Goal: Task Accomplishment & Management: Manage account settings

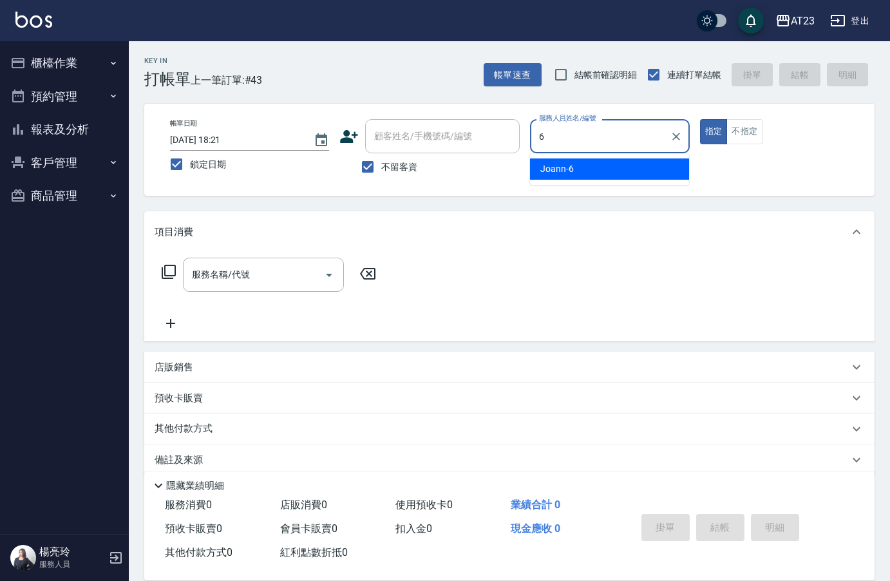
type input "6"
type button "true"
type input "Joann-6"
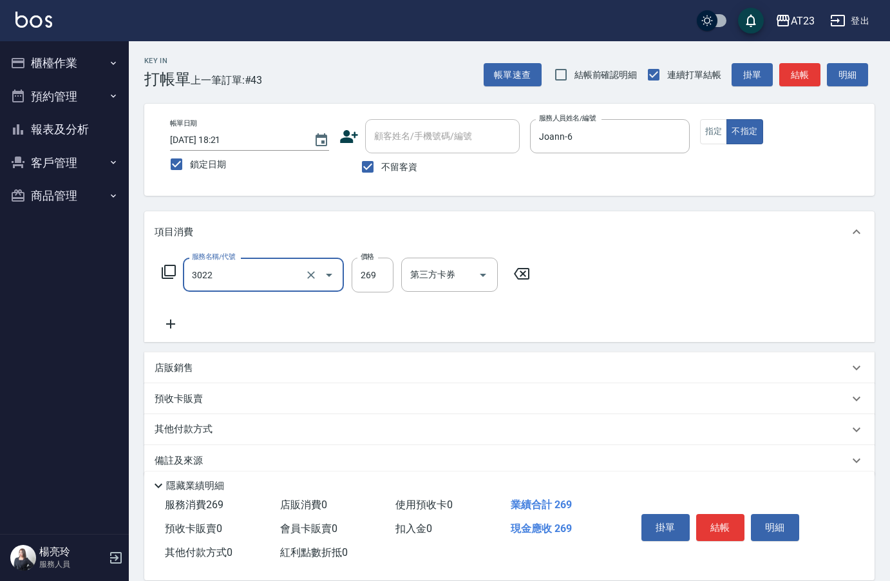
type input "(活動)造型剪(3022)"
click at [726, 523] on button "結帳" at bounding box center [720, 527] width 48 height 27
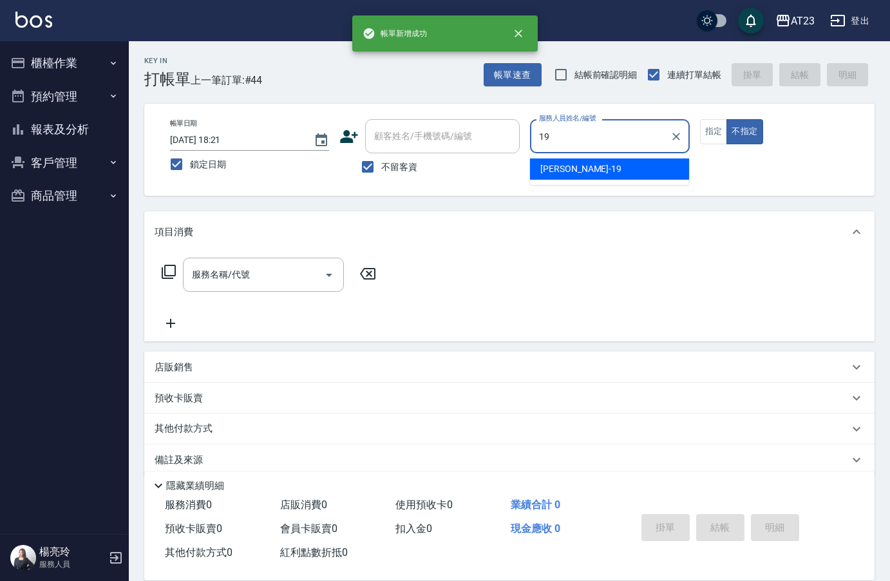
type input "亮亮-19"
type button "false"
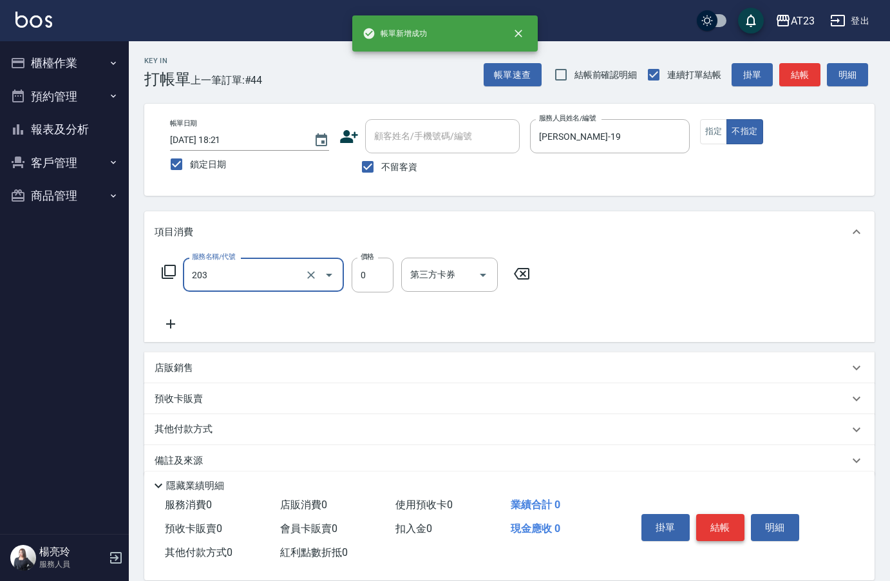
type input "使用洗髮卡(203)"
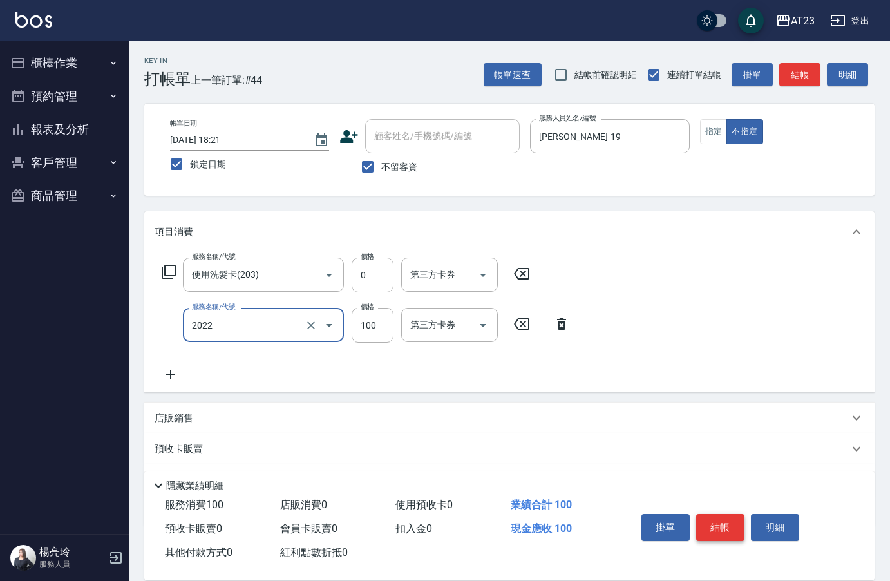
type input "升級精油洗髮(2022)"
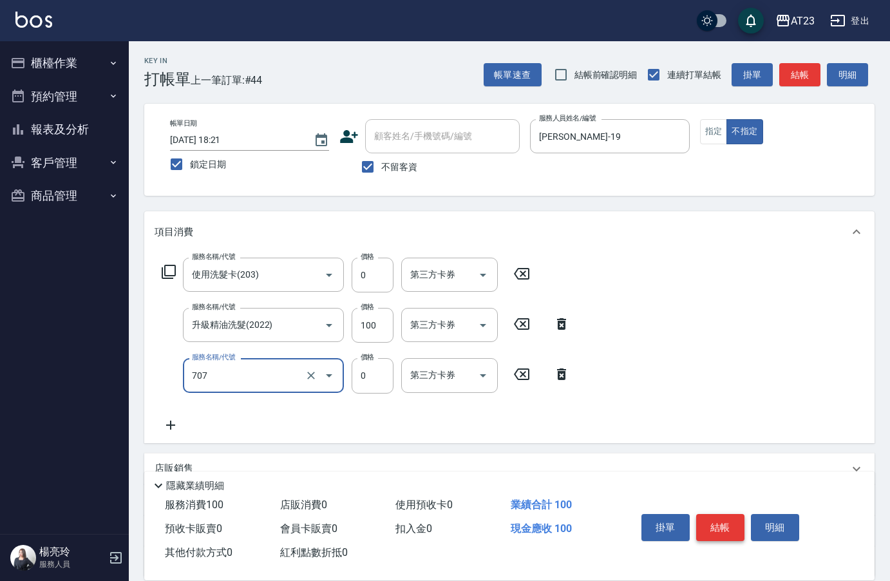
type input "互助70(707)"
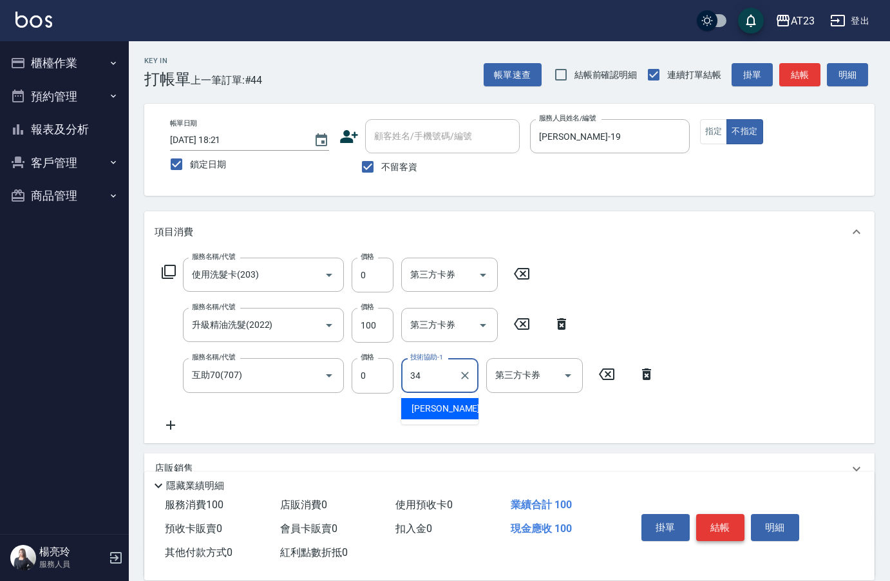
type input "Amy-34"
click at [722, 530] on button "結帳" at bounding box center [720, 527] width 48 height 27
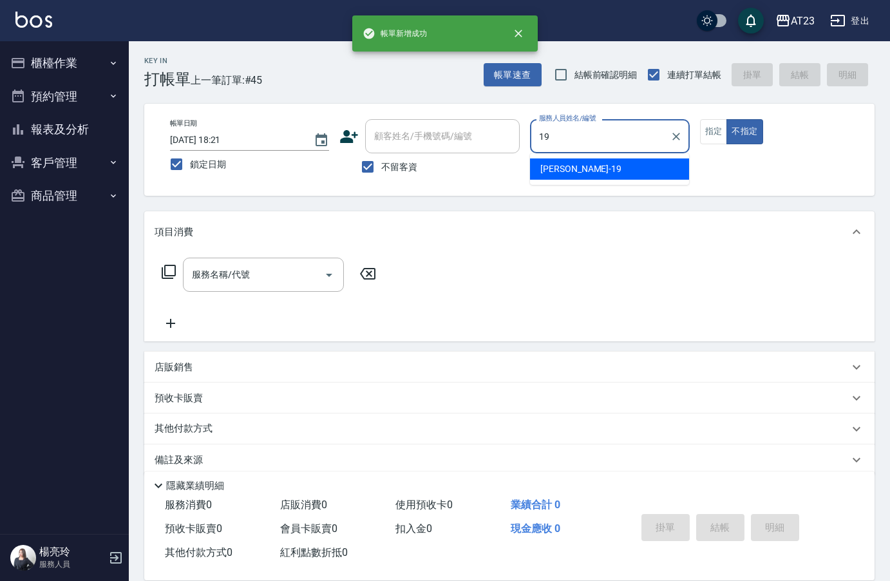
type input "亮亮-19"
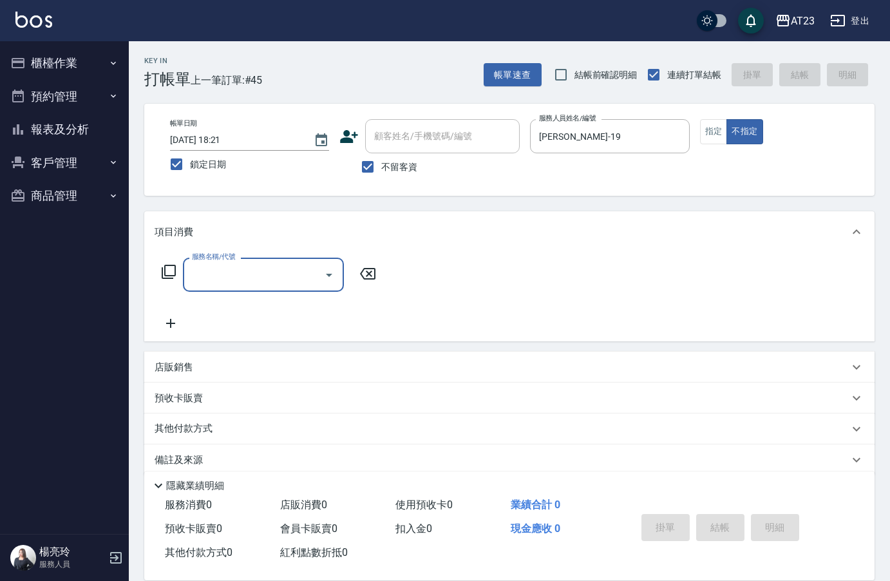
drag, startPoint x: 705, startPoint y: 124, endPoint x: 708, endPoint y: 117, distance: 7.5
click at [707, 122] on button "指定" at bounding box center [714, 131] width 28 height 25
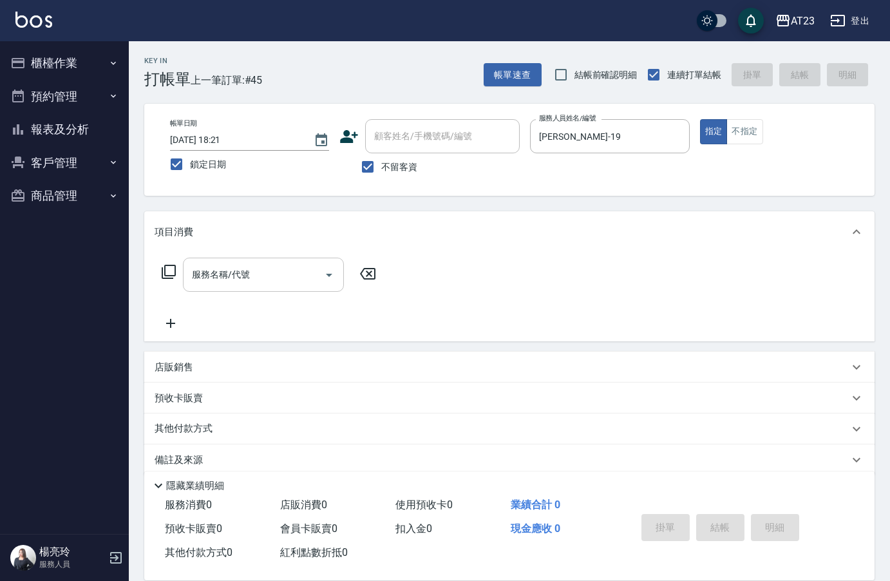
click at [276, 276] on input "服務名稱/代號" at bounding box center [254, 274] width 130 height 23
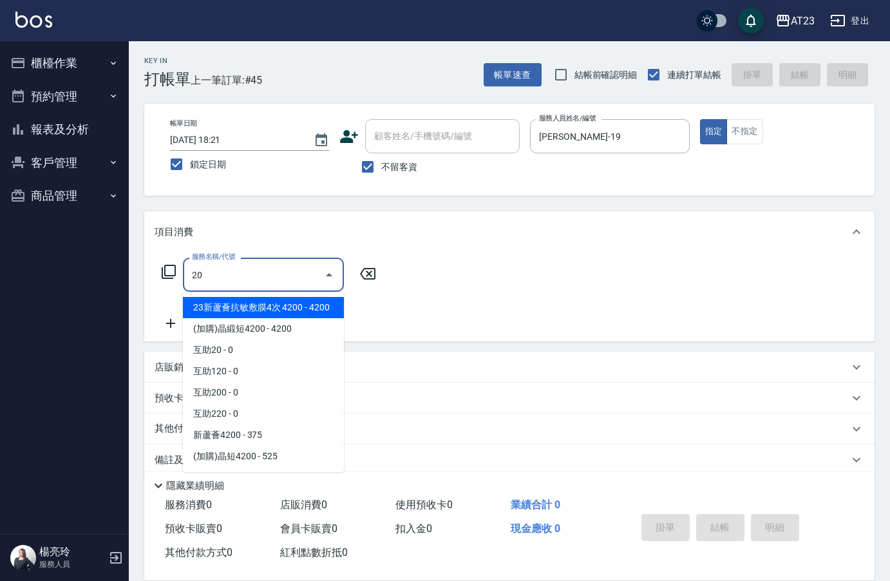
type input "2"
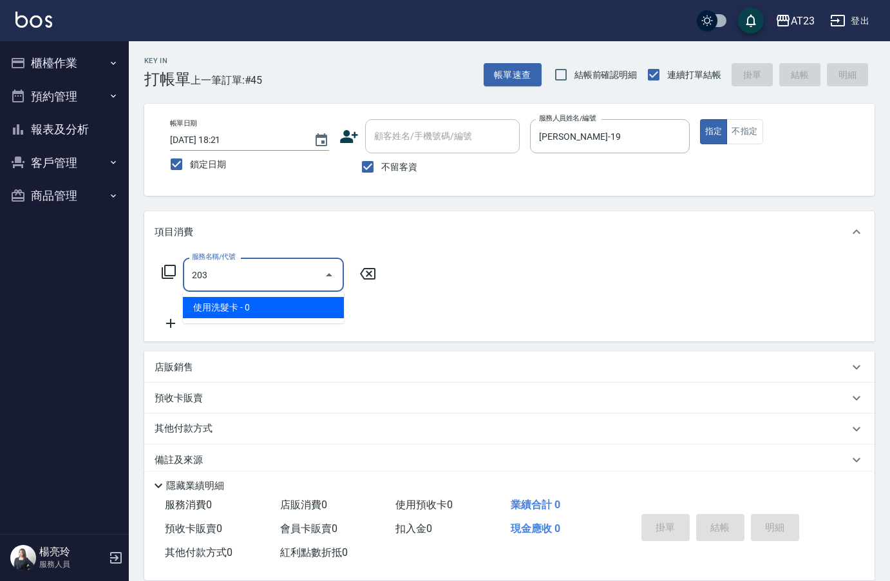
type input "使用洗髮卡(203)"
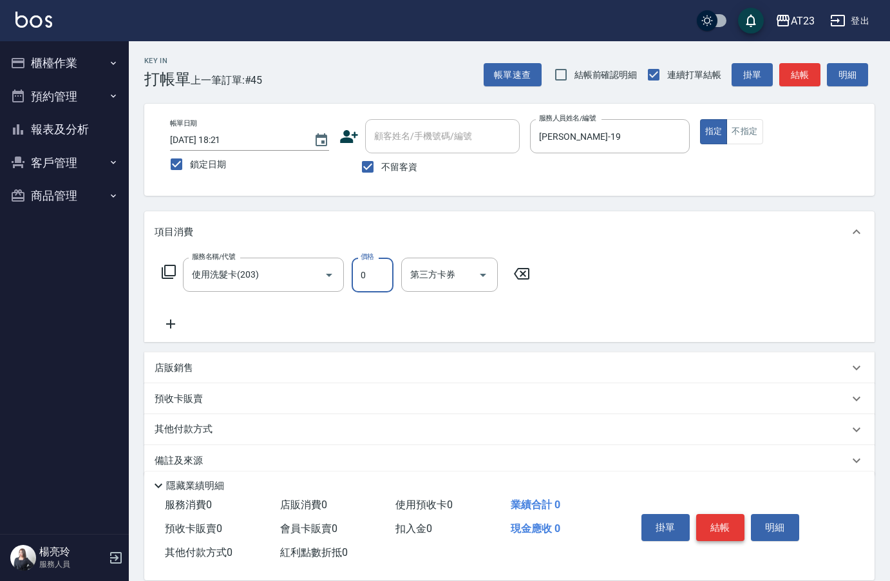
click at [717, 514] on button "結帳" at bounding box center [720, 527] width 48 height 27
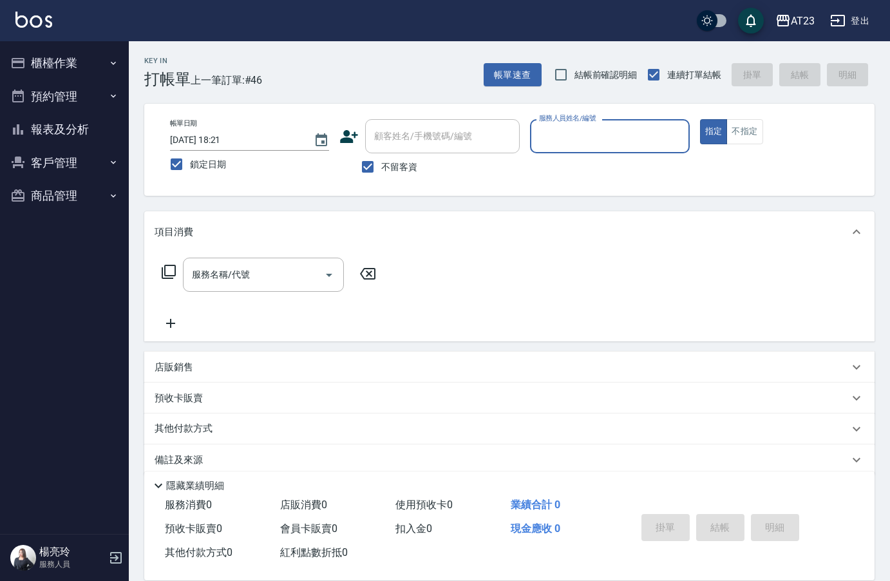
click at [74, 129] on button "報表及分析" at bounding box center [64, 129] width 118 height 33
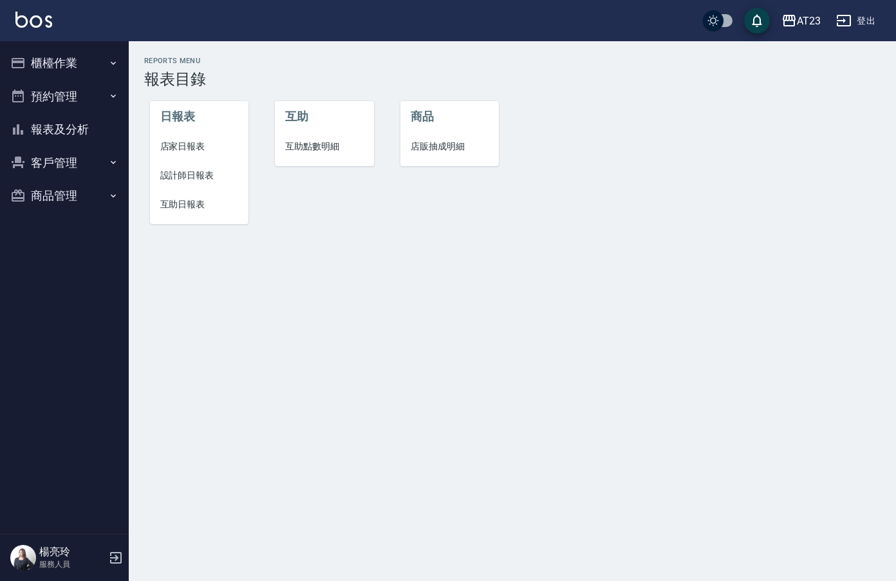
click at [169, 143] on span "店家日報表" at bounding box center [199, 147] width 79 height 14
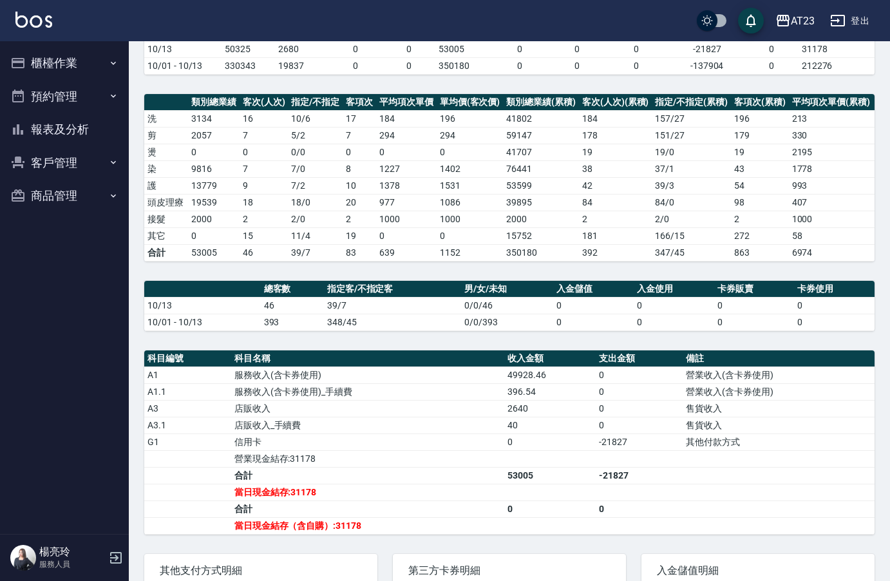
scroll to position [247, 0]
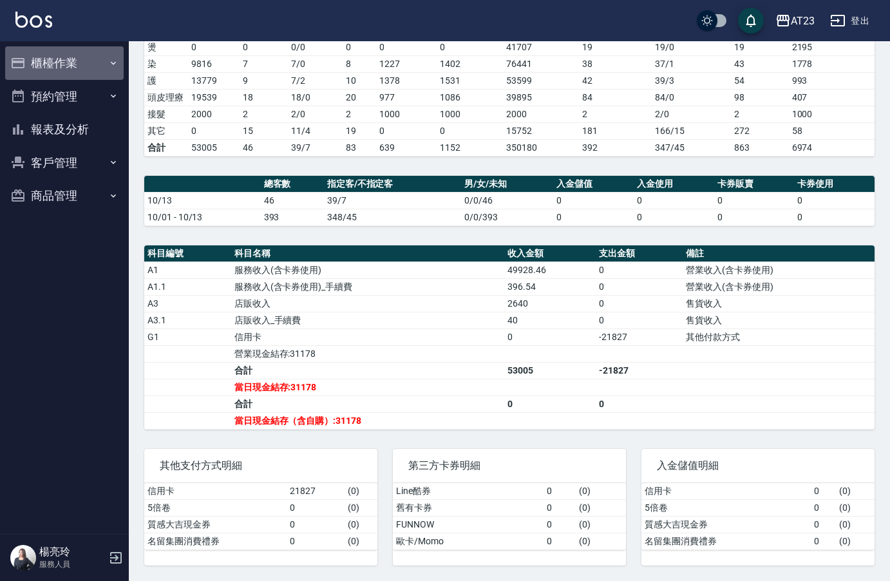
click at [60, 64] on button "櫃檯作業" at bounding box center [64, 62] width 118 height 33
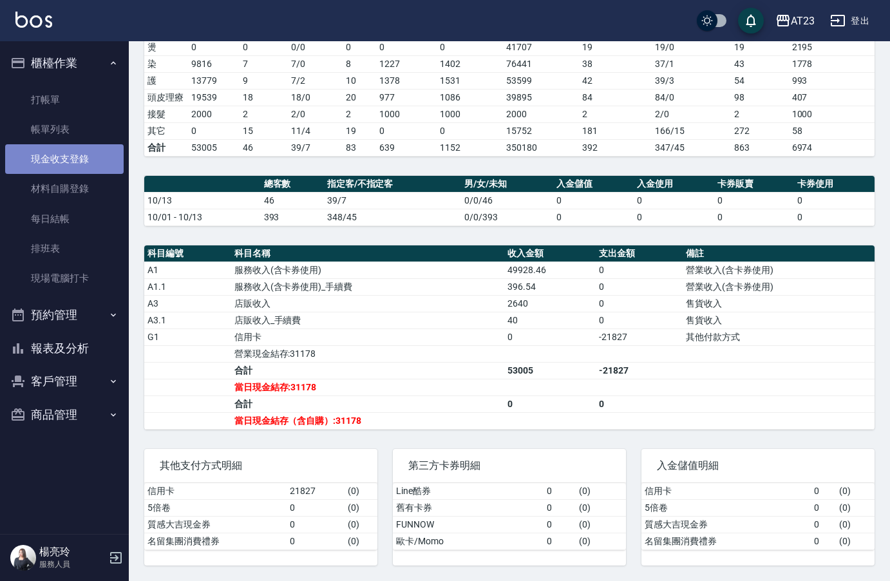
click at [55, 156] on link "現金收支登錄" at bounding box center [64, 159] width 118 height 30
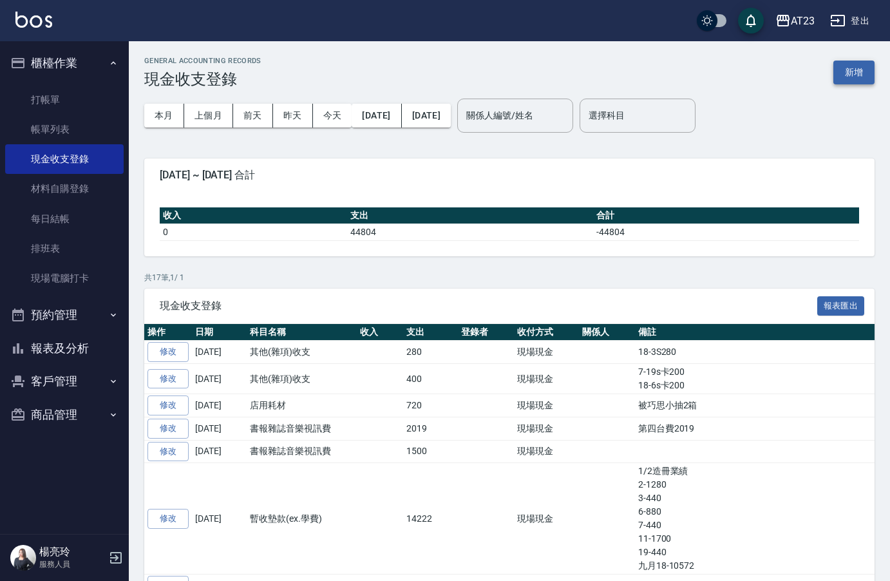
click at [855, 69] on button "新增" at bounding box center [853, 73] width 41 height 24
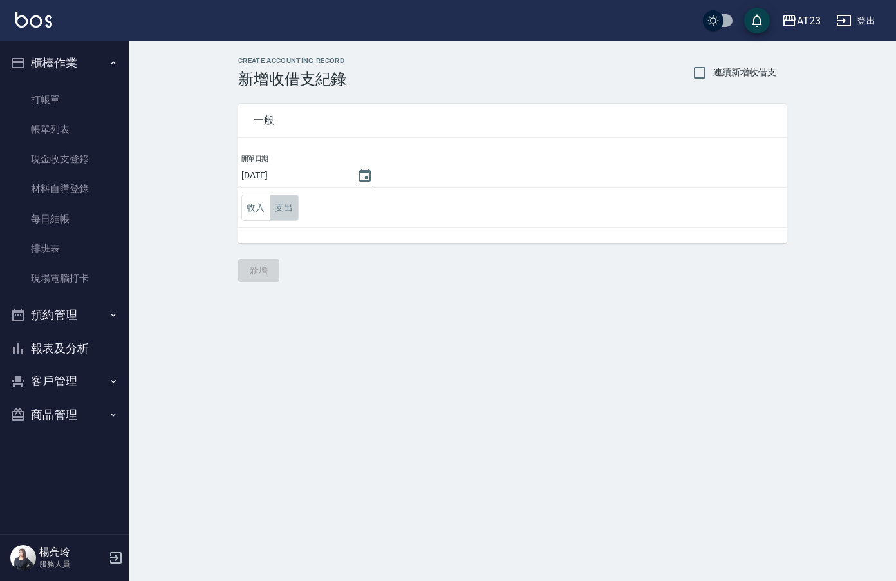
drag, startPoint x: 276, startPoint y: 199, endPoint x: 283, endPoint y: 192, distance: 10.0
click at [281, 198] on button "支出" at bounding box center [284, 207] width 29 height 26
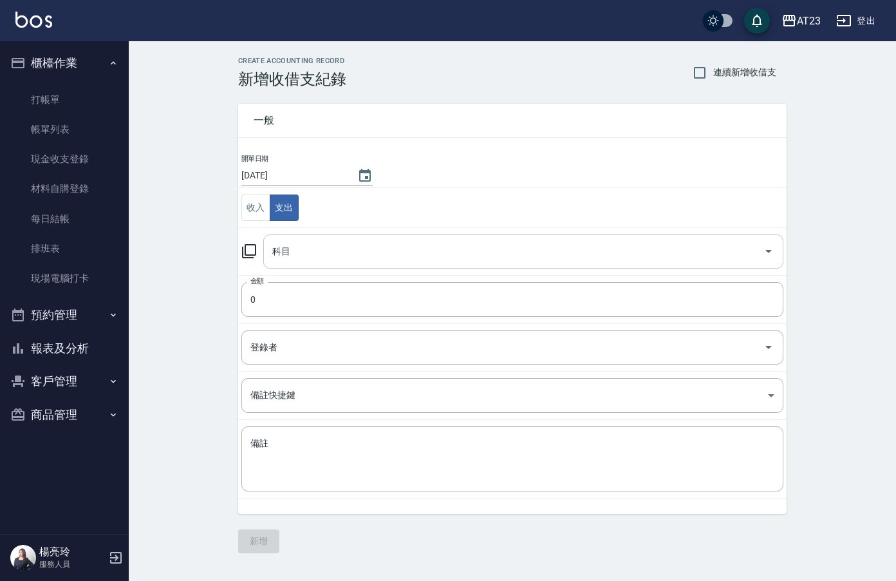
click at [330, 248] on input "科目" at bounding box center [513, 251] width 489 height 23
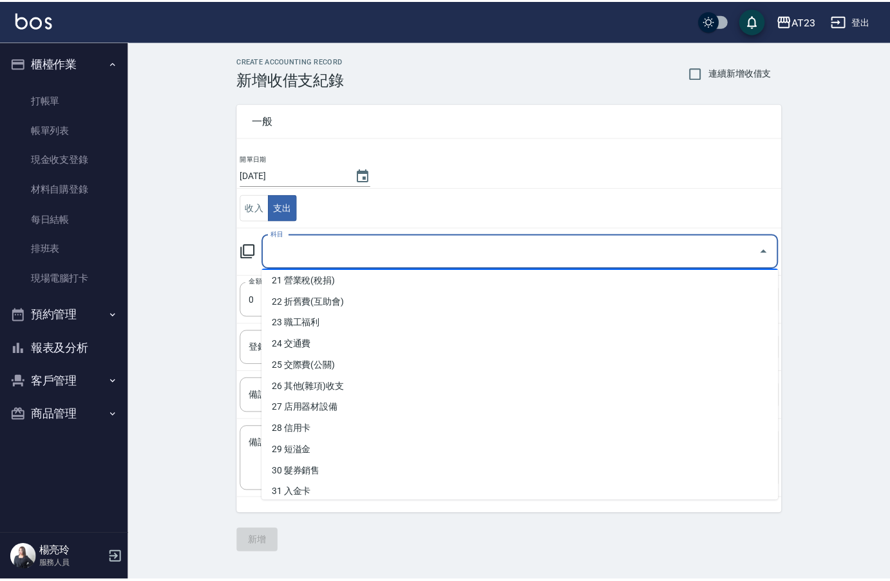
scroll to position [451, 0]
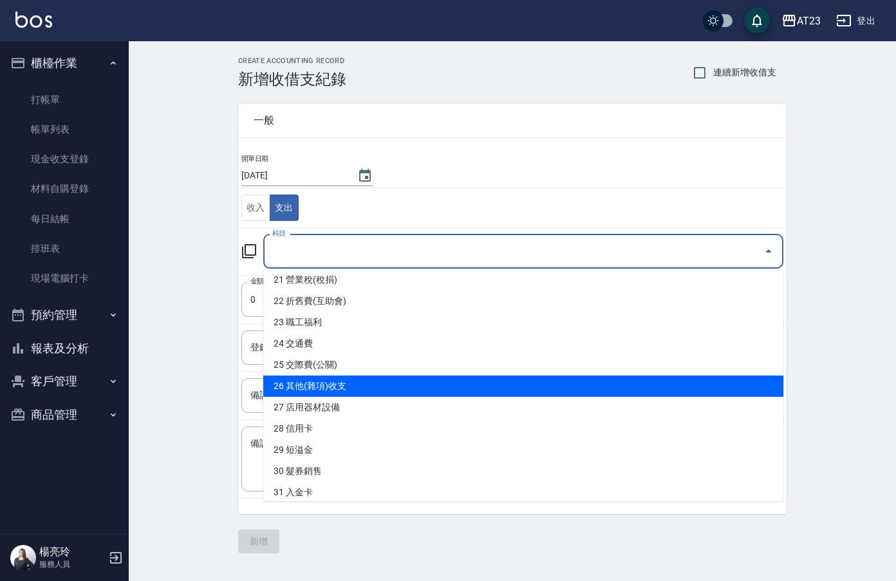
click at [511, 386] on li "26 其他(雜項)收支" at bounding box center [523, 385] width 520 height 21
type input "26 其他(雜項)收支"
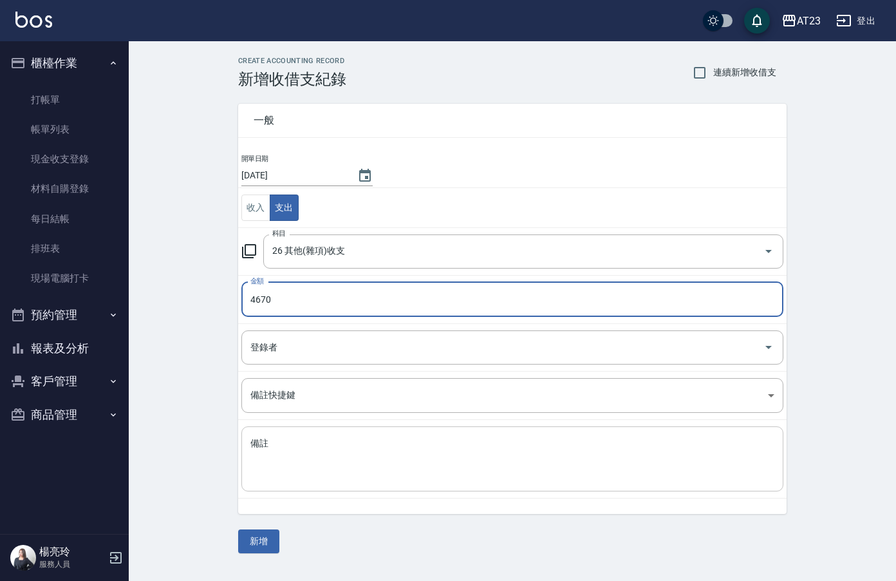
type input "4670"
click at [394, 468] on textarea "備註" at bounding box center [512, 459] width 524 height 44
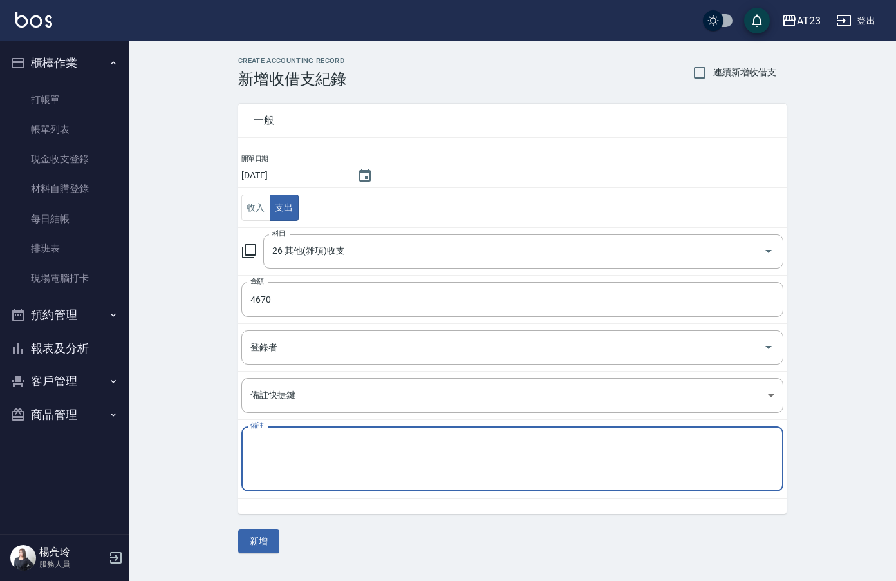
type textarea "1"
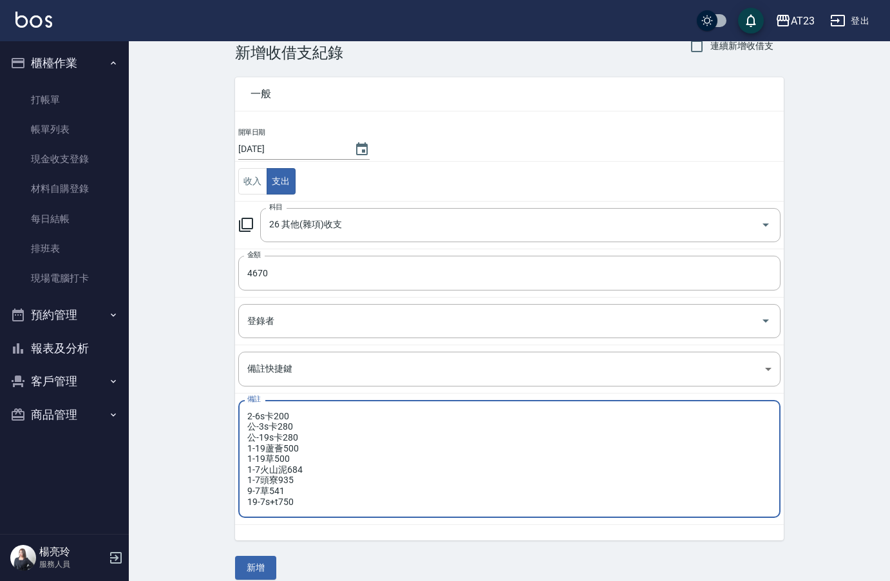
scroll to position [41, 0]
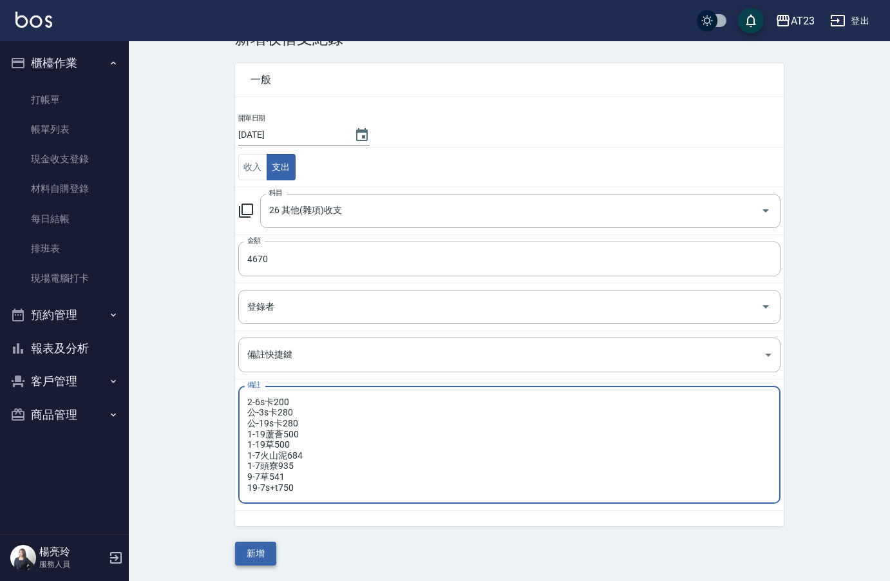
type textarea "2-6s卡200 公-3s卡280 公-19s卡280 1-19蘆薈500 1-19草500 1-7火山泥684 1-7頭寮935 9-7草541 19-7s…"
click at [256, 556] on button "新增" at bounding box center [255, 553] width 41 height 24
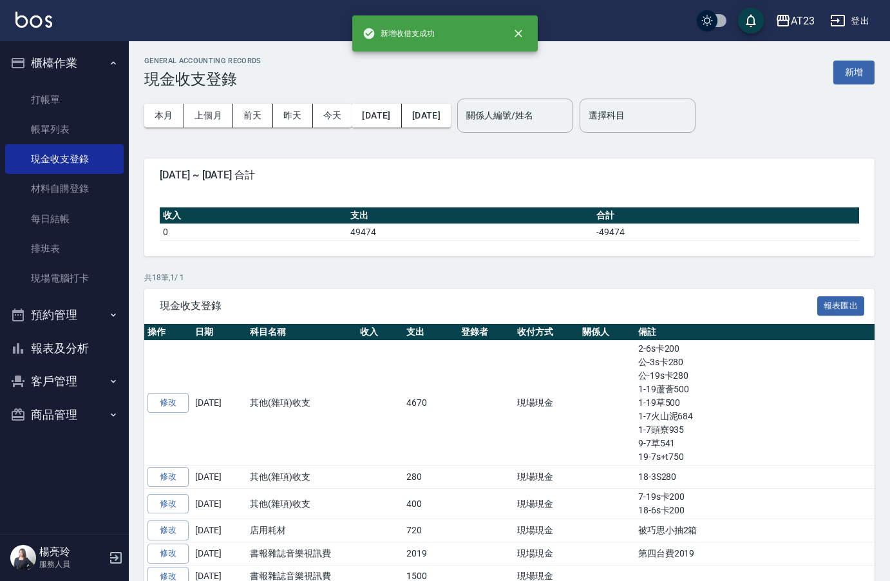
click at [69, 341] on button "報表及分析" at bounding box center [64, 348] width 118 height 33
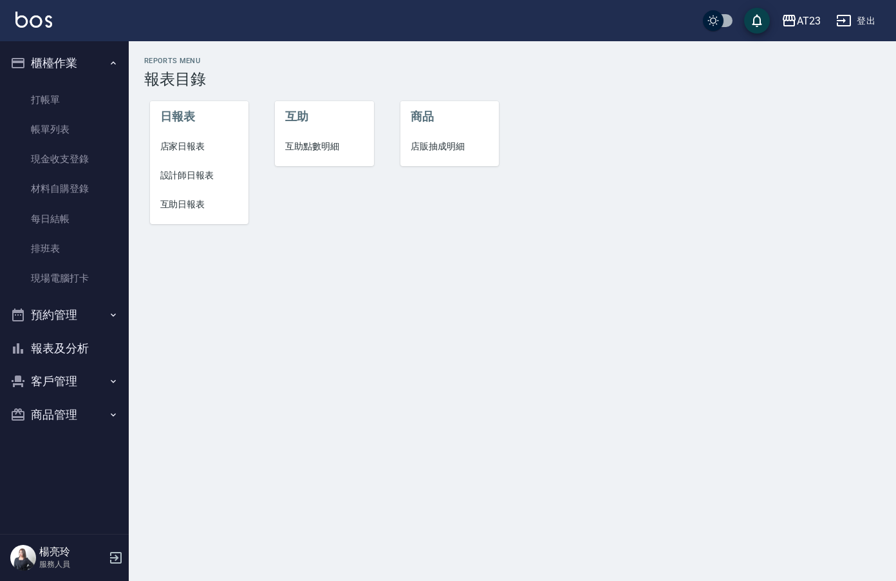
click at [170, 142] on span "店家日報表" at bounding box center [199, 147] width 79 height 14
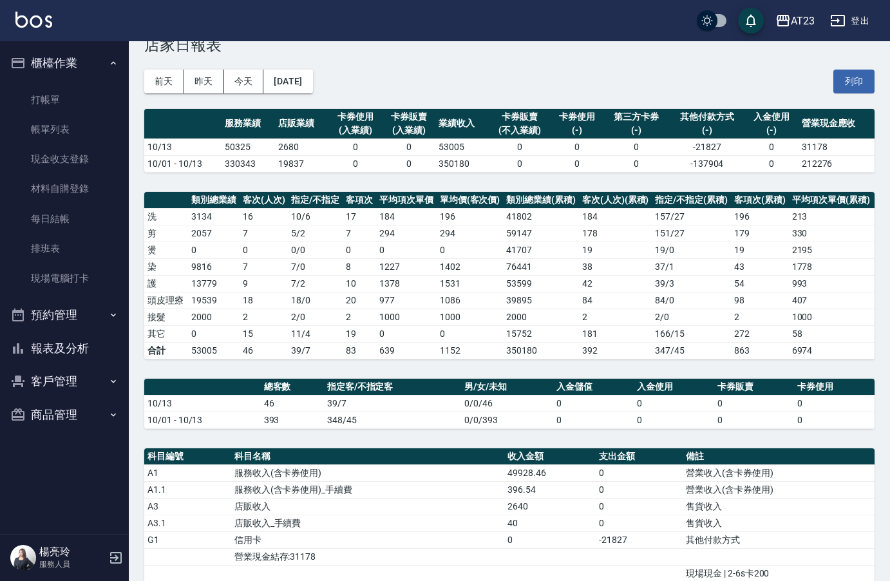
scroll to position [64, 0]
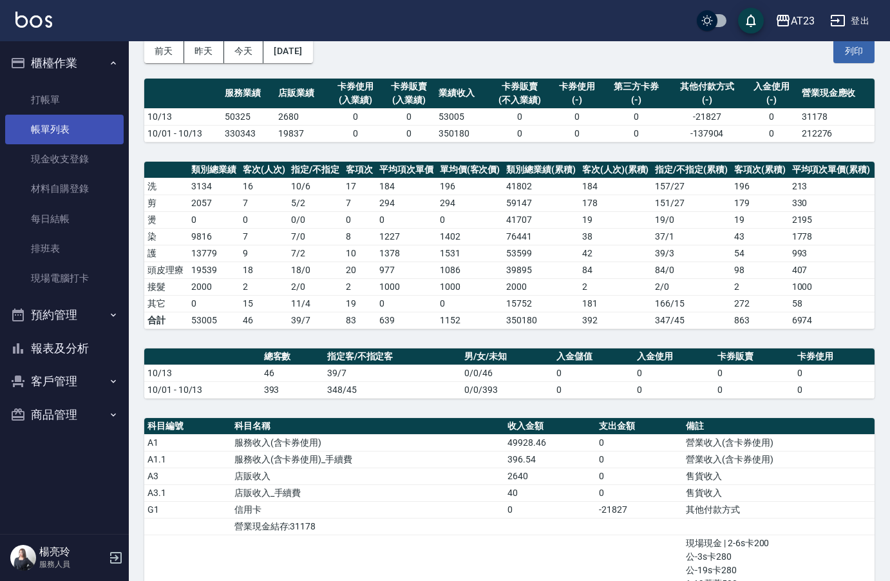
click at [61, 133] on link "帳單列表" at bounding box center [64, 130] width 118 height 30
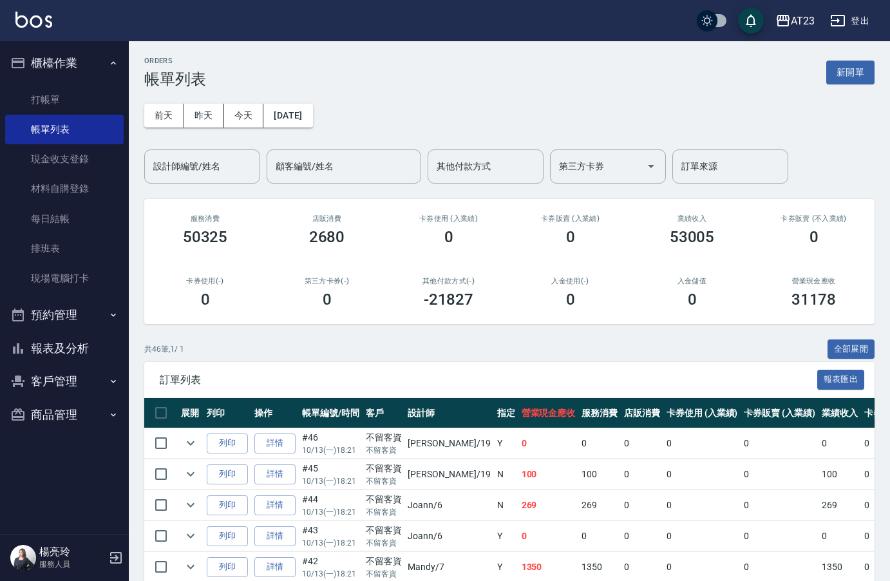
click at [66, 341] on button "報表及分析" at bounding box center [64, 348] width 118 height 33
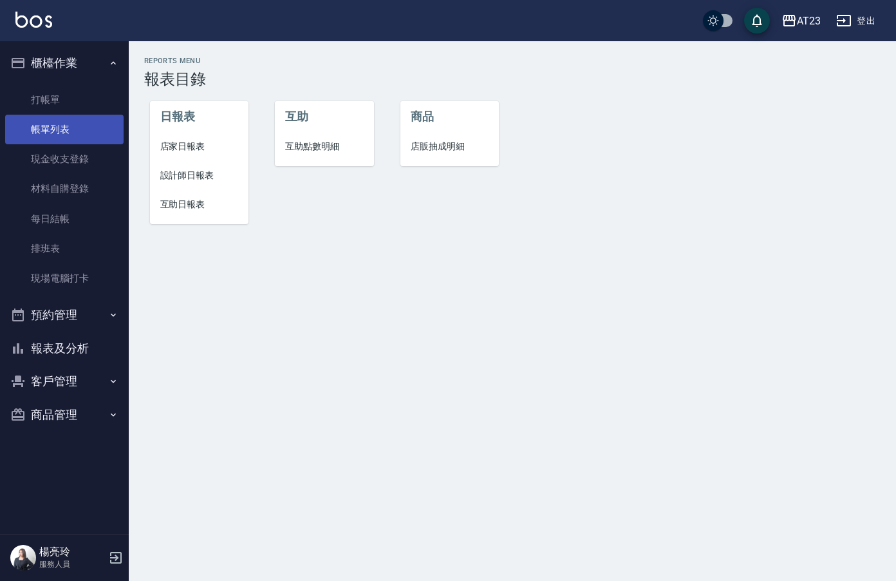
click at [80, 134] on link "帳單列表" at bounding box center [64, 130] width 118 height 30
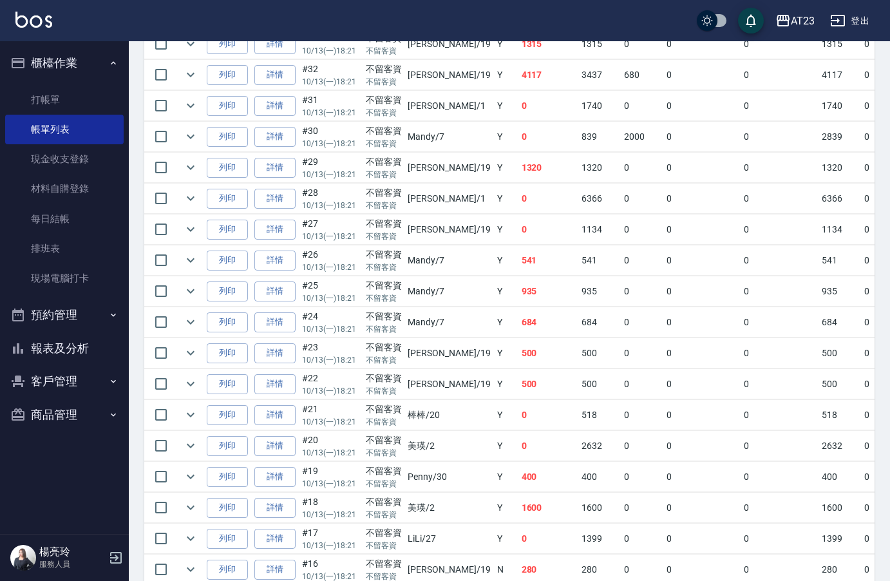
scroll to position [773, 0]
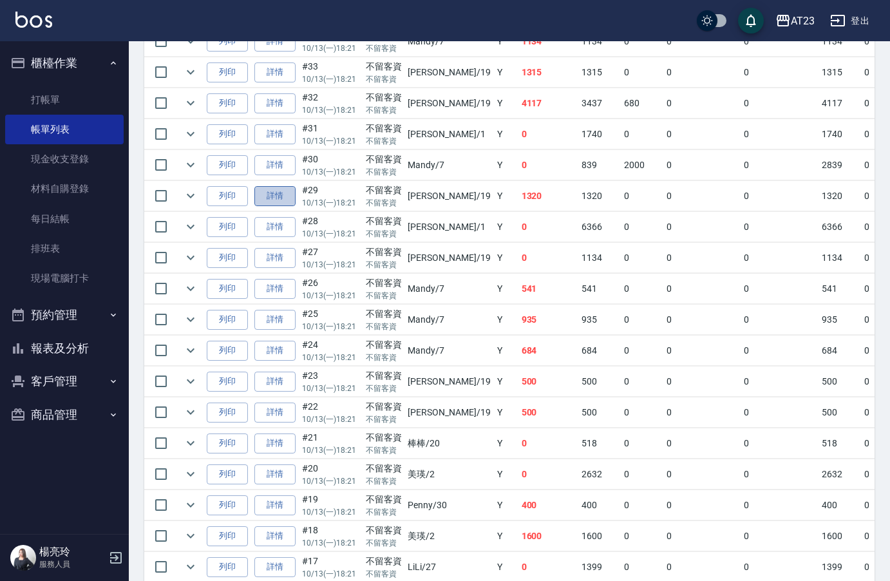
click at [273, 200] on link "詳情" at bounding box center [274, 196] width 41 height 20
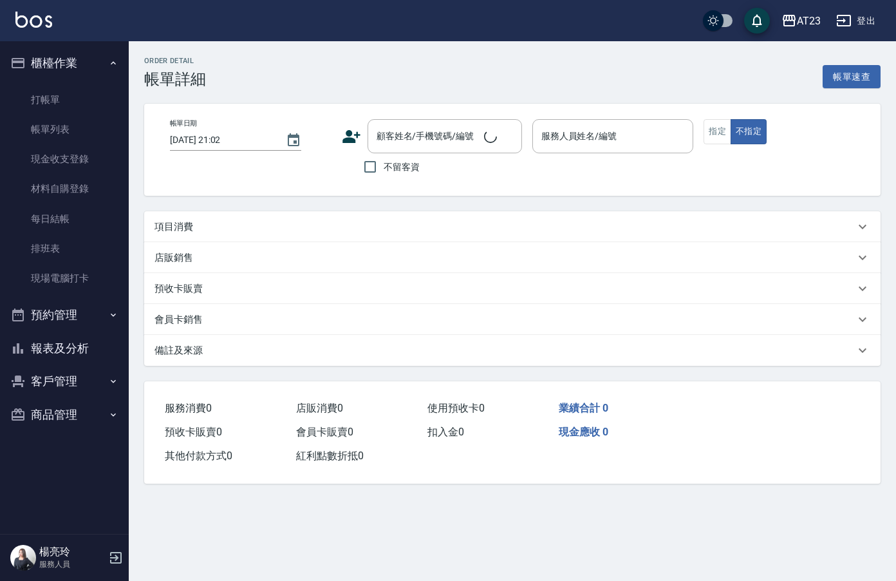
type input "2025/10/13 18:21"
checkbox input "true"
type input "亮亮-19"
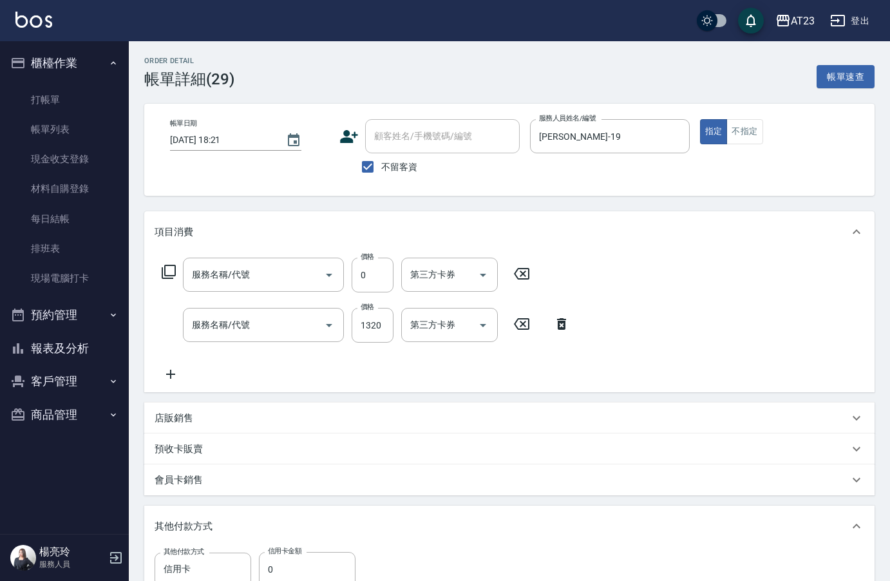
type input "互助50(705)"
type input "ONA 頭療(240)"
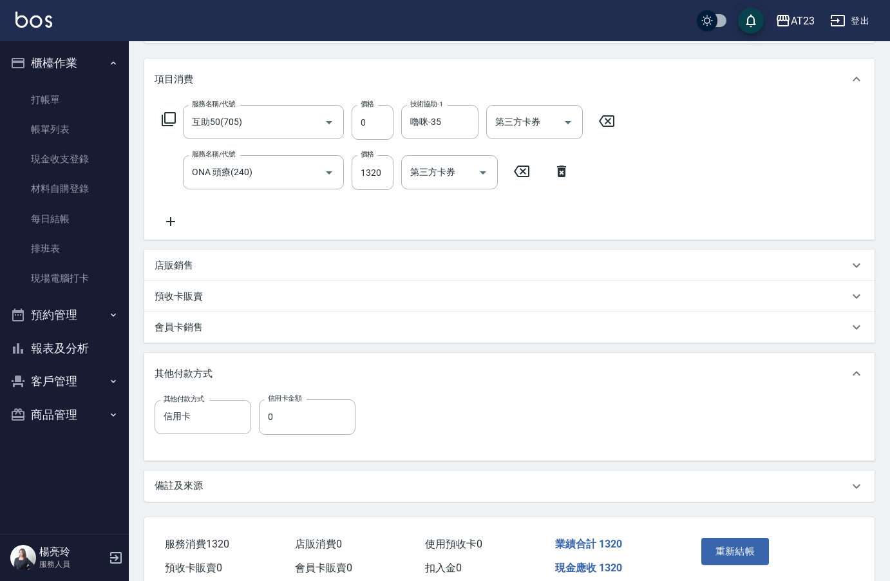
scroll to position [212, 0]
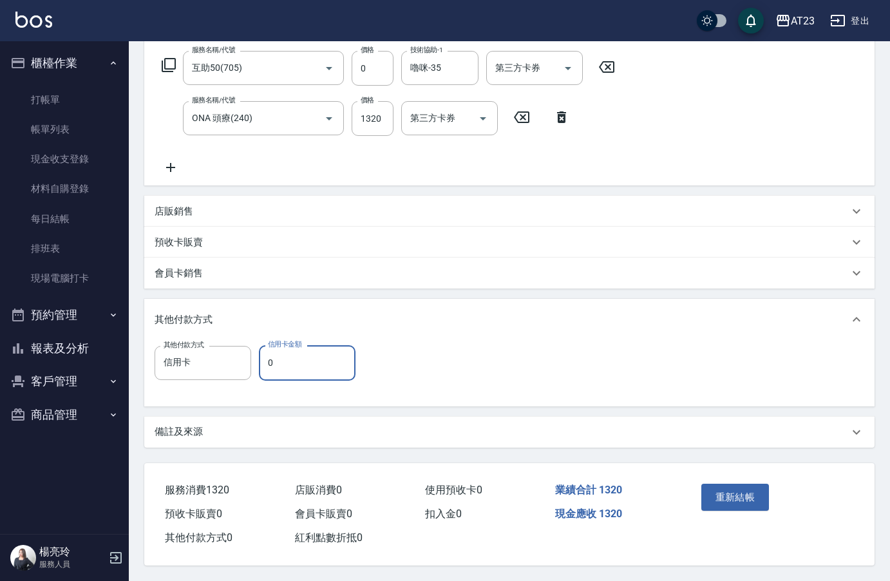
click at [274, 358] on input "0" at bounding box center [307, 362] width 97 height 35
type input "1320"
click at [736, 498] on button "重新結帳" at bounding box center [735, 496] width 68 height 27
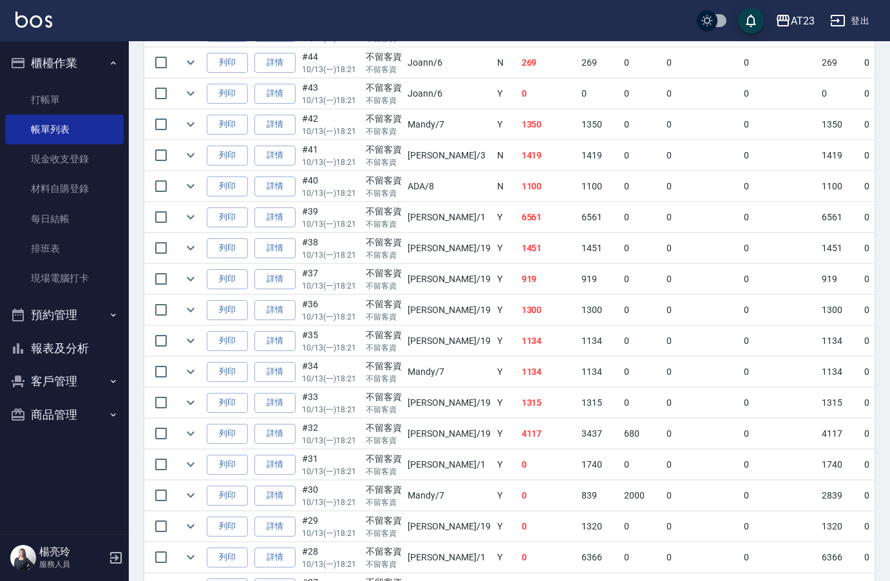
scroll to position [451, 0]
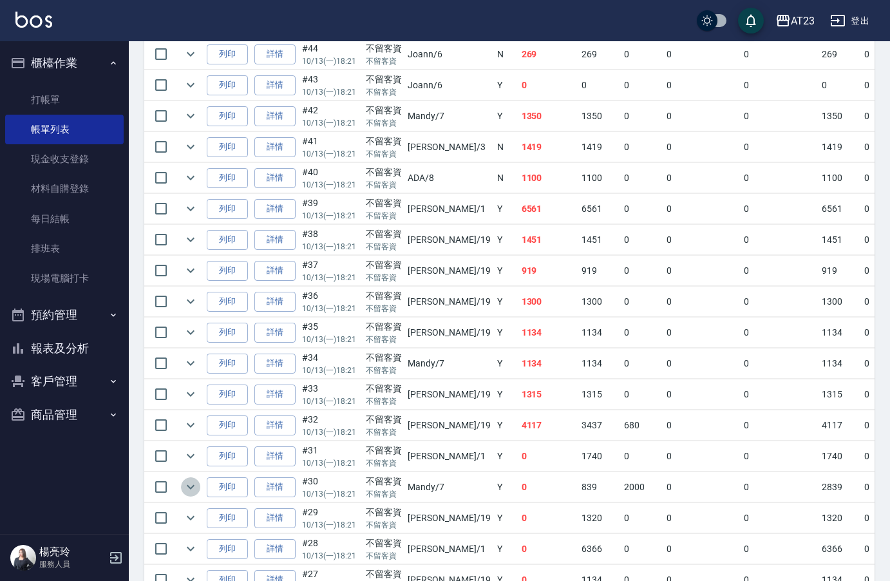
click at [195, 485] on icon "expand row" at bounding box center [190, 486] width 15 height 15
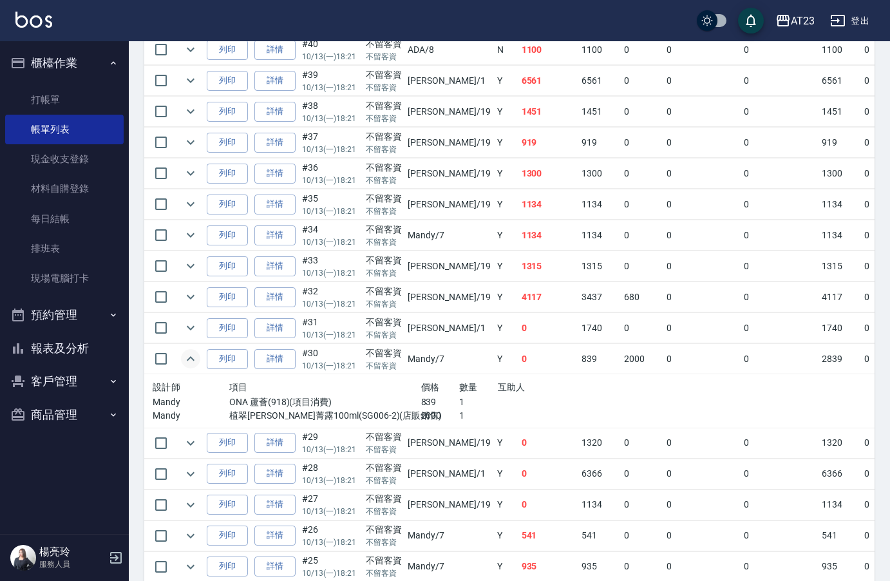
scroll to position [579, 0]
click at [192, 328] on icon "expand row" at bounding box center [191, 327] width 8 height 5
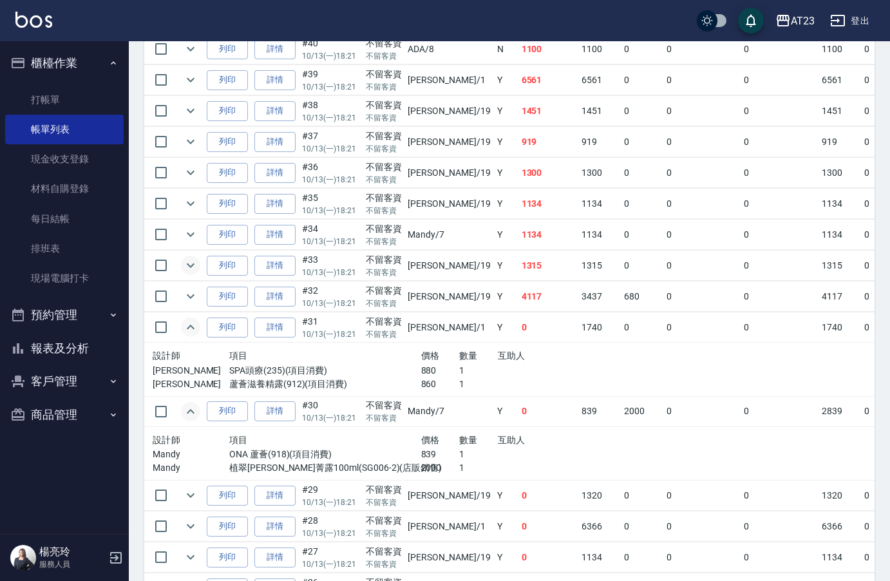
click at [189, 265] on icon "expand row" at bounding box center [191, 265] width 8 height 5
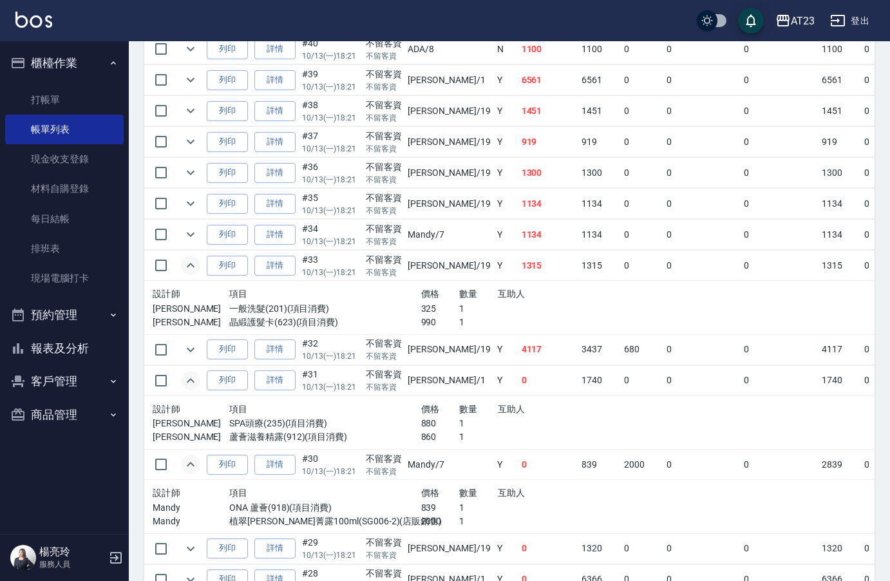
click at [189, 265] on icon "expand row" at bounding box center [191, 265] width 8 height 5
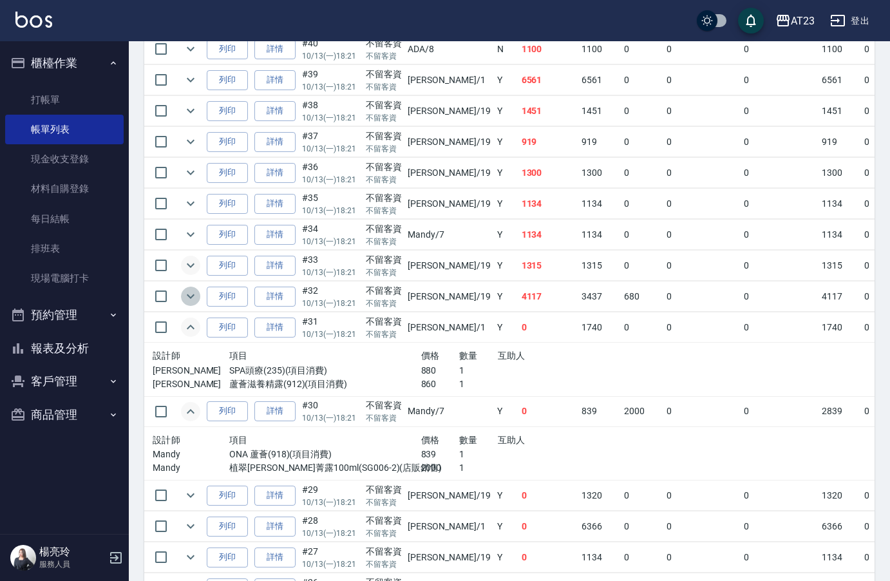
click at [200, 299] on button "expand row" at bounding box center [190, 295] width 19 height 19
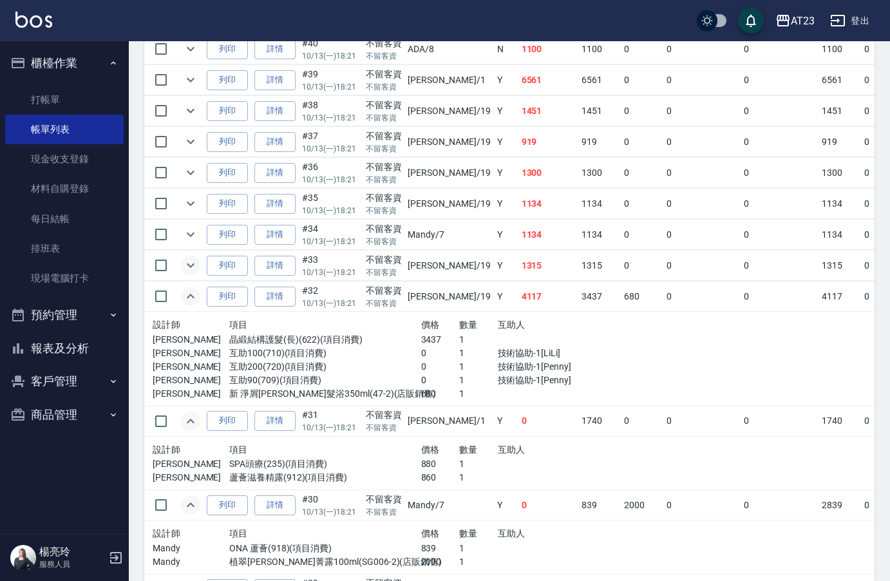
click at [189, 297] on icon "expand row" at bounding box center [190, 295] width 15 height 15
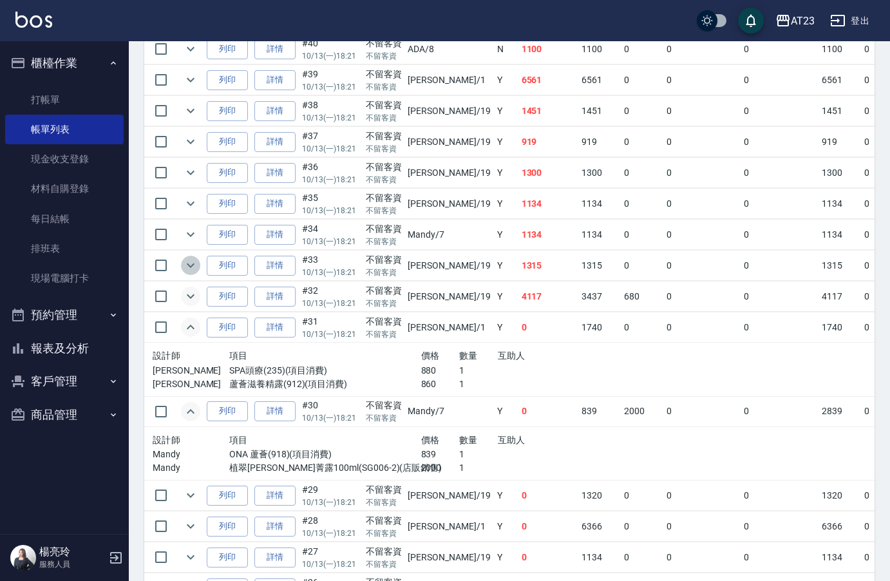
click at [196, 268] on icon "expand row" at bounding box center [190, 265] width 15 height 15
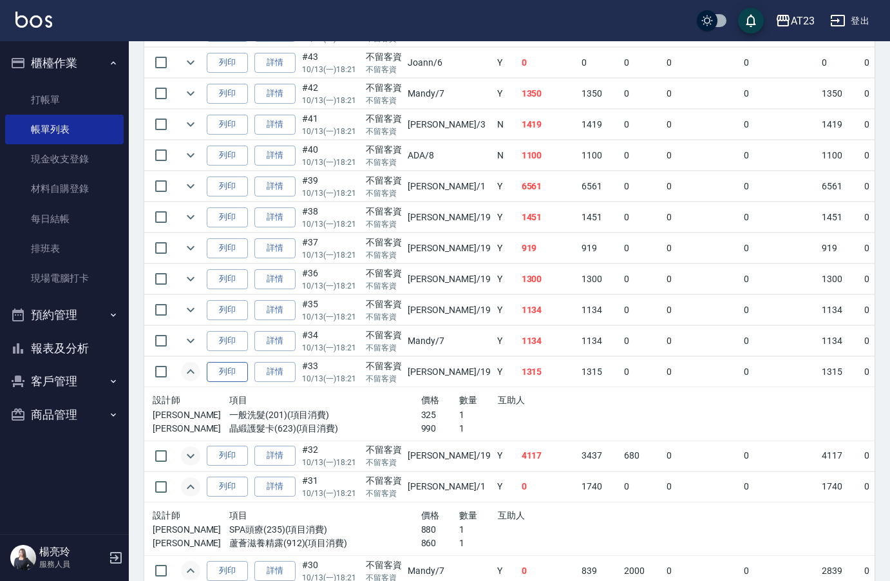
scroll to position [451, 0]
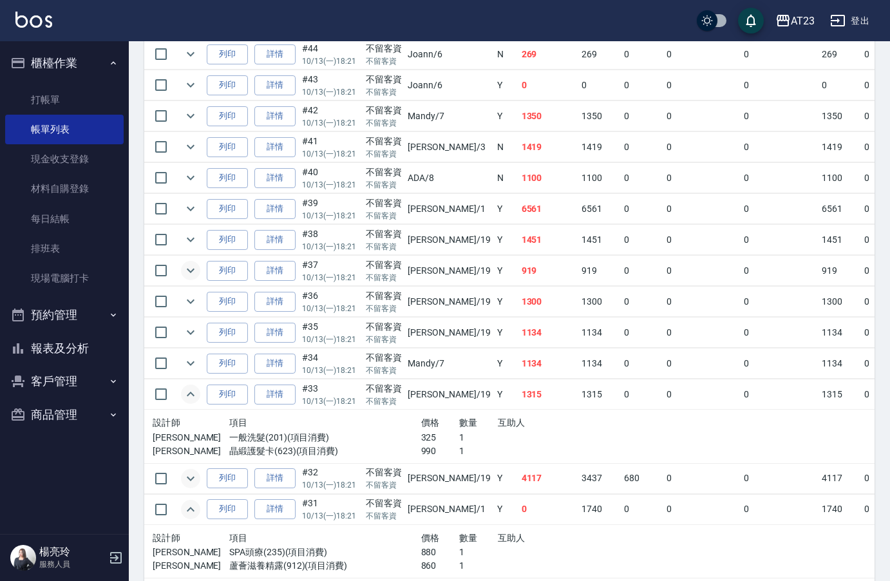
click at [196, 272] on icon "expand row" at bounding box center [190, 270] width 15 height 15
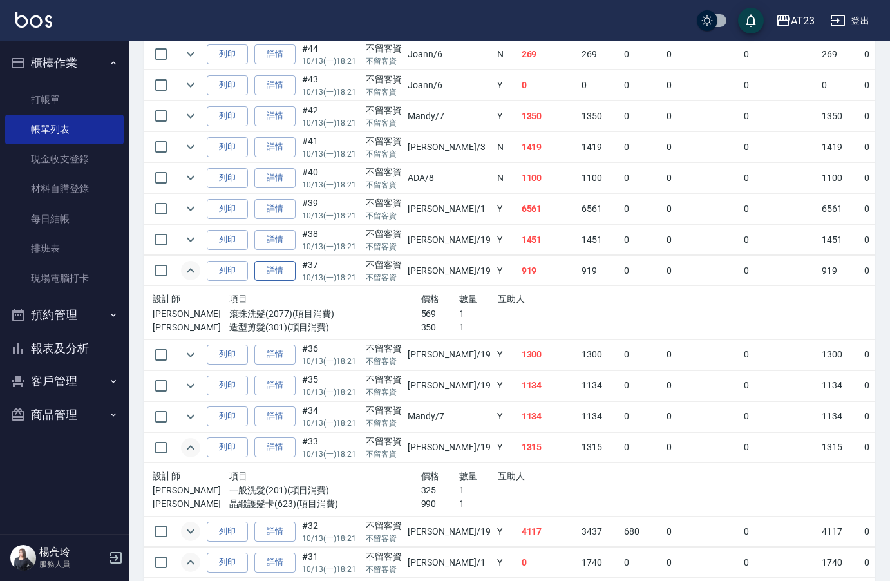
click at [277, 275] on link "詳情" at bounding box center [274, 271] width 41 height 20
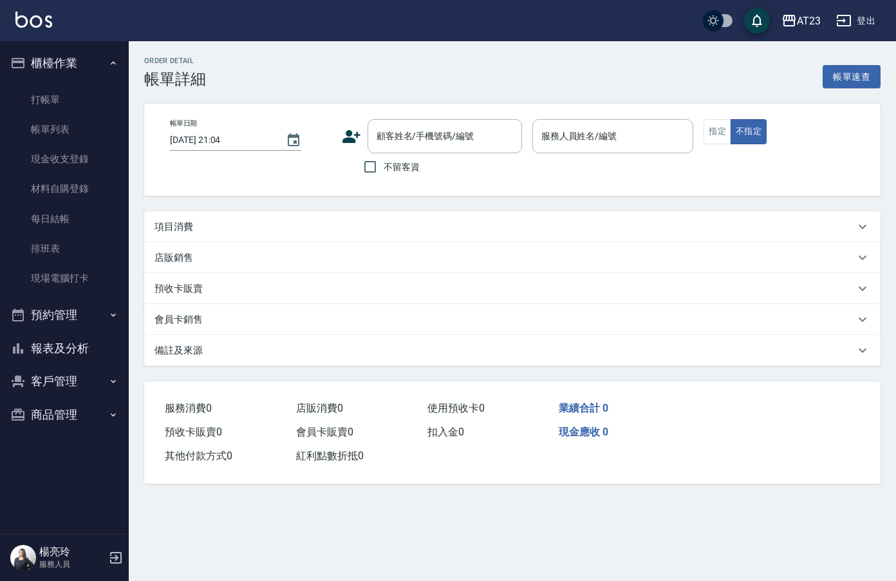
type input "2025/10/13 18:21"
checkbox input "true"
type input "亮亮-19"
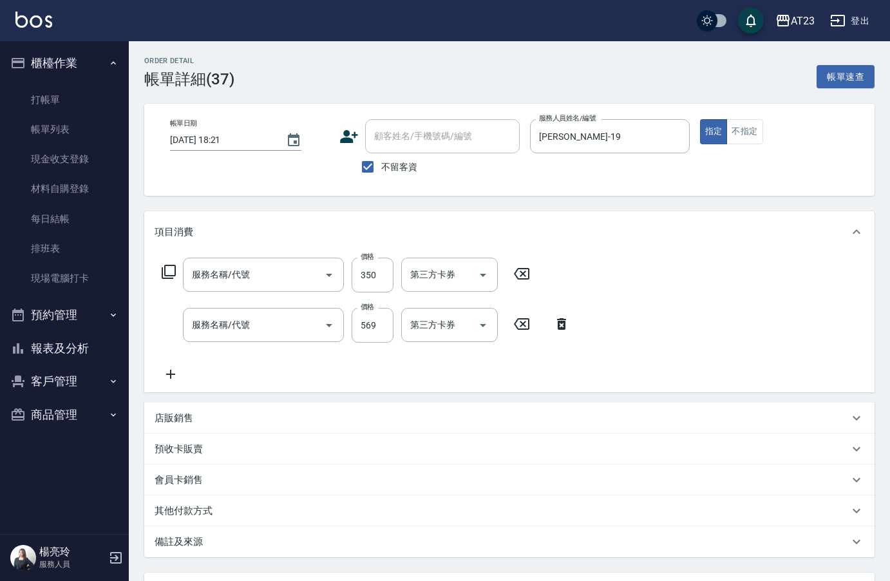
type input "造型剪髮(301)"
type input "滾珠洗髮(2077)"
click at [563, 324] on icon at bounding box center [561, 323] width 32 height 15
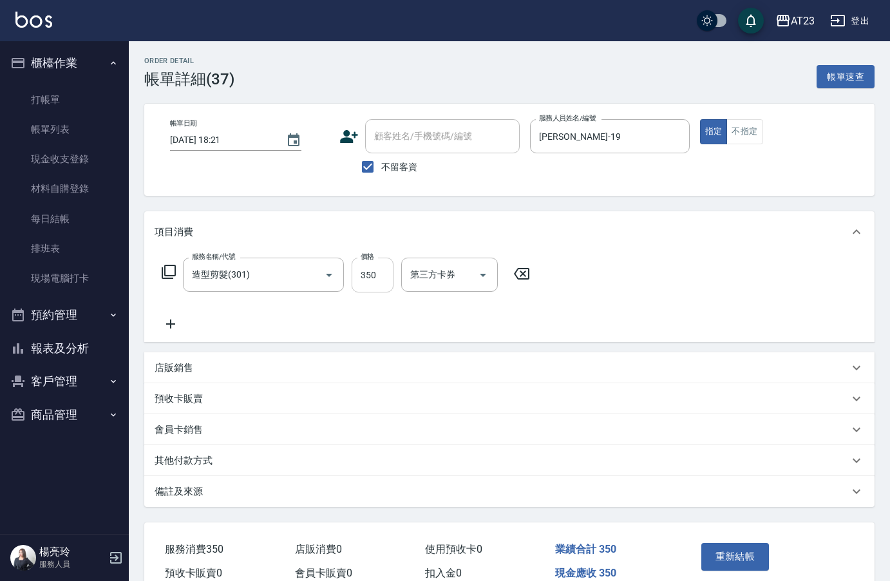
click at [366, 277] on input "350" at bounding box center [373, 275] width 42 height 35
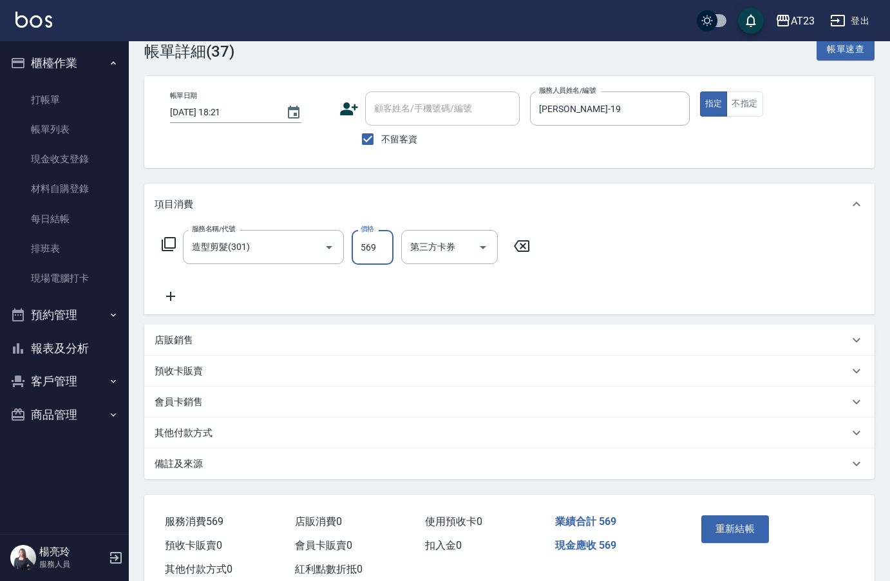
scroll to position [65, 0]
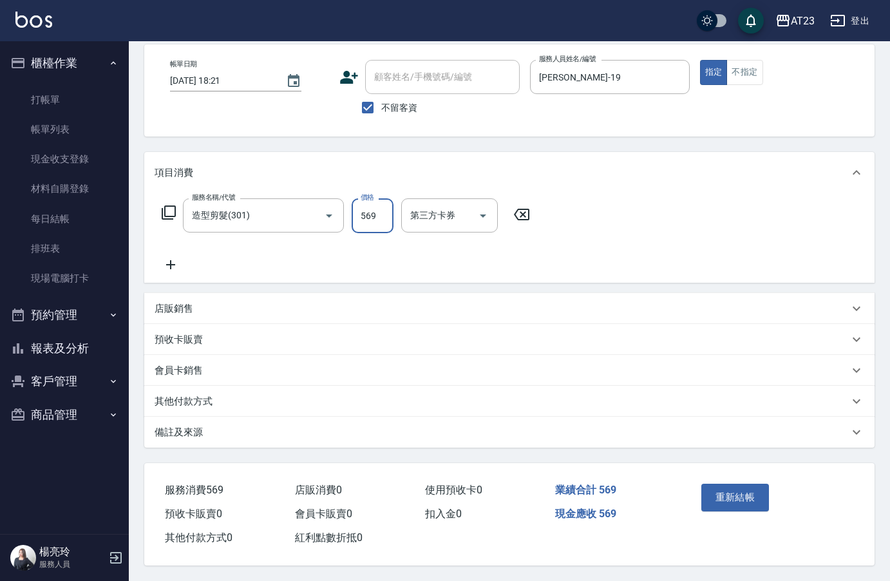
type input "569"
click at [736, 478] on div "重新結帳" at bounding box center [733, 506] width 74 height 56
click at [742, 502] on button "重新結帳" at bounding box center [735, 496] width 68 height 27
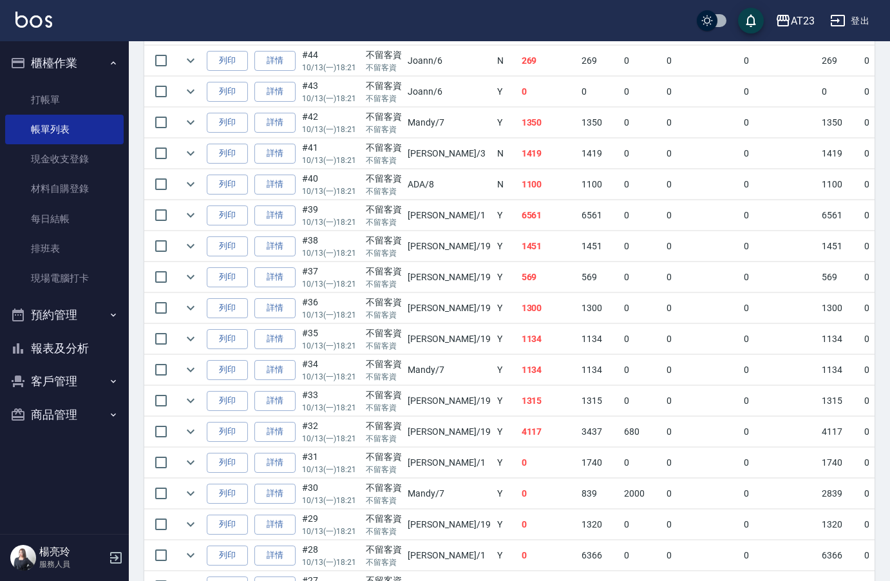
scroll to position [451, 0]
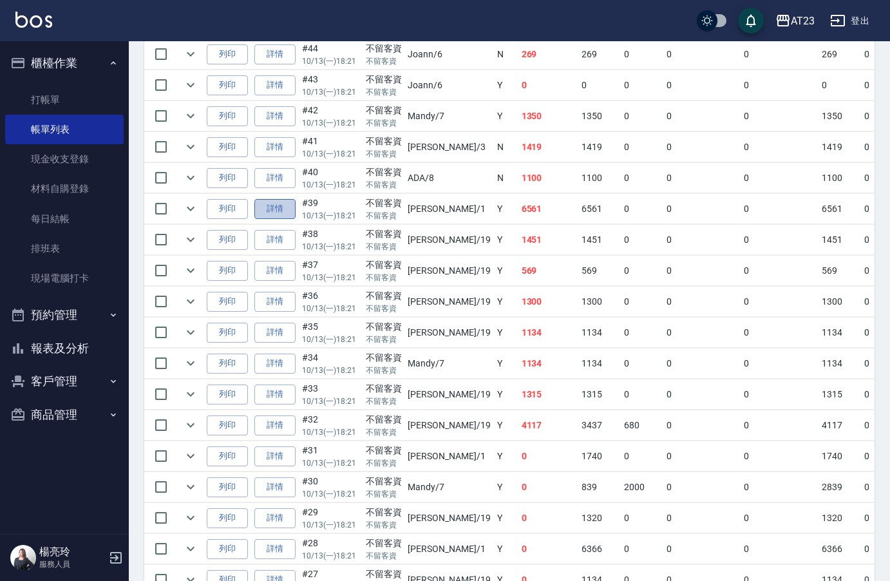
click at [283, 207] on link "詳情" at bounding box center [274, 209] width 41 height 20
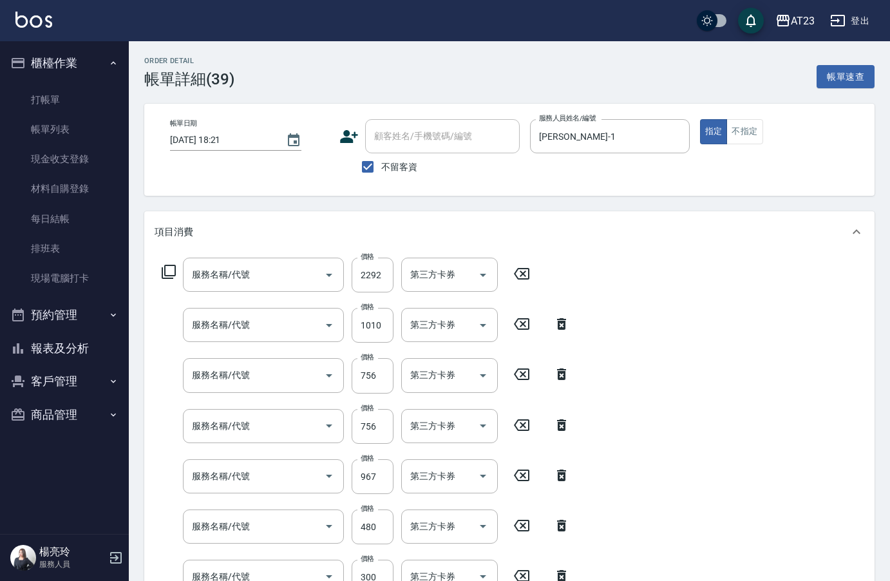
type input "2025/10/13 18:21"
checkbox input "true"
type input "歐娜-1"
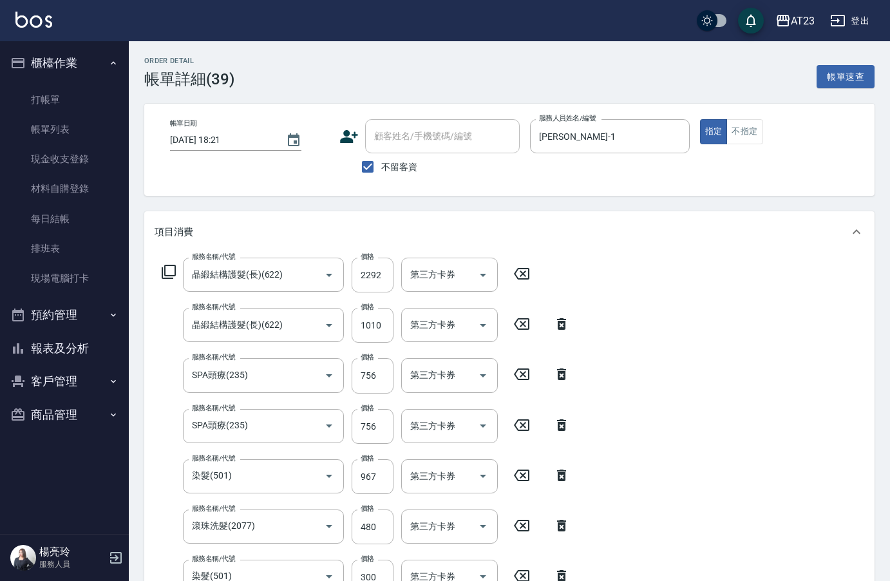
type input "晶緞結構護髮(長)(622)"
type input "SPA頭療(235)"
type input "染髮(501)"
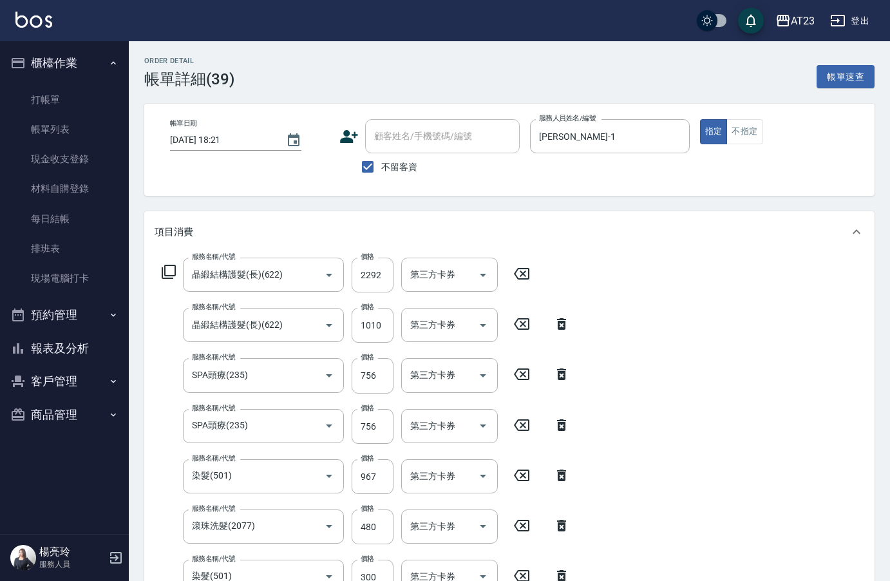
type input "滾珠洗髮(2077)"
type input "染髮(501)"
click at [250, 276] on input "晶緞結構護髮(長)(622)" at bounding box center [245, 274] width 113 height 23
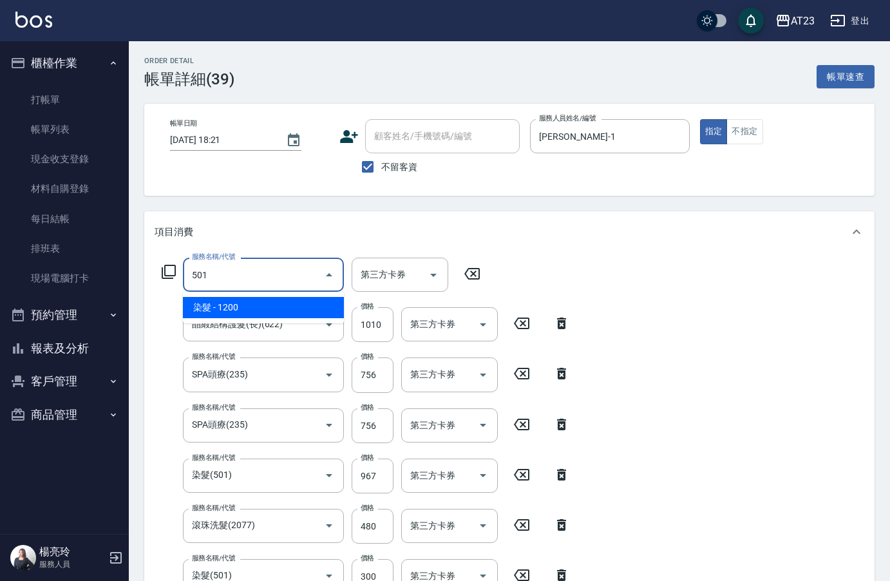
type input "染髮(501)"
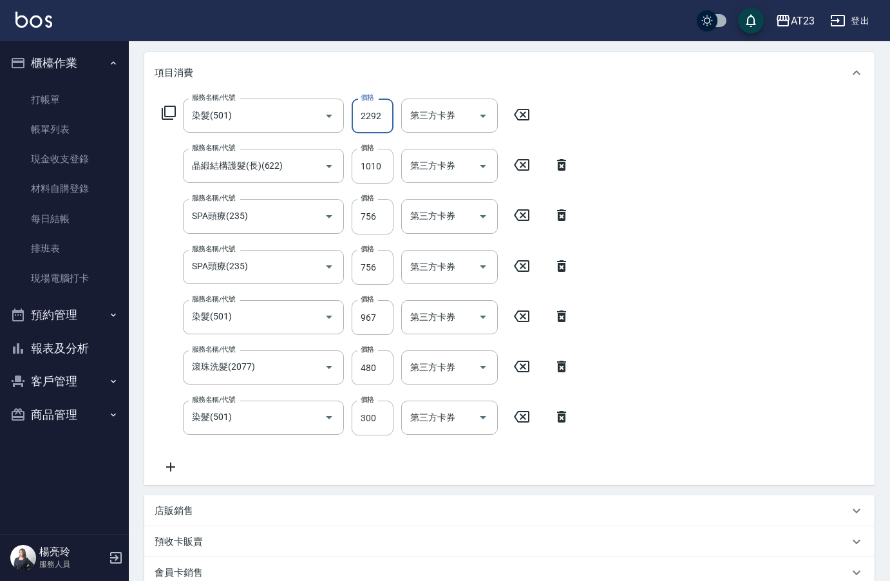
scroll to position [193, 0]
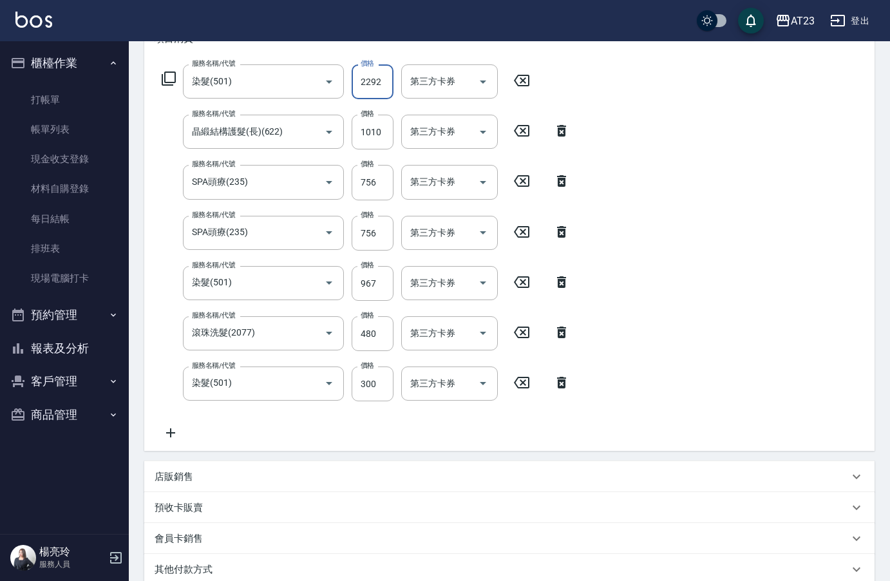
type input "2292"
click at [170, 84] on icon at bounding box center [168, 78] width 15 height 15
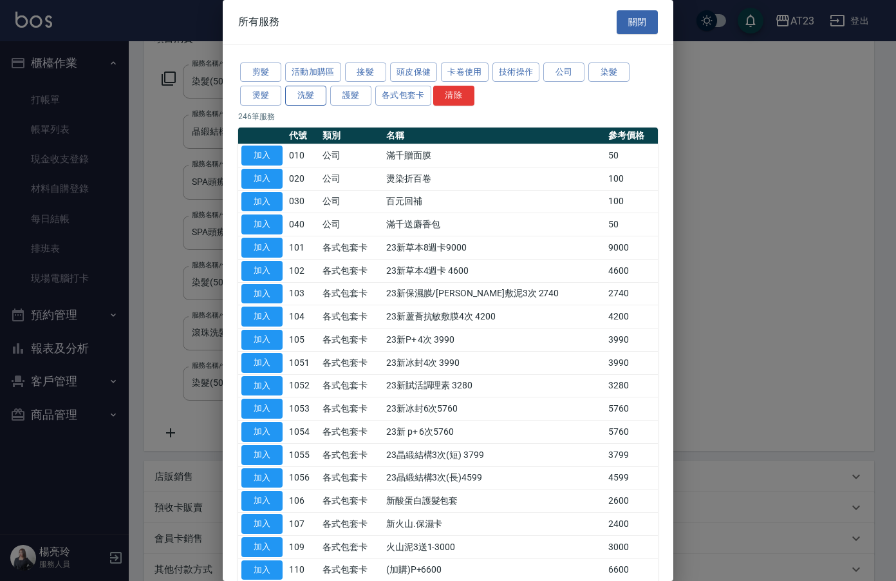
click at [306, 100] on button "洗髮" at bounding box center [305, 96] width 41 height 20
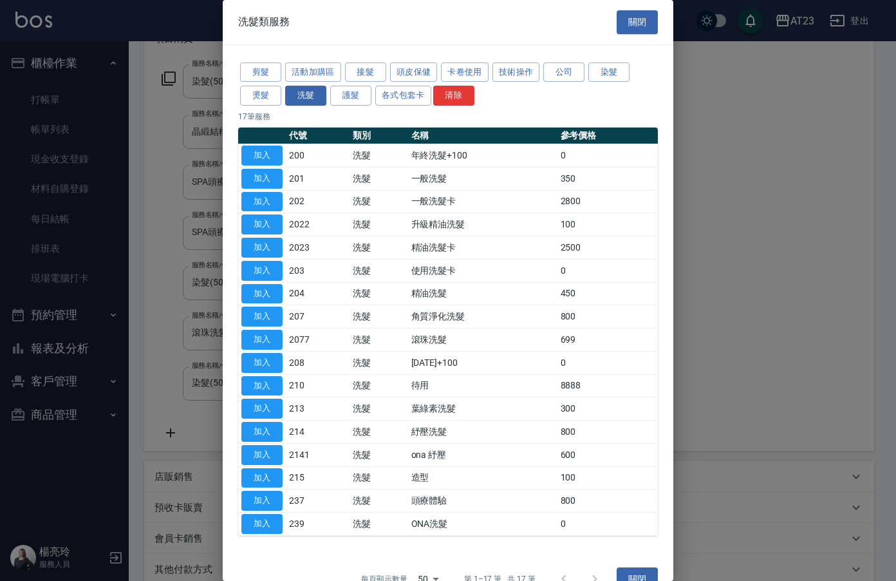
click at [630, 15] on button "關閉" at bounding box center [637, 22] width 41 height 24
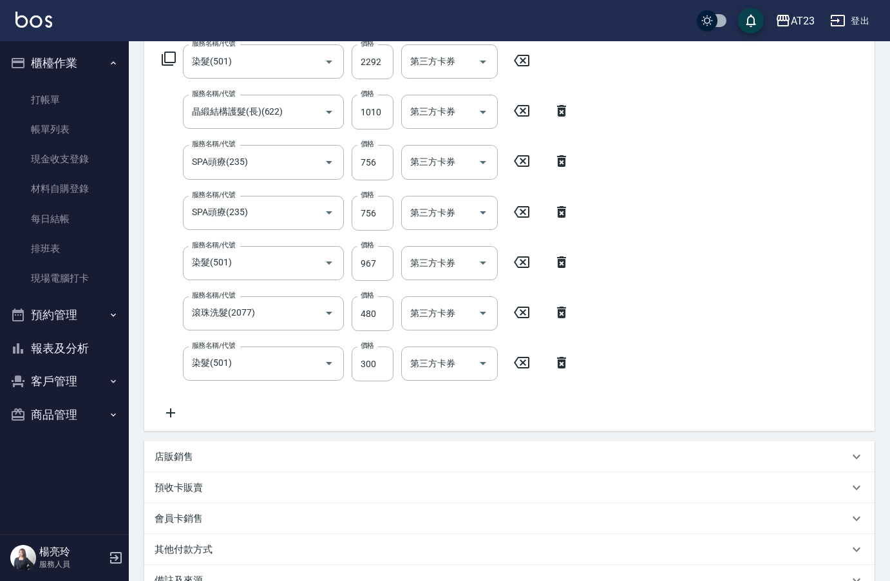
scroll to position [367, 0]
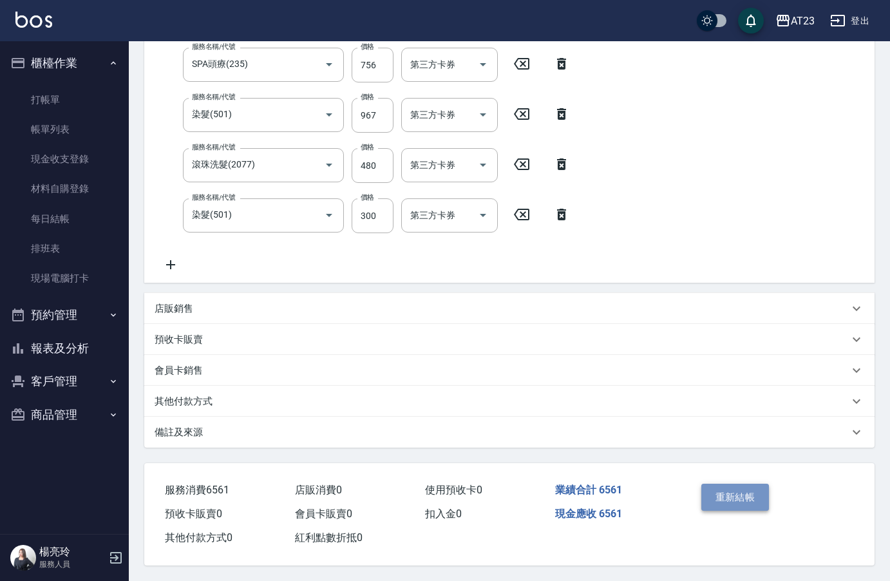
click at [753, 498] on button "重新結帳" at bounding box center [735, 496] width 68 height 27
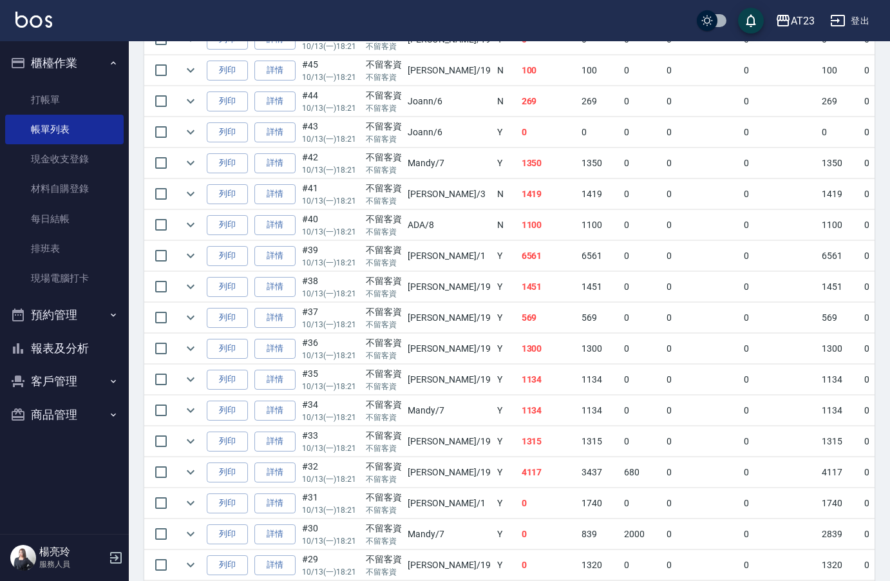
scroll to position [322, 0]
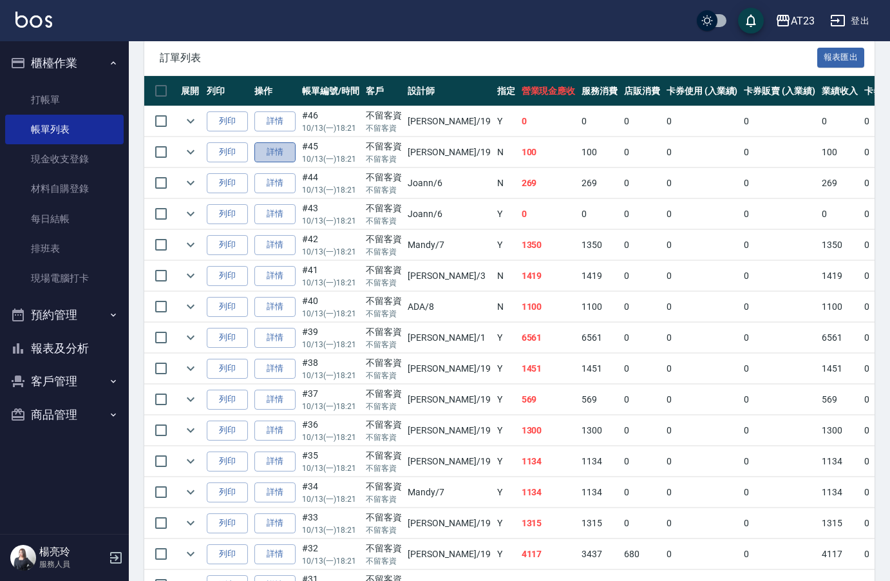
click at [292, 156] on link "詳情" at bounding box center [274, 152] width 41 height 20
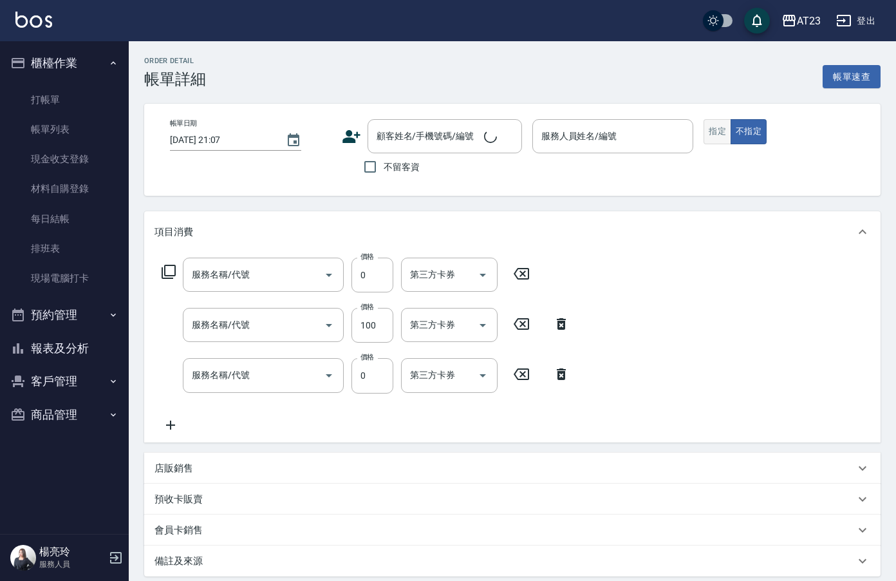
click at [709, 128] on button "指定" at bounding box center [718, 131] width 28 height 25
type input "2025/10/13 18:21"
checkbox input "true"
type input "亮亮-19"
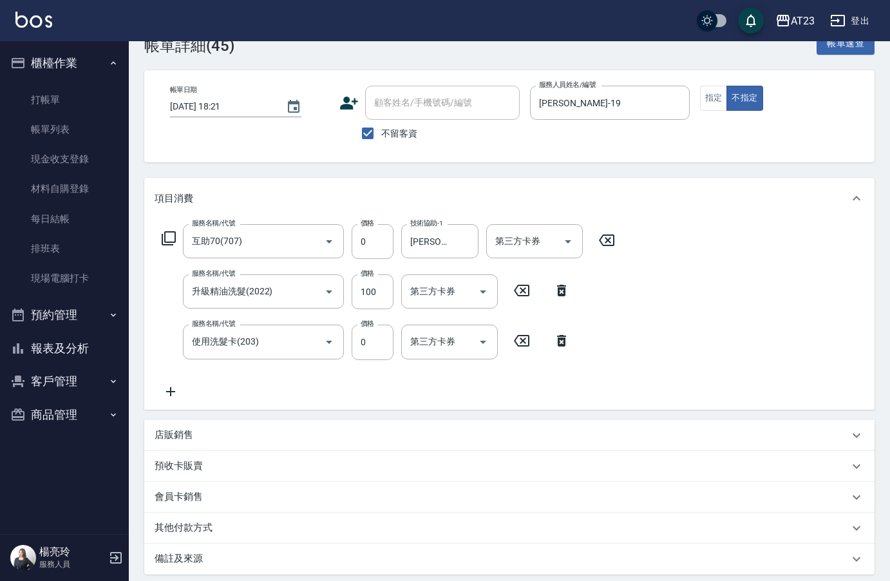
type input "互助70(707)"
type input "升級精油洗髮(2022)"
type input "使用洗髮卡(203)"
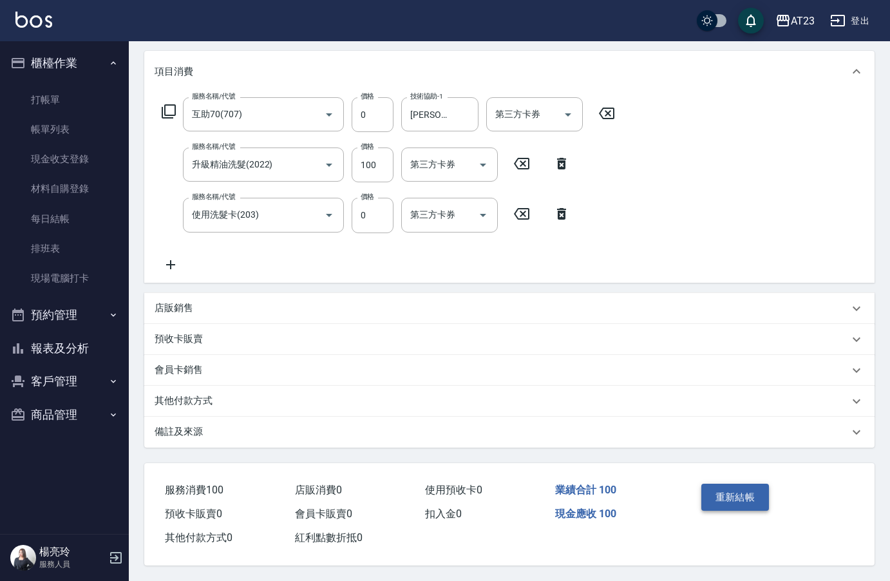
click at [720, 503] on button "重新結帳" at bounding box center [735, 496] width 68 height 27
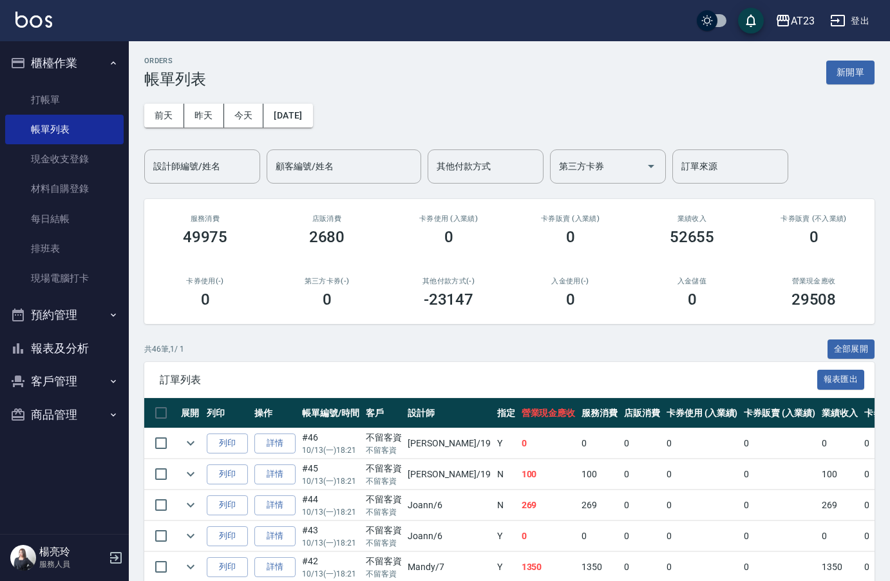
click at [52, 348] on button "報表及分析" at bounding box center [64, 348] width 118 height 33
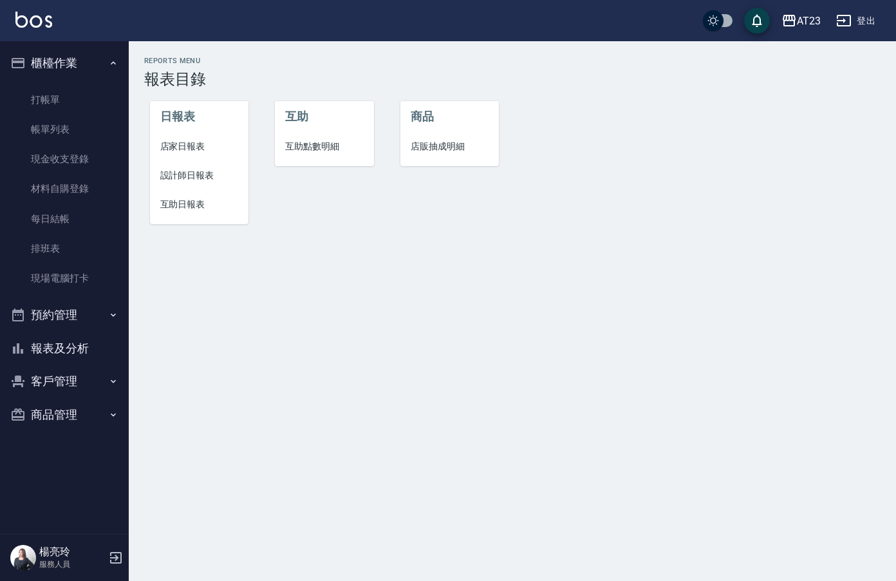
click at [173, 146] on span "店家日報表" at bounding box center [199, 147] width 79 height 14
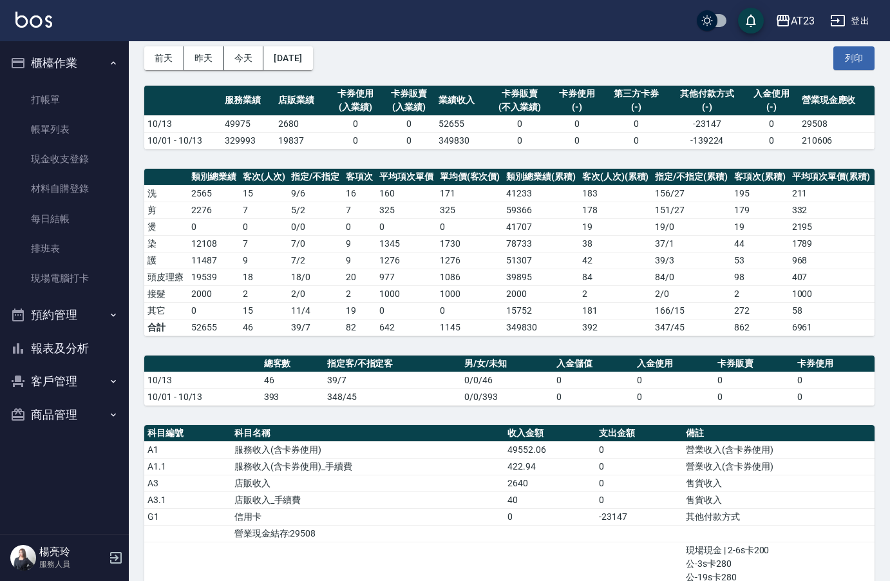
scroll to position [50, 0]
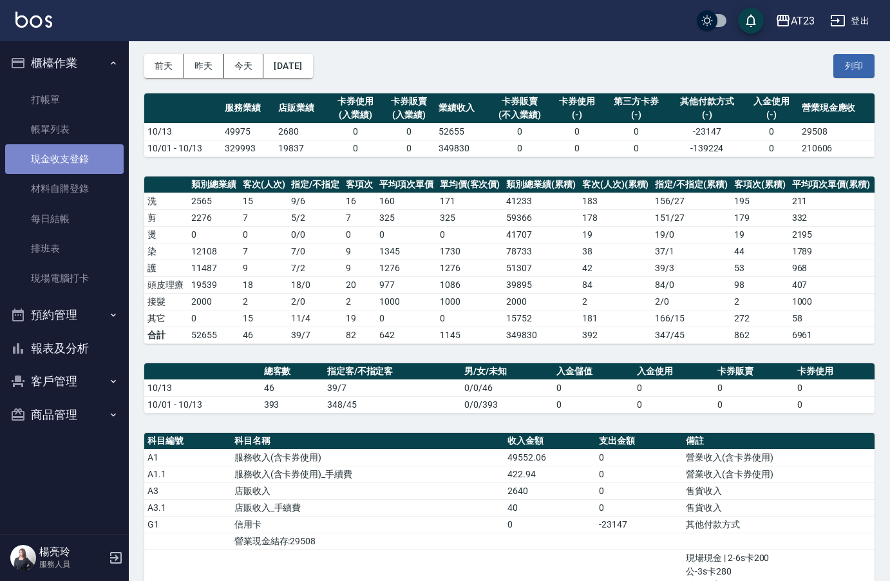
click at [85, 149] on link "現金收支登錄" at bounding box center [64, 159] width 118 height 30
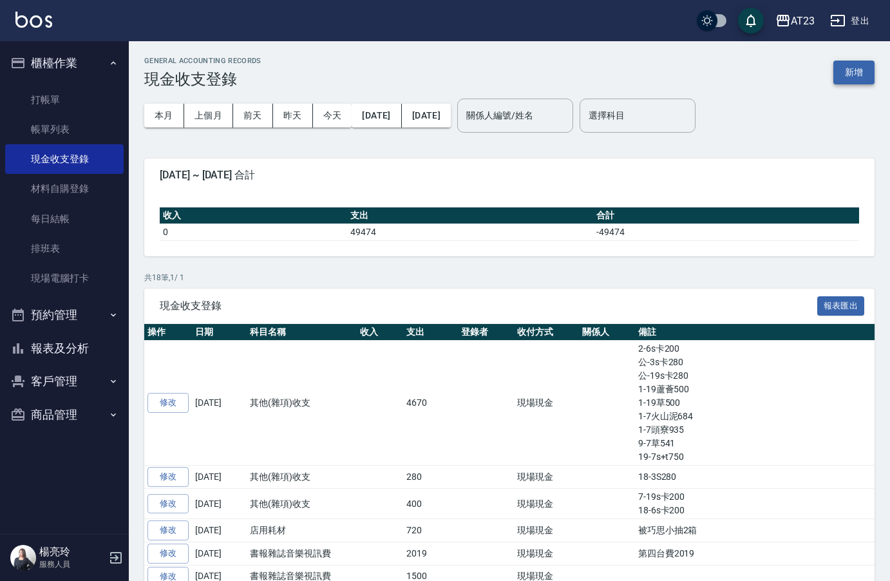
click at [867, 74] on button "新增" at bounding box center [853, 73] width 41 height 24
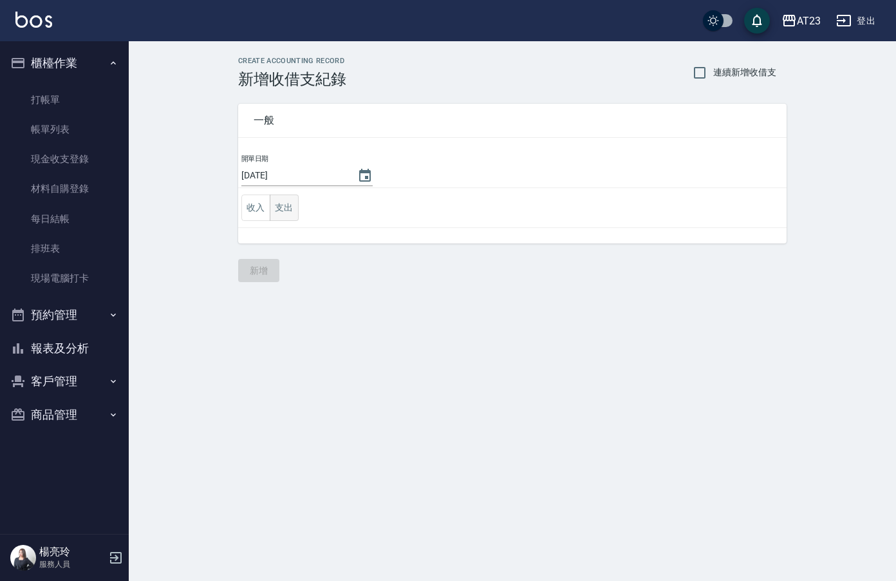
drag, startPoint x: 314, startPoint y: 216, endPoint x: 290, endPoint y: 212, distance: 24.2
click at [290, 214] on td "收入 支出" at bounding box center [512, 208] width 549 height 40
click at [290, 212] on button "支出" at bounding box center [284, 207] width 29 height 26
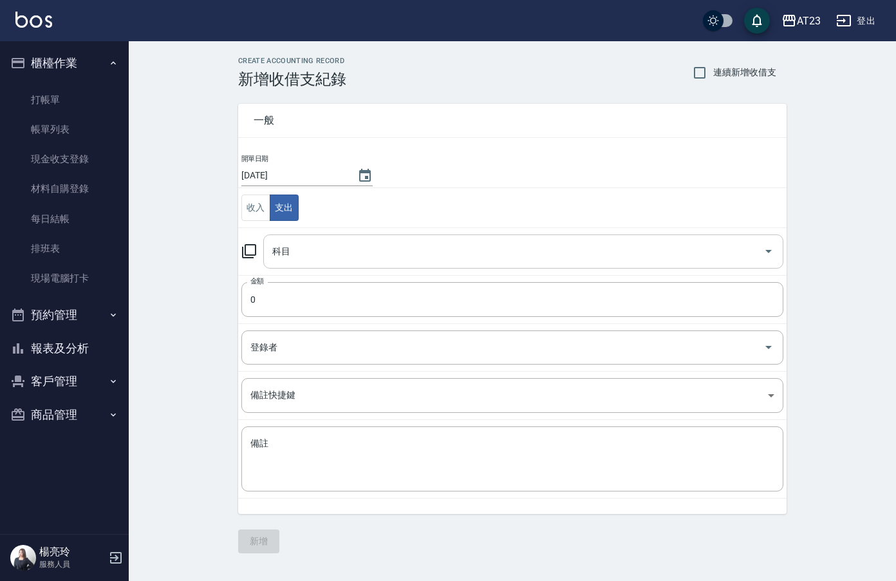
drag, startPoint x: 342, startPoint y: 244, endPoint x: 350, endPoint y: 252, distance: 10.9
click at [344, 244] on input "科目" at bounding box center [513, 251] width 489 height 23
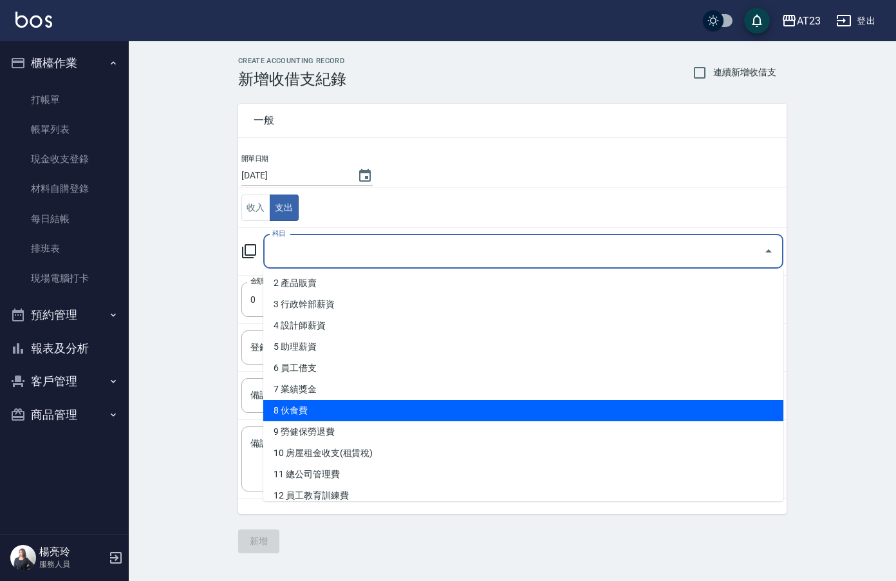
scroll to position [129, 0]
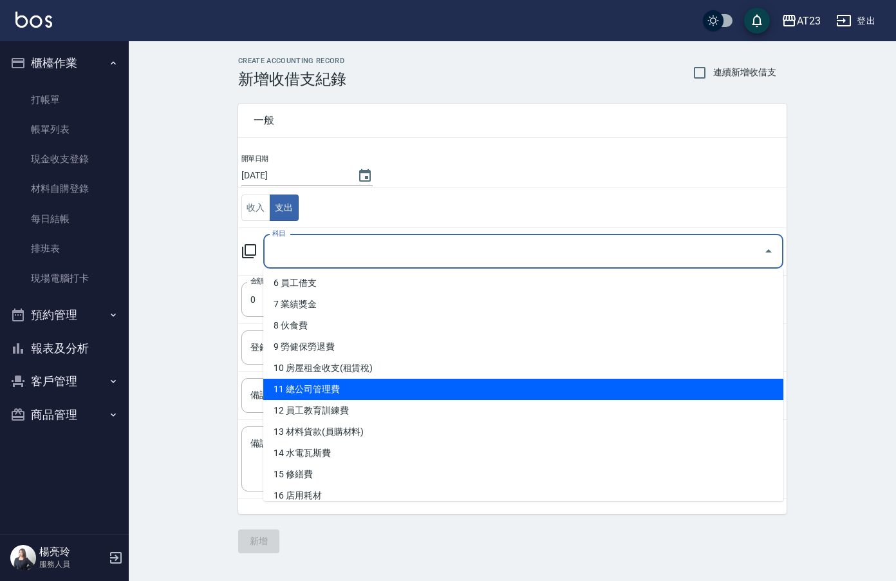
click at [561, 391] on li "11 總公司管理費" at bounding box center [523, 389] width 520 height 21
type input "11 總公司管理費"
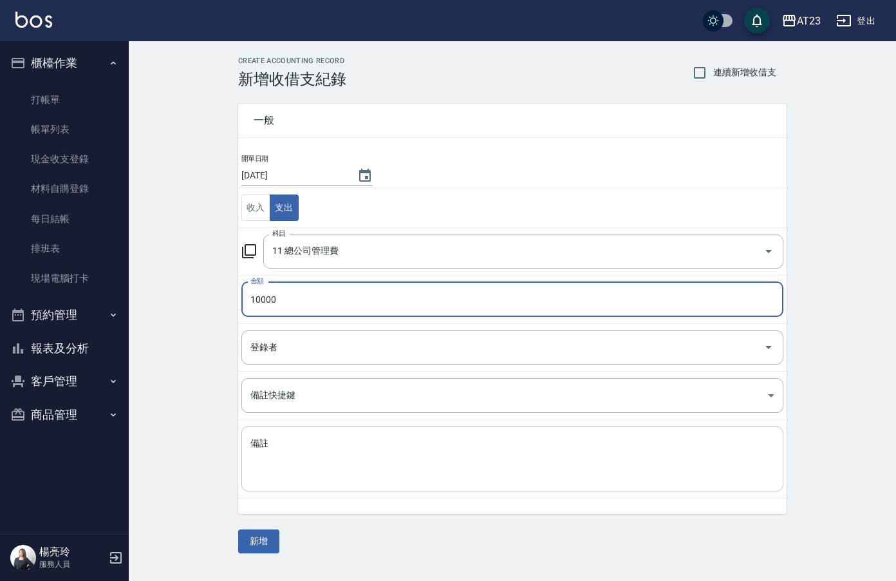
type input "10000"
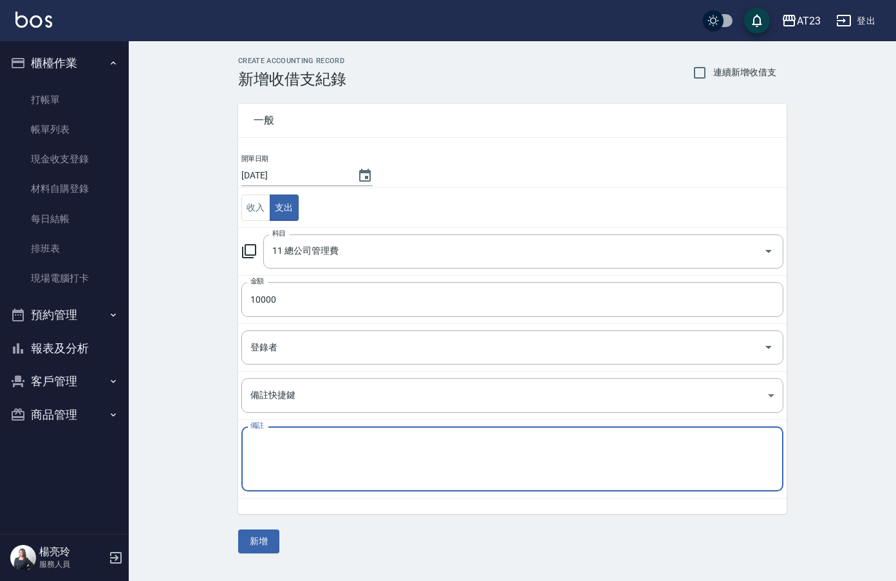
click at [281, 453] on textarea "備註" at bounding box center [512, 459] width 524 height 44
type textarea "e"
type textarea "管理費"
click at [260, 550] on button "新增" at bounding box center [258, 541] width 41 height 24
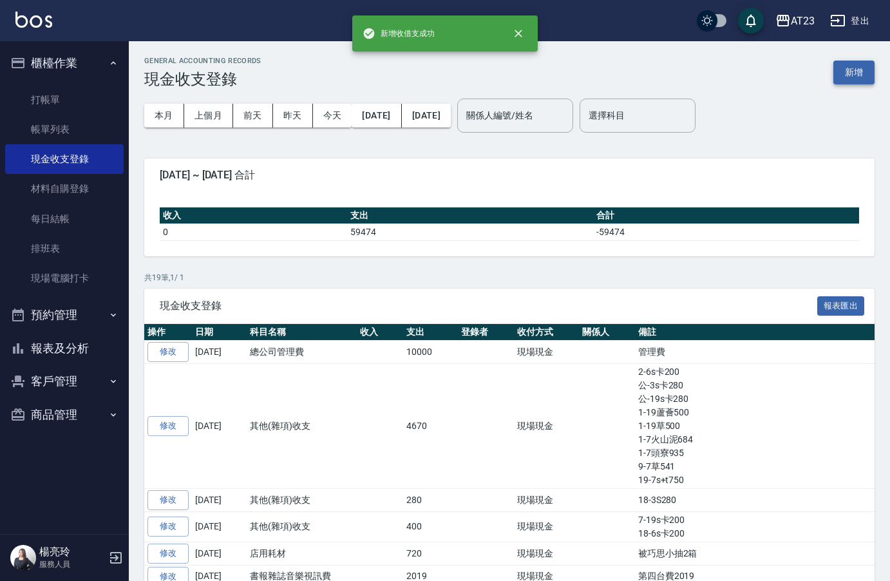
click at [852, 74] on button "新增" at bounding box center [853, 73] width 41 height 24
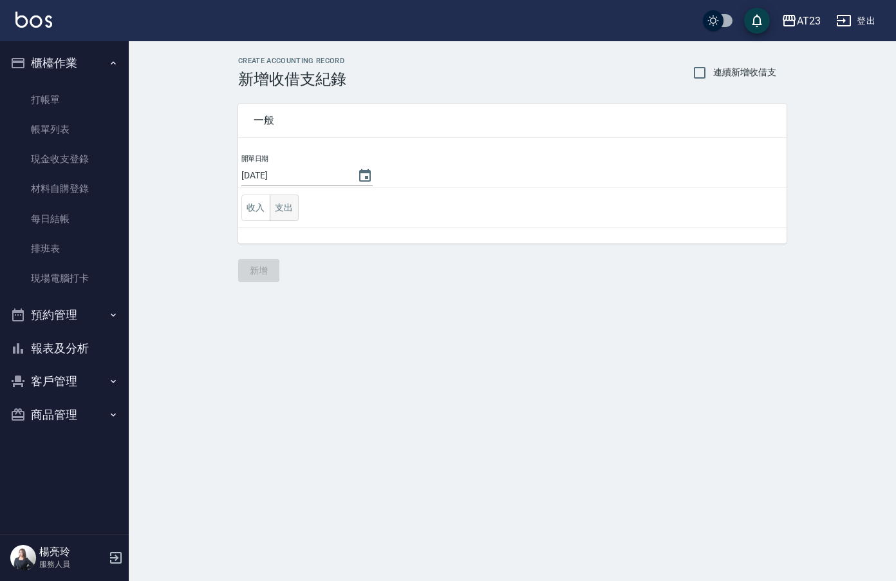
click at [288, 216] on button "支出" at bounding box center [284, 207] width 29 height 26
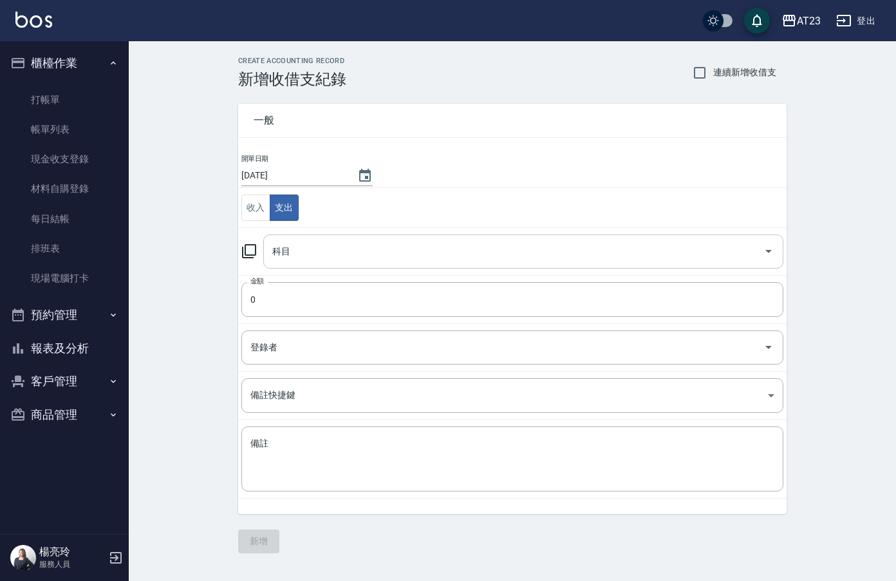
click at [319, 261] on input "科目" at bounding box center [513, 251] width 489 height 23
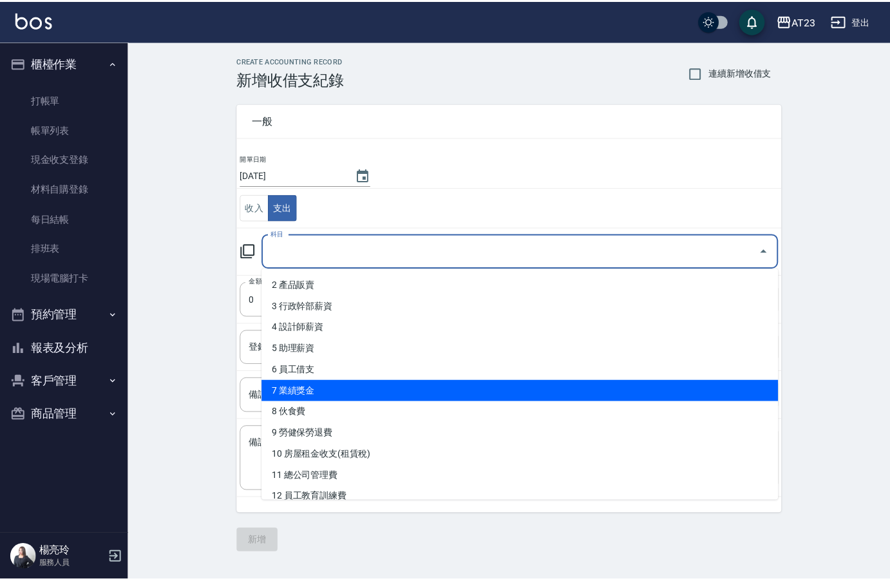
scroll to position [129, 0]
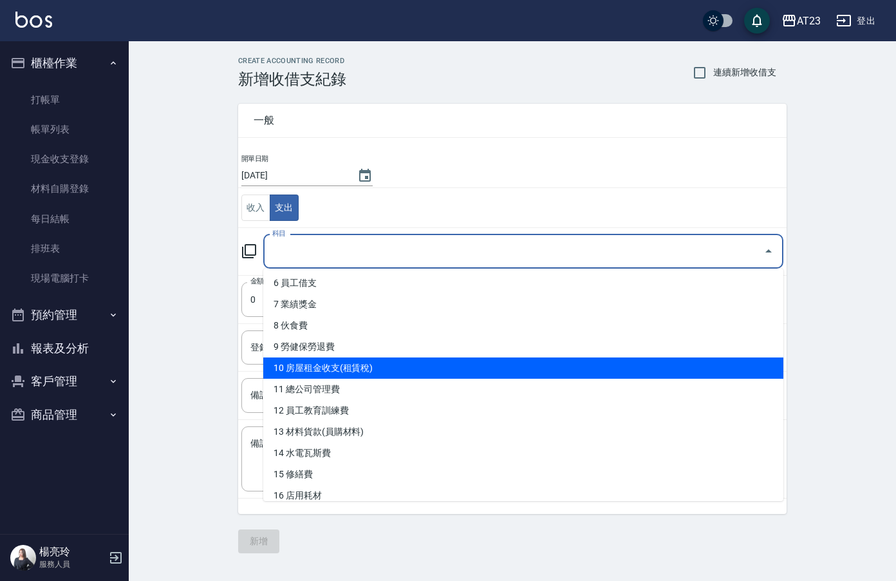
click at [462, 373] on li "10 房屋租金收支(租賃稅)" at bounding box center [523, 367] width 520 height 21
type input "10 房屋租金收支(租賃稅)"
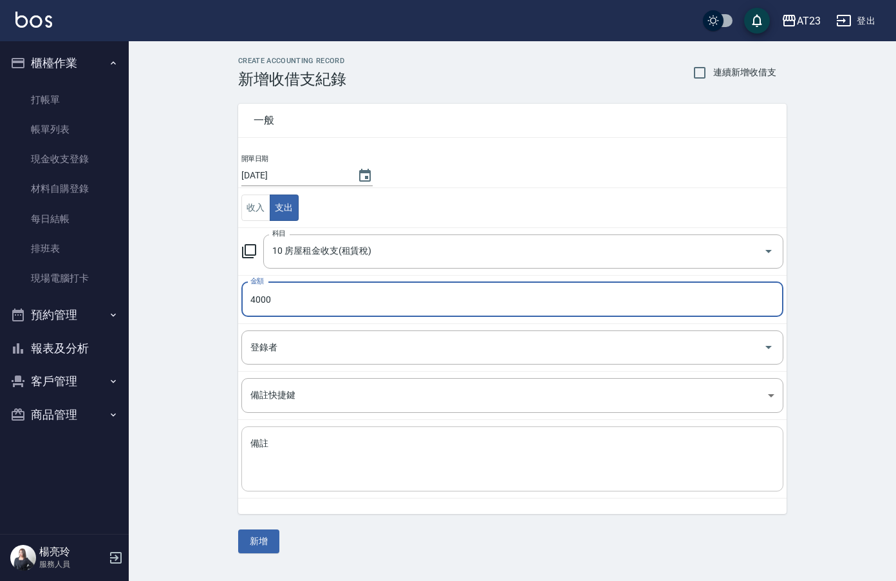
type input "4000"
click at [424, 483] on div "x 備註" at bounding box center [512, 458] width 542 height 65
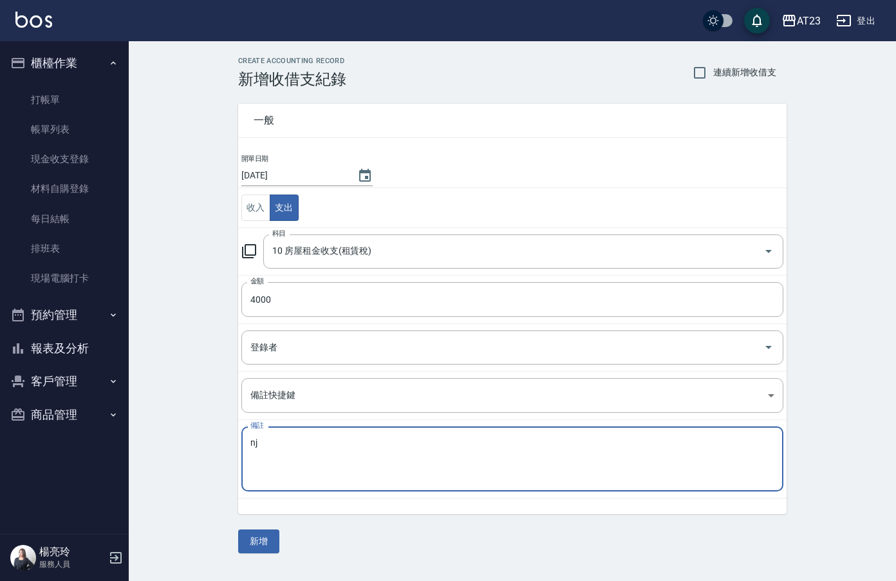
type textarea "n"
type textarea "宿舍費"
click at [272, 530] on button "新增" at bounding box center [258, 541] width 41 height 24
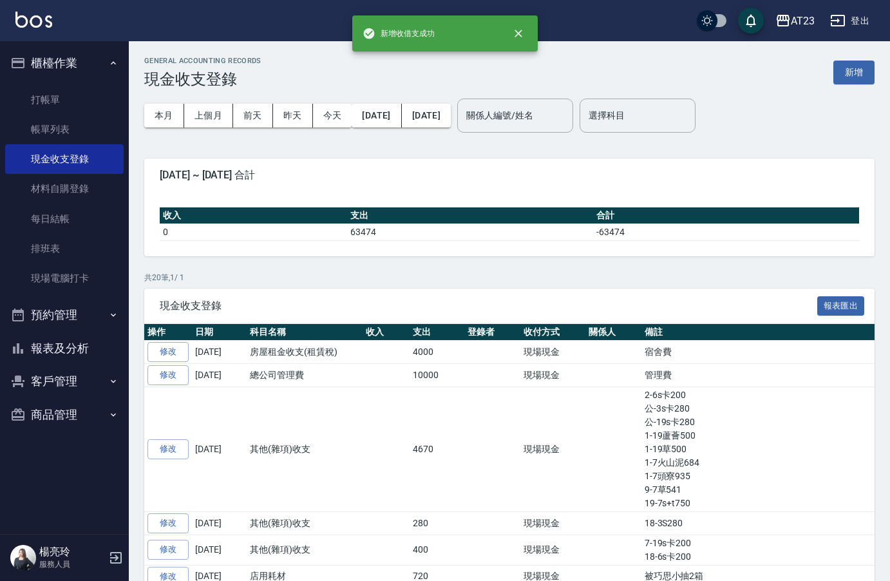
drag, startPoint x: 86, startPoint y: 353, endPoint x: 78, endPoint y: 350, distance: 8.4
click at [84, 352] on button "報表及分析" at bounding box center [64, 348] width 118 height 33
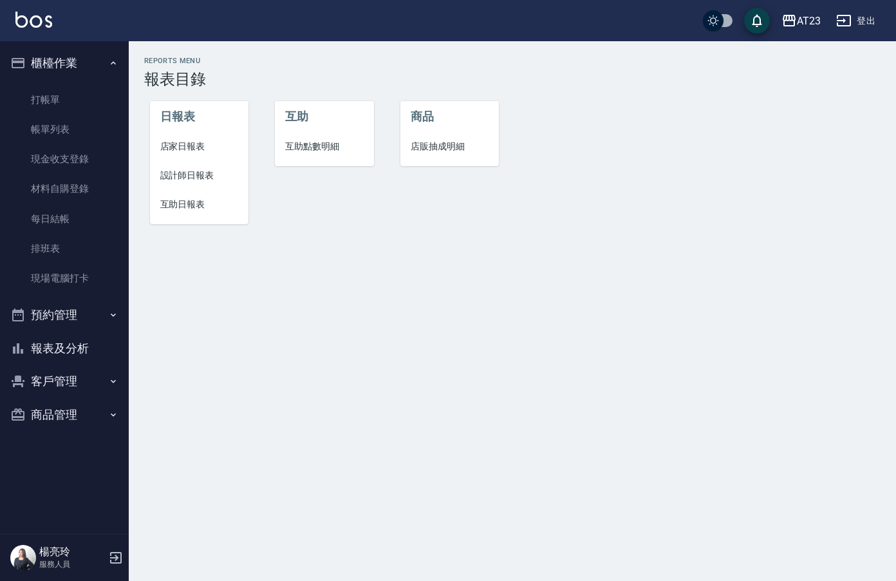
click at [225, 149] on span "店家日報表" at bounding box center [199, 147] width 79 height 14
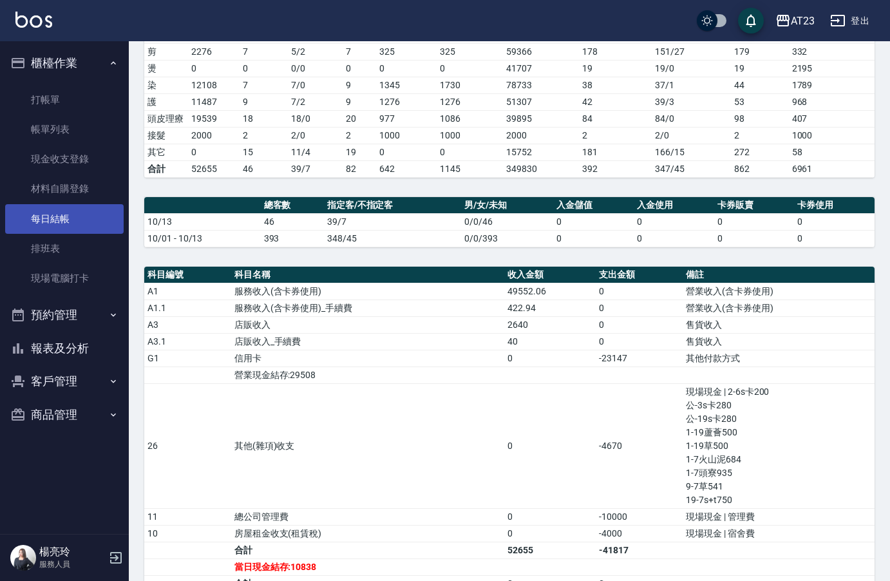
scroll to position [193, 0]
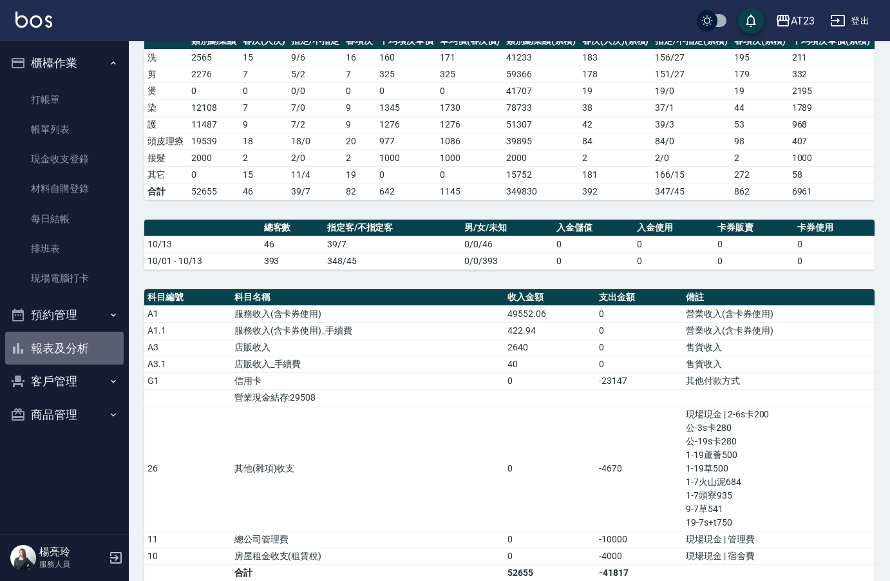
click at [65, 346] on button "報表及分析" at bounding box center [64, 348] width 118 height 33
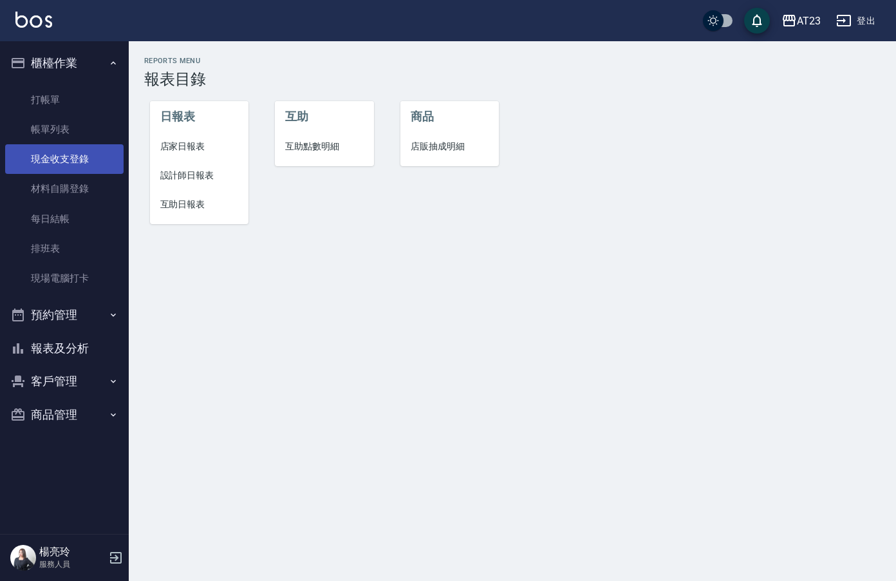
click at [57, 154] on link "現金收支登錄" at bounding box center [64, 159] width 118 height 30
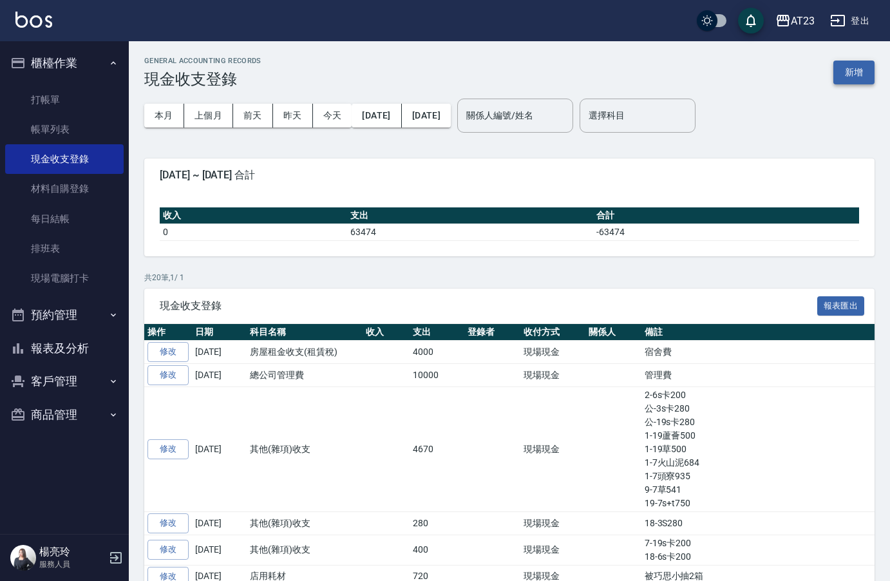
drag, startPoint x: 870, startPoint y: 48, endPoint x: 863, endPoint y: 61, distance: 15.3
click at [863, 60] on div "GENERAL ACCOUNTING RECORDS 現金收支登錄 新增 本月 上個月 前天 昨天 今天 2025/10/01 2025/10/13 關係人編…" at bounding box center [509, 590] width 761 height 1098
click at [863, 63] on button "新增" at bounding box center [853, 73] width 41 height 24
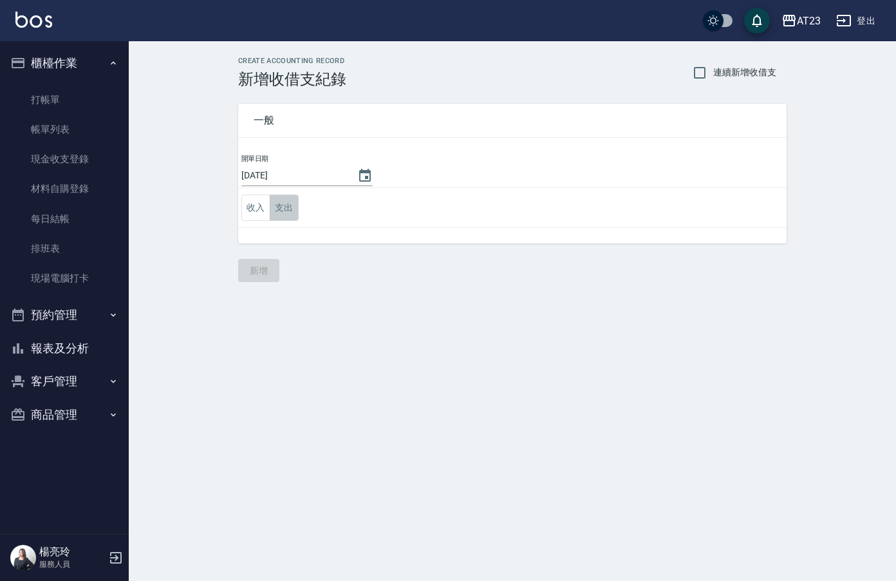
drag, startPoint x: 285, startPoint y: 207, endPoint x: 317, endPoint y: 225, distance: 36.9
click at [285, 209] on button "支出" at bounding box center [284, 207] width 29 height 26
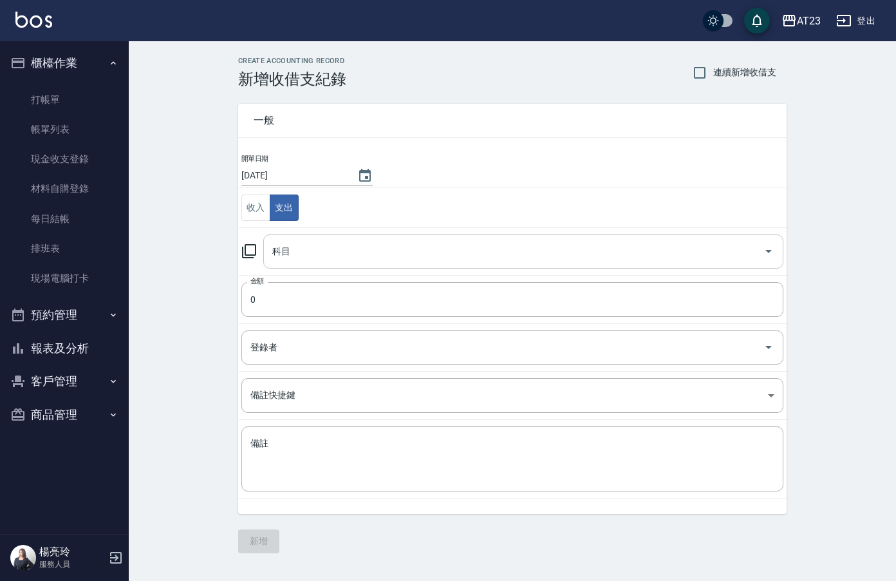
click at [323, 249] on input "科目" at bounding box center [513, 251] width 489 height 23
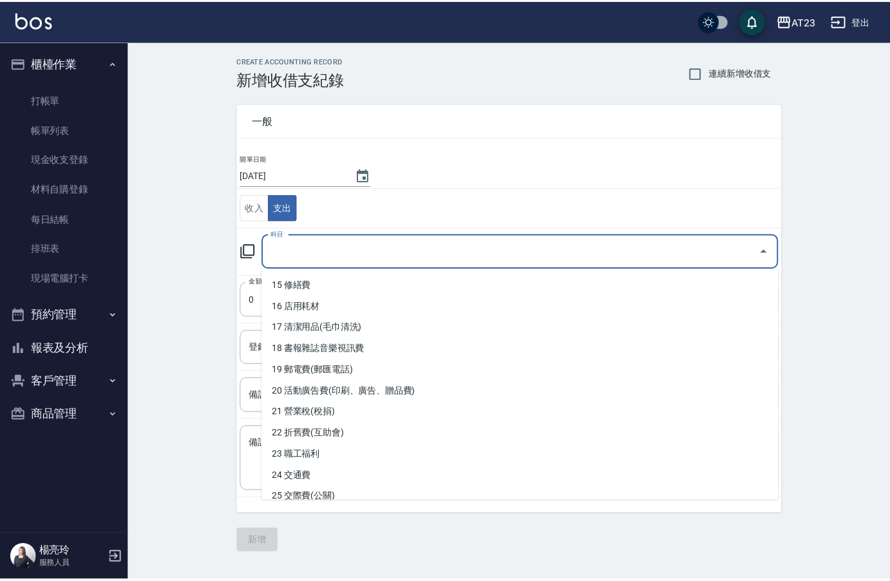
scroll to position [322, 0]
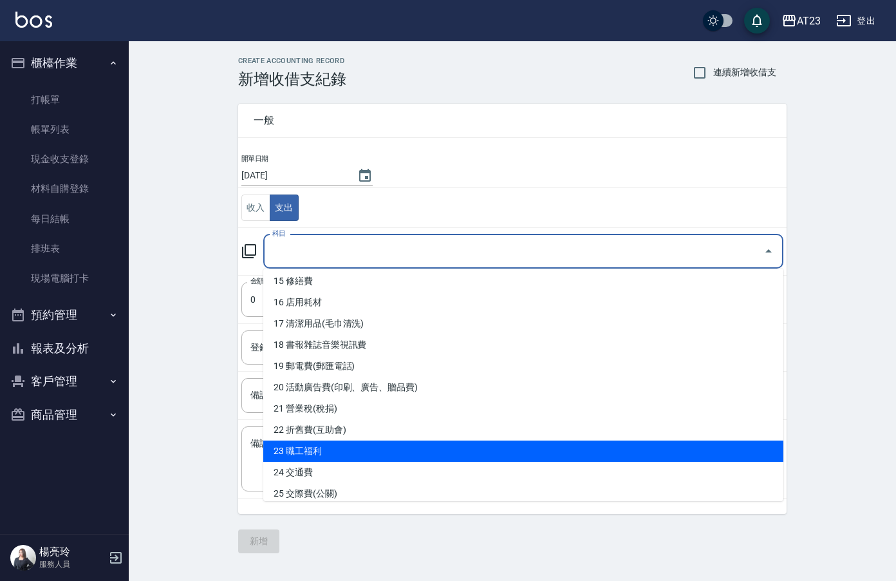
click at [516, 443] on li "23 職工福利" at bounding box center [523, 450] width 520 height 21
type input "23 職工福利"
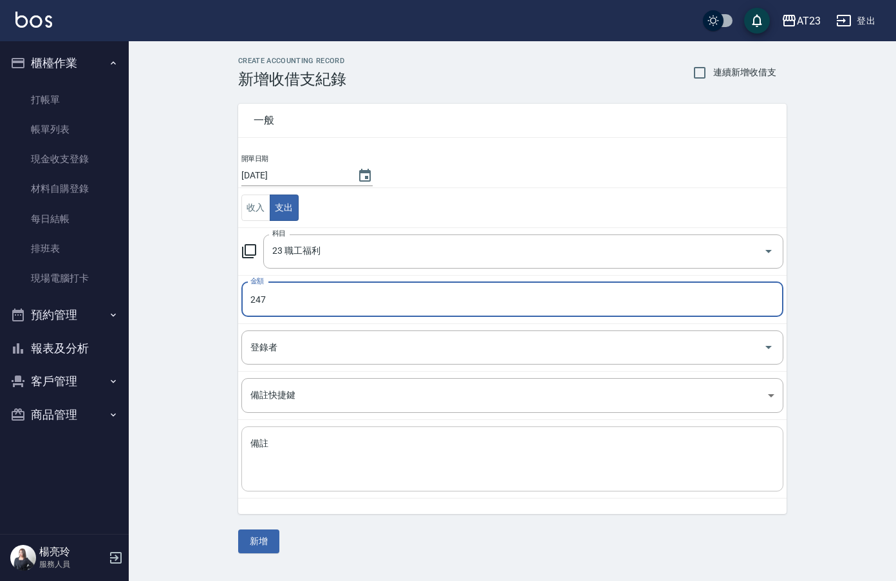
type input "247"
click at [570, 447] on textarea "備註" at bounding box center [512, 459] width 524 height 44
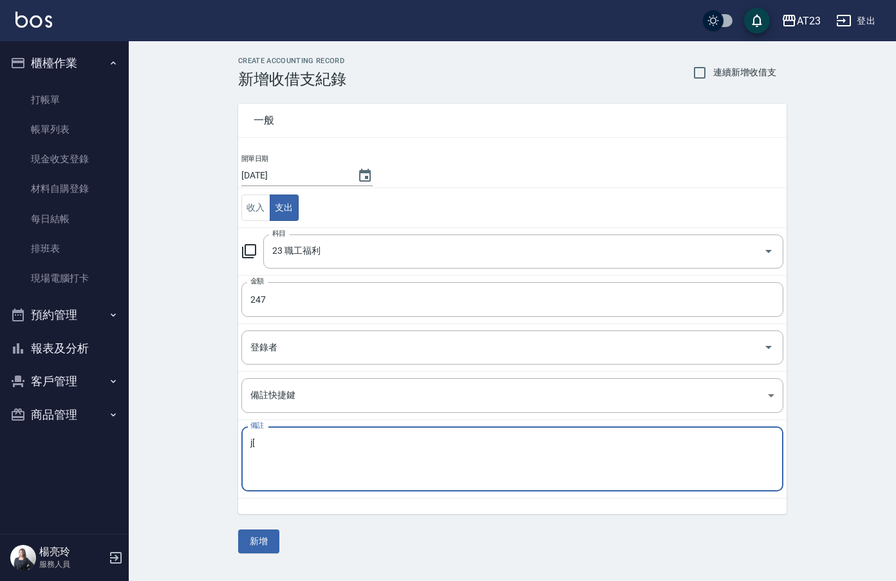
type textarea "j"
type textarea "文"
type textarea "10月壽星"
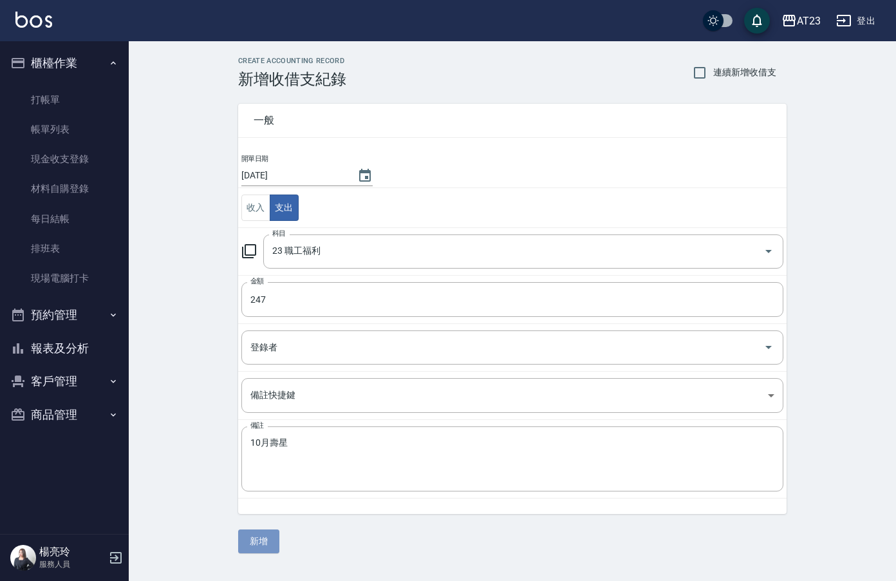
drag, startPoint x: 265, startPoint y: 536, endPoint x: 303, endPoint y: 507, distance: 47.4
click at [261, 532] on button "新增" at bounding box center [258, 541] width 41 height 24
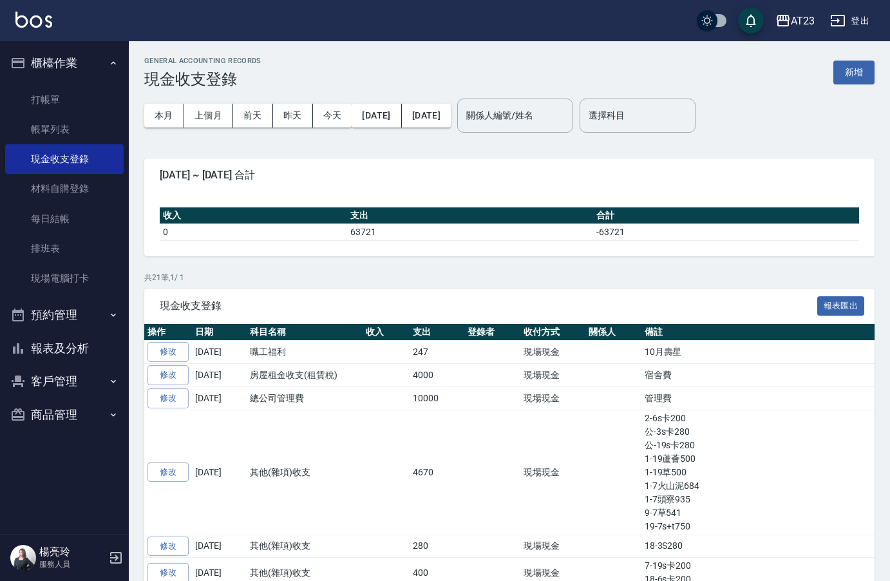
click at [66, 342] on button "報表及分析" at bounding box center [64, 348] width 118 height 33
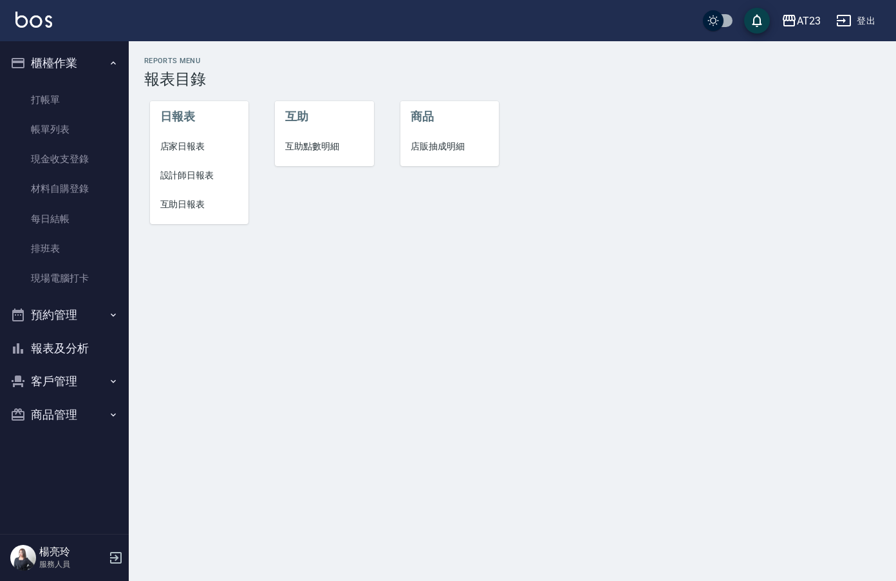
click at [158, 151] on li "店家日報表" at bounding box center [199, 146] width 99 height 29
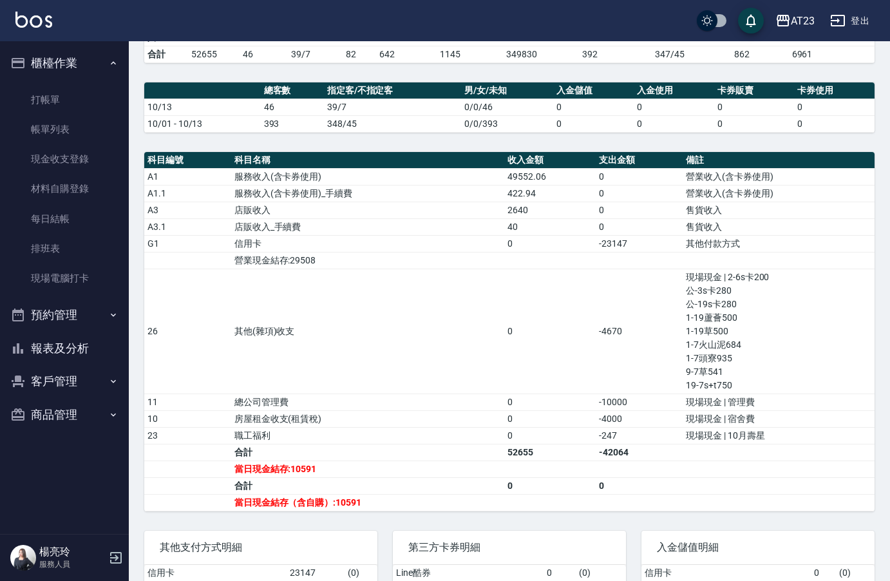
scroll to position [422, 0]
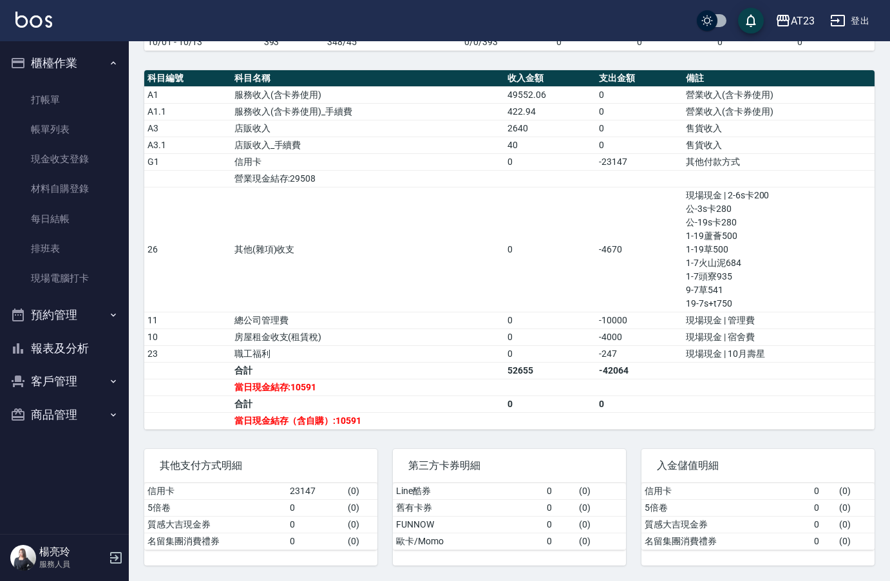
click at [881, 168] on div "AT23 2025-10-13 店家日報表 列印時間： 2025-10-13-21:11 Merchant Daily Report 店家日報表 前天 昨天 …" at bounding box center [509, 105] width 761 height 952
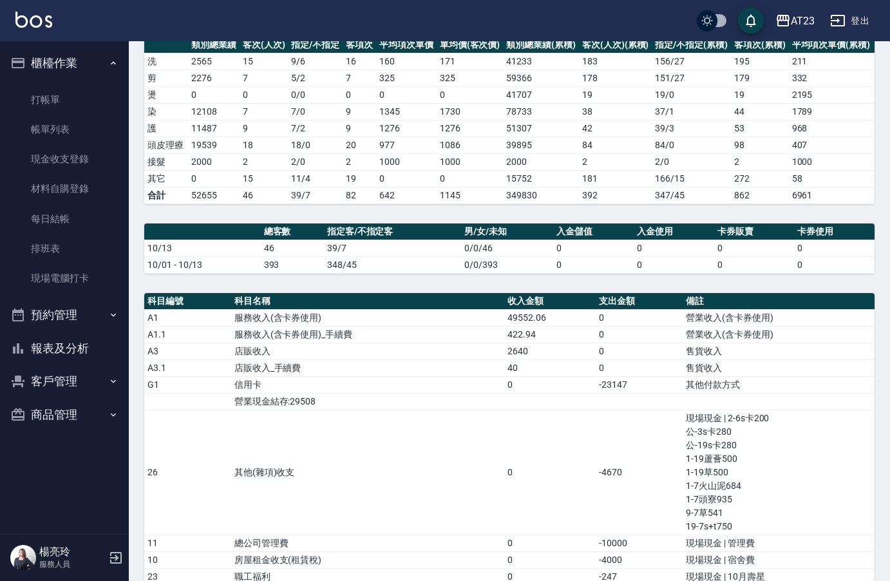
scroll to position [0, 0]
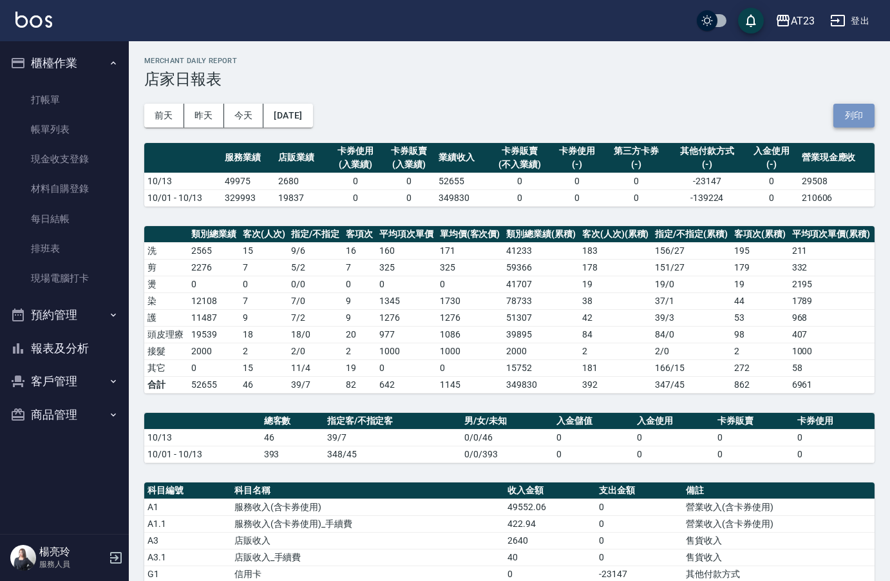
click at [844, 122] on button "列印" at bounding box center [853, 116] width 41 height 24
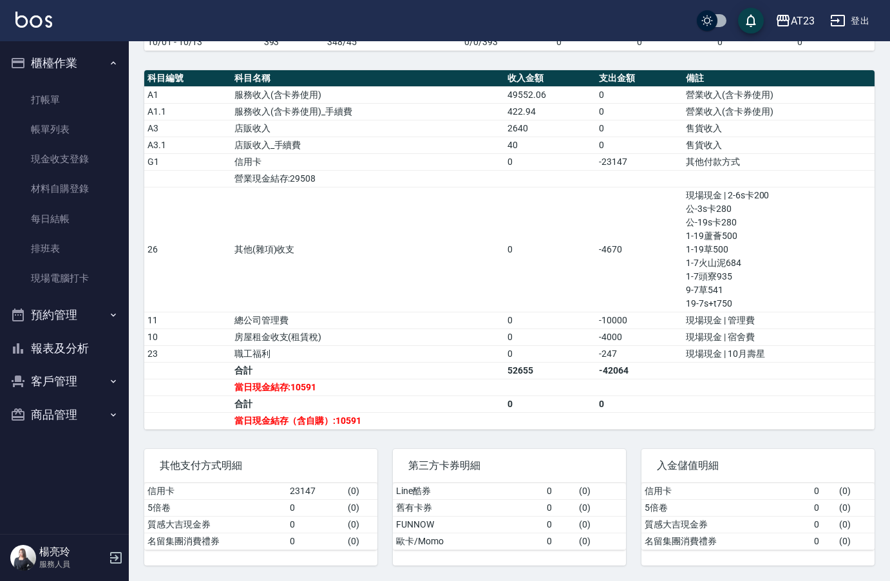
scroll to position [422, 0]
click at [85, 344] on button "報表及分析" at bounding box center [64, 348] width 118 height 33
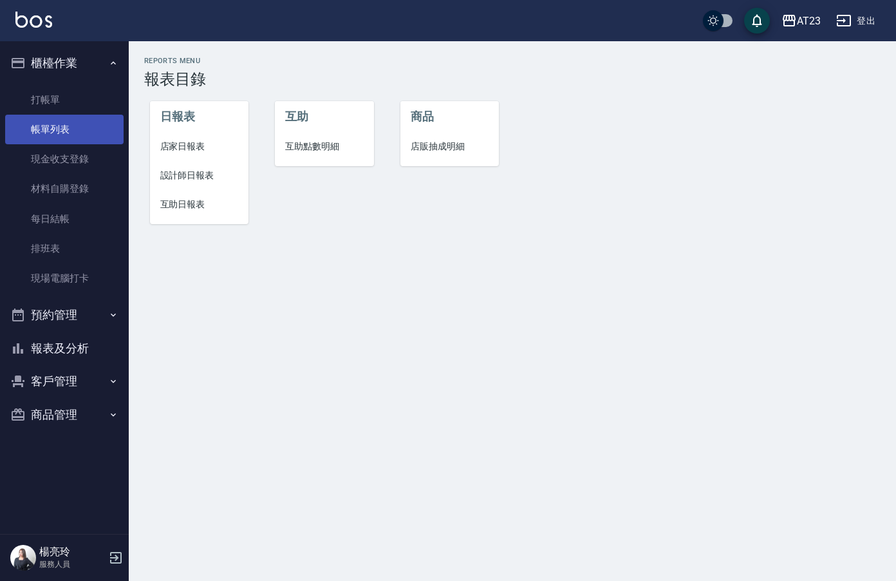
click at [79, 137] on link "帳單列表" at bounding box center [64, 130] width 118 height 30
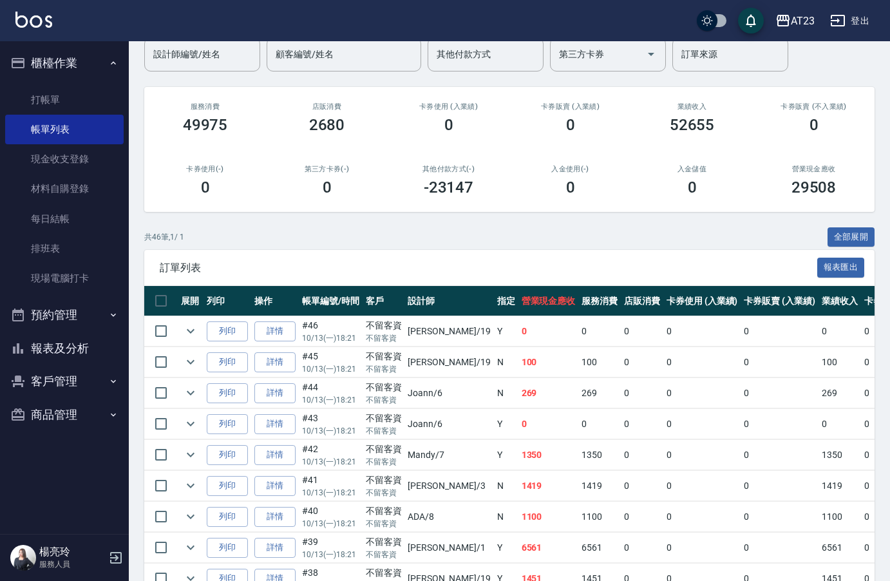
scroll to position [258, 0]
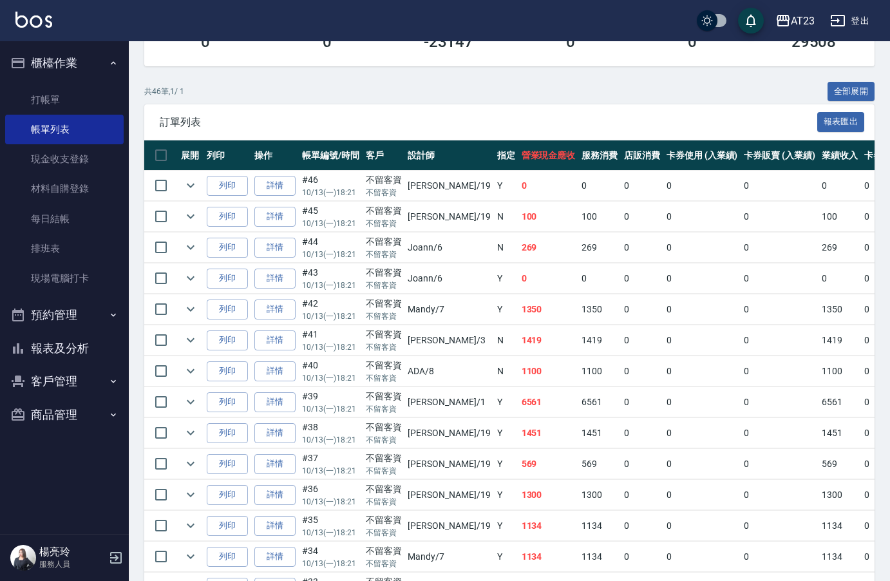
click at [83, 344] on button "報表及分析" at bounding box center [64, 348] width 118 height 33
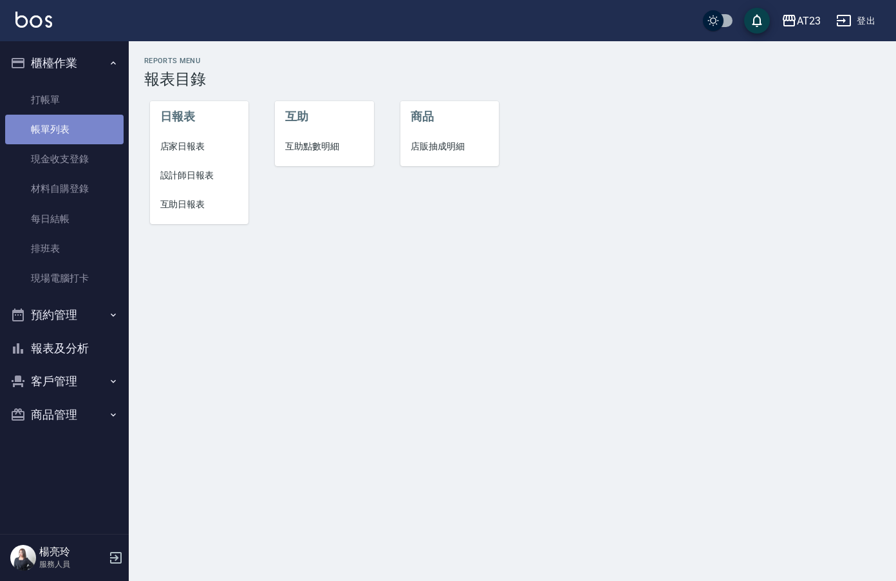
click at [80, 129] on link "帳單列表" at bounding box center [64, 130] width 118 height 30
click at [81, 126] on link "帳單列表" at bounding box center [64, 130] width 118 height 30
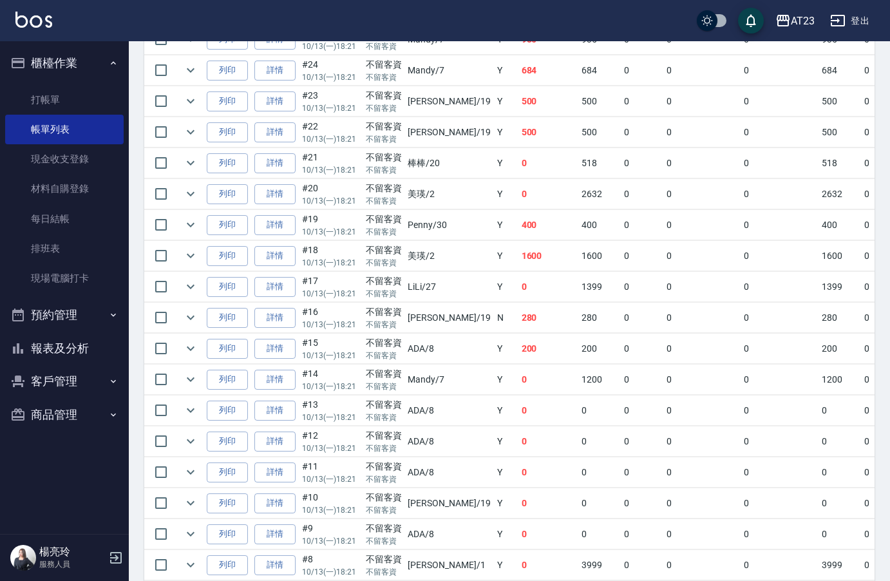
scroll to position [1329, 0]
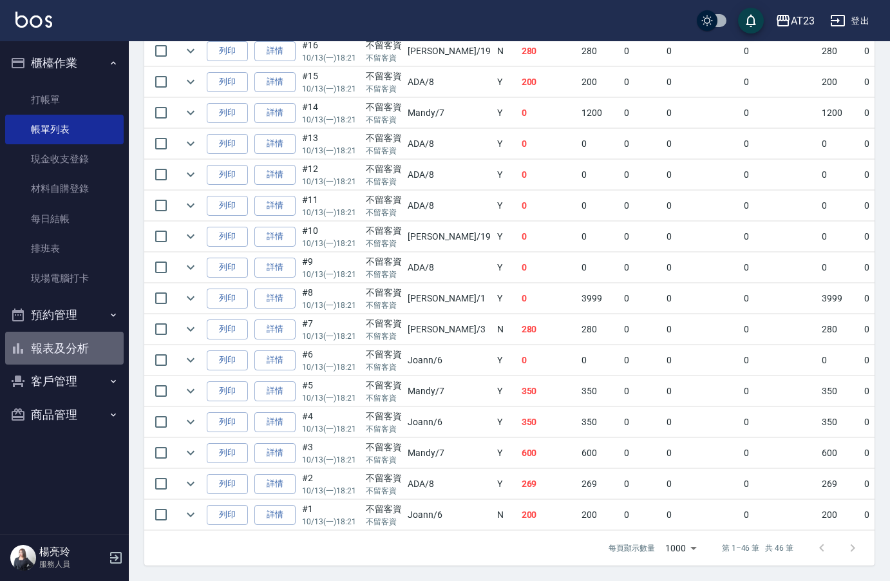
click at [80, 350] on button "報表及分析" at bounding box center [64, 348] width 118 height 33
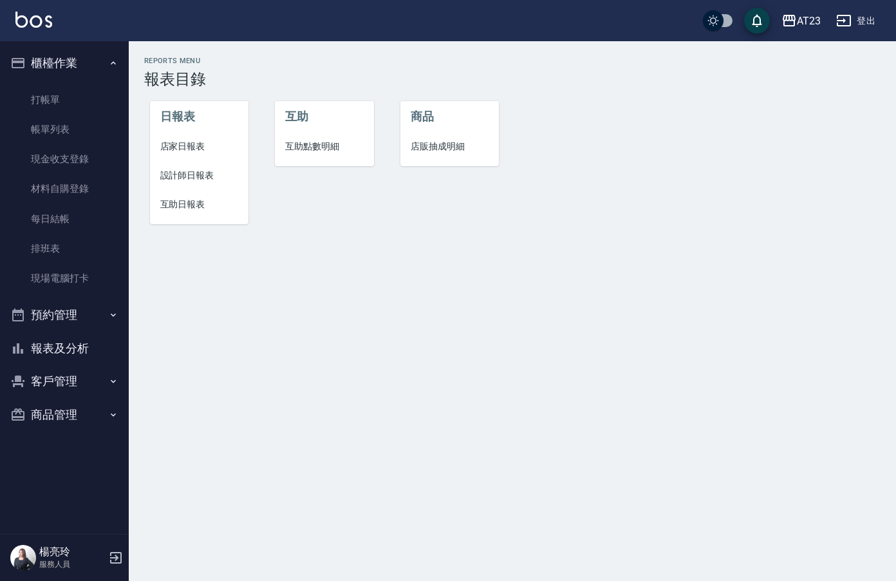
click at [208, 171] on span "設計師日報表" at bounding box center [199, 176] width 79 height 14
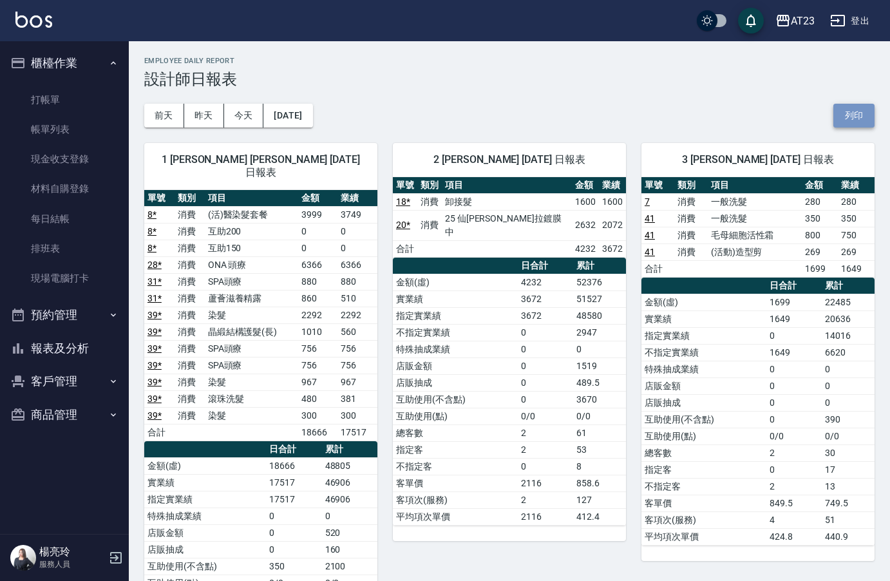
click at [859, 117] on button "列印" at bounding box center [853, 116] width 41 height 24
click at [61, 351] on button "報表及分析" at bounding box center [64, 348] width 118 height 33
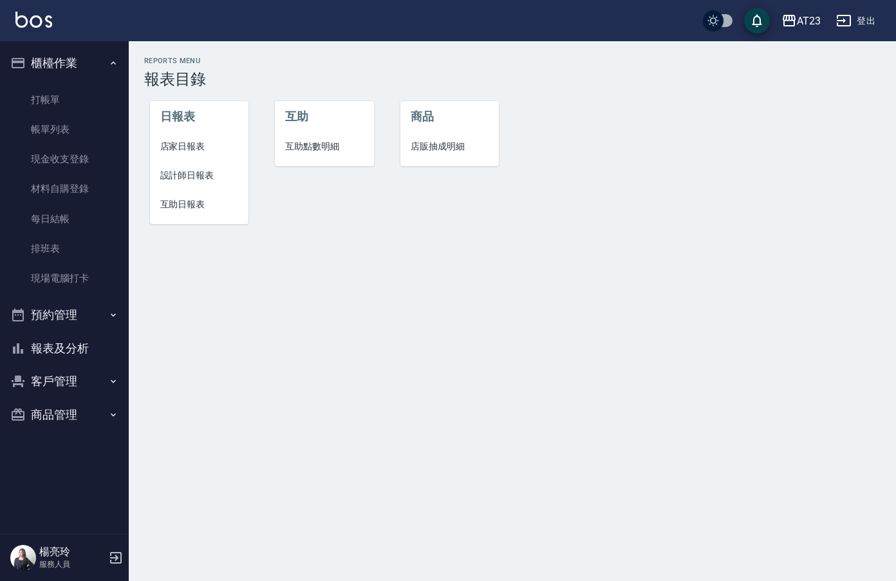
click at [181, 209] on span "互助日報表" at bounding box center [199, 205] width 79 height 14
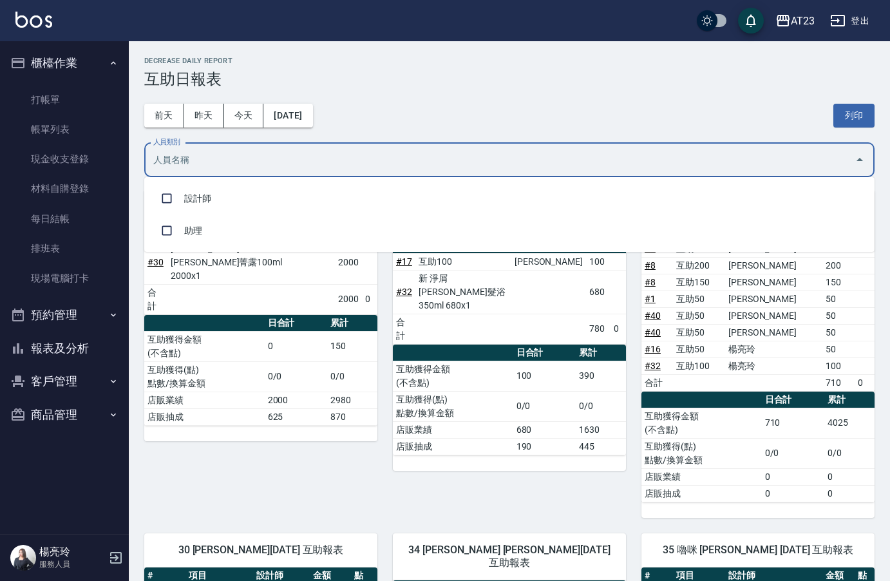
click at [357, 160] on input "人員類別" at bounding box center [499, 160] width 699 height 23
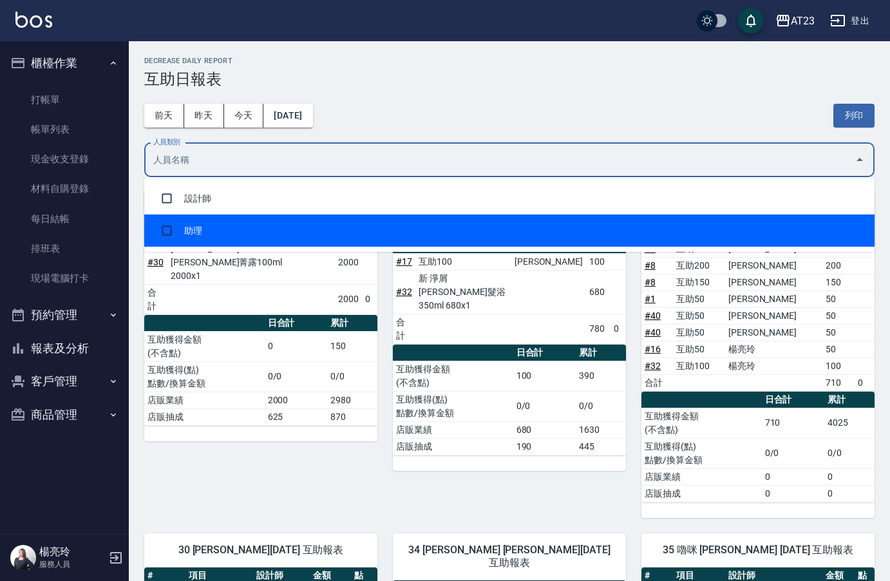
click at [294, 231] on li "助理" at bounding box center [509, 230] width 730 height 32
checkbox input "true"
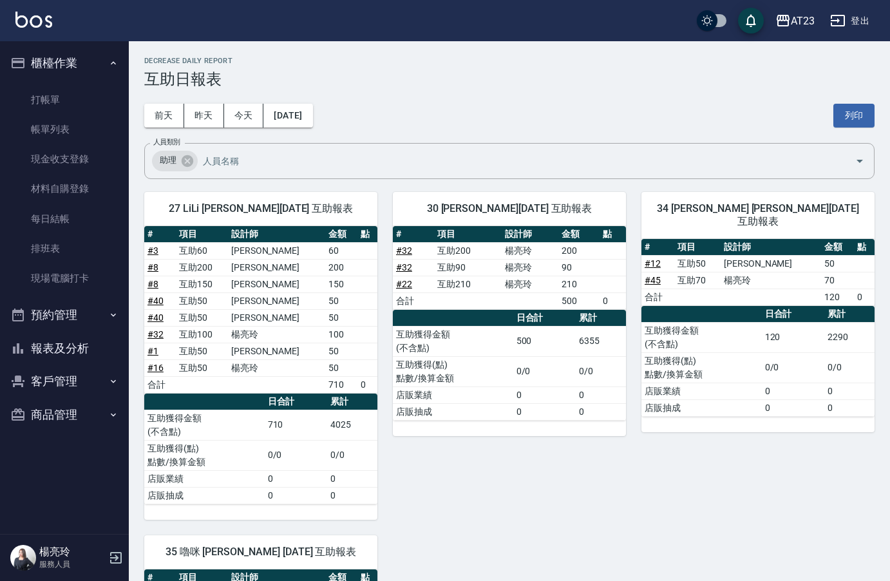
click at [400, 85] on h3 "互助日報表" at bounding box center [509, 79] width 730 height 18
click at [872, 117] on button "列印" at bounding box center [853, 116] width 41 height 24
click at [84, 348] on button "報表及分析" at bounding box center [64, 348] width 118 height 33
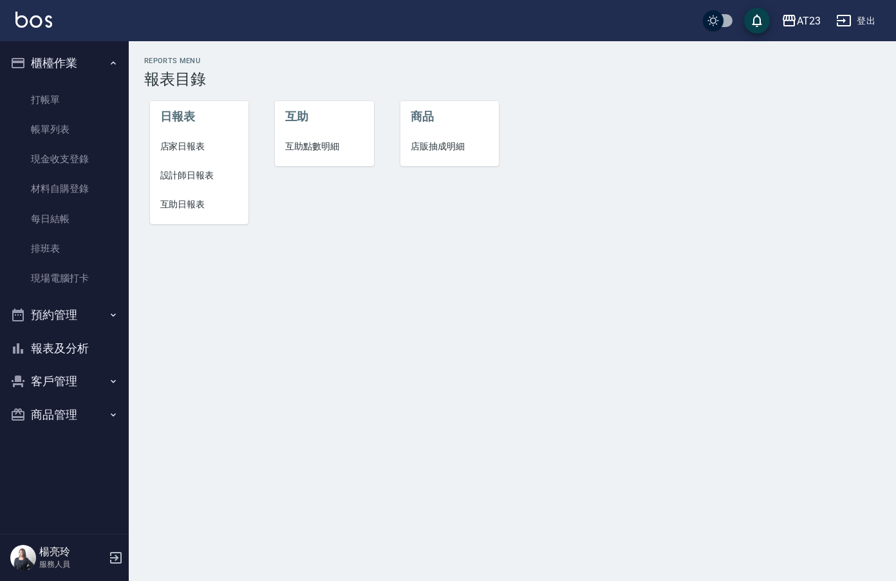
click at [174, 180] on span "設計師日報表" at bounding box center [199, 176] width 79 height 14
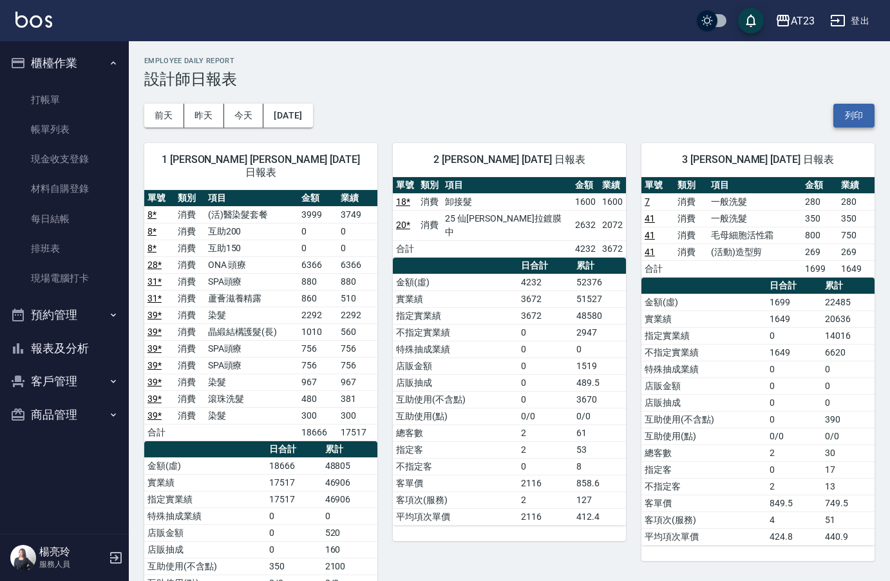
click at [856, 117] on button "列印" at bounding box center [853, 116] width 41 height 24
click at [62, 350] on button "報表及分析" at bounding box center [64, 348] width 118 height 33
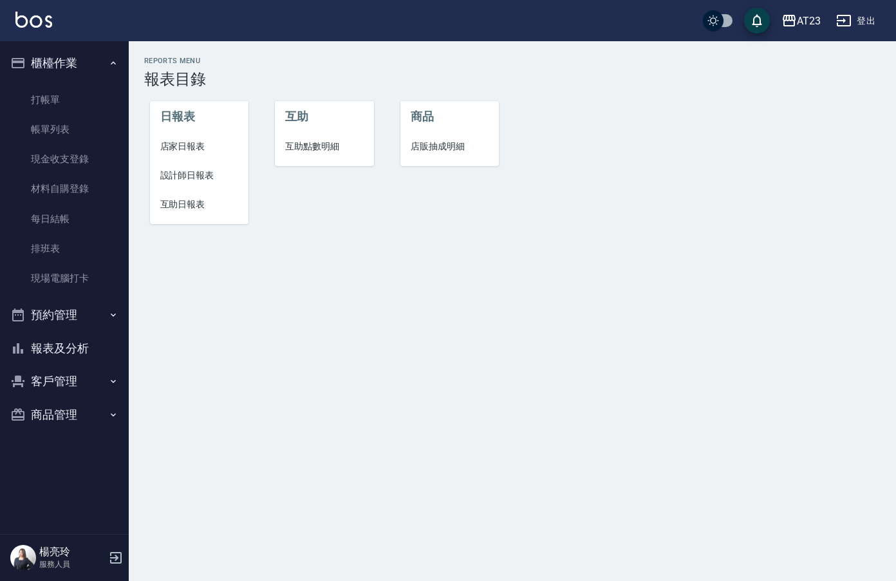
click at [175, 209] on span "互助日報表" at bounding box center [199, 205] width 79 height 14
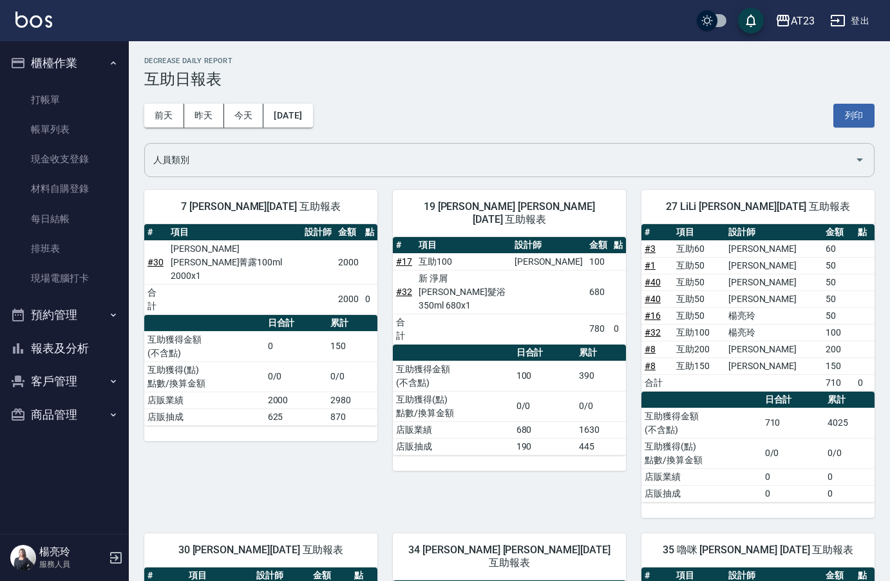
click at [354, 158] on input "人員類別" at bounding box center [499, 160] width 699 height 23
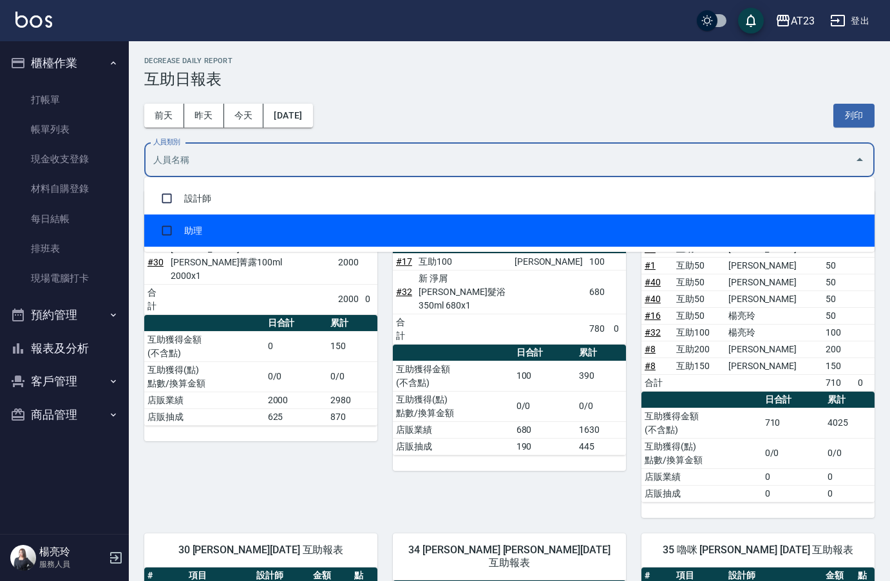
click at [330, 223] on li "助理" at bounding box center [509, 230] width 730 height 32
checkbox input "true"
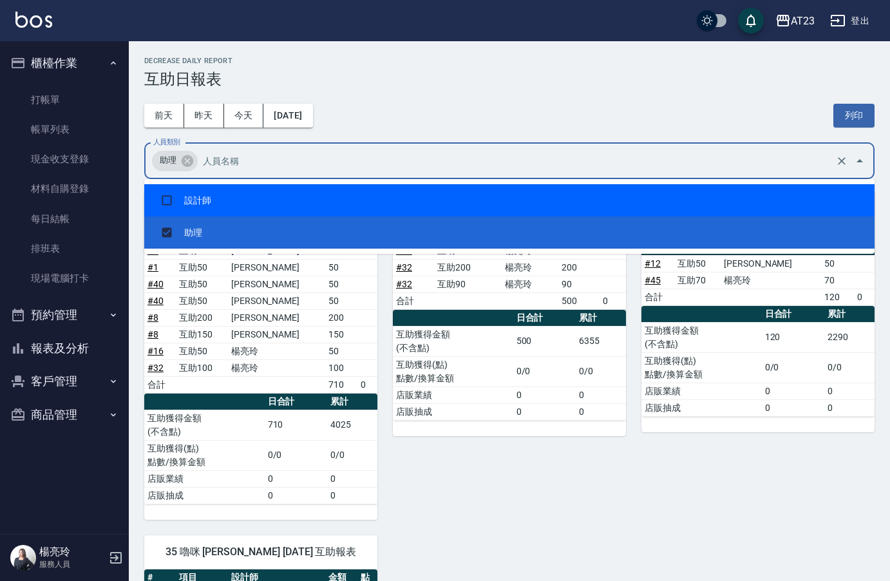
click at [482, 91] on div "前天 昨天 今天 2025/10/13 列印" at bounding box center [509, 115] width 730 height 55
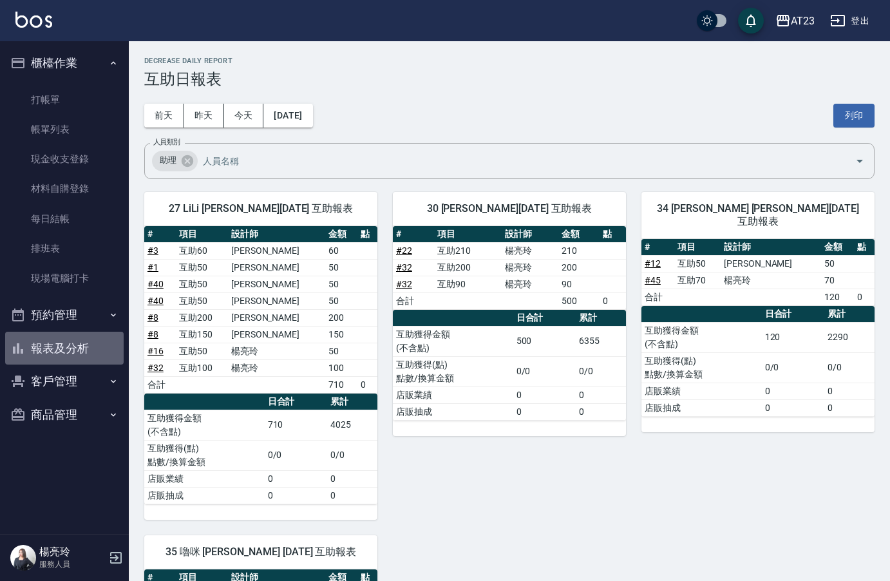
click at [60, 355] on button "報表及分析" at bounding box center [64, 348] width 118 height 33
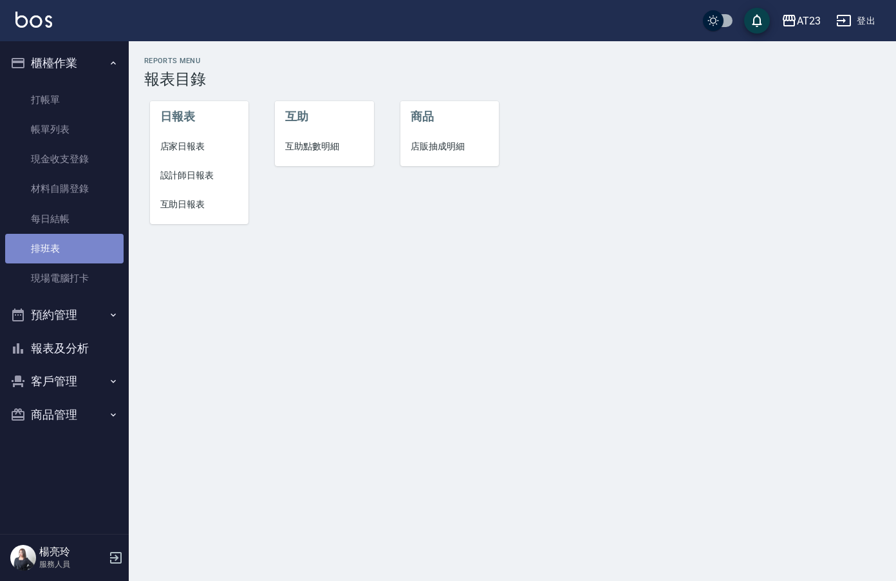
click at [63, 240] on link "排班表" at bounding box center [64, 249] width 118 height 30
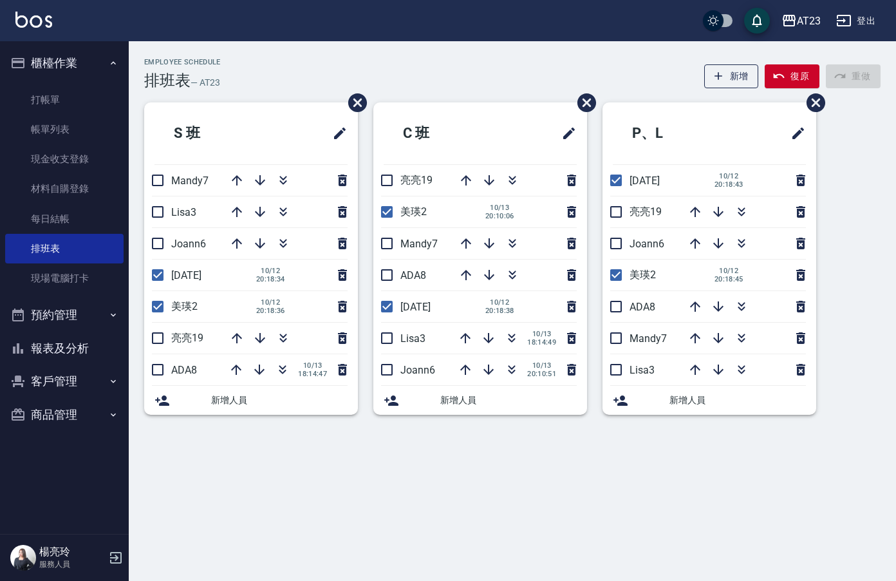
click at [155, 187] on input "checkbox" at bounding box center [157, 180] width 27 height 27
checkbox input "true"
click at [160, 204] on input "checkbox" at bounding box center [157, 211] width 27 height 27
checkbox input "false"
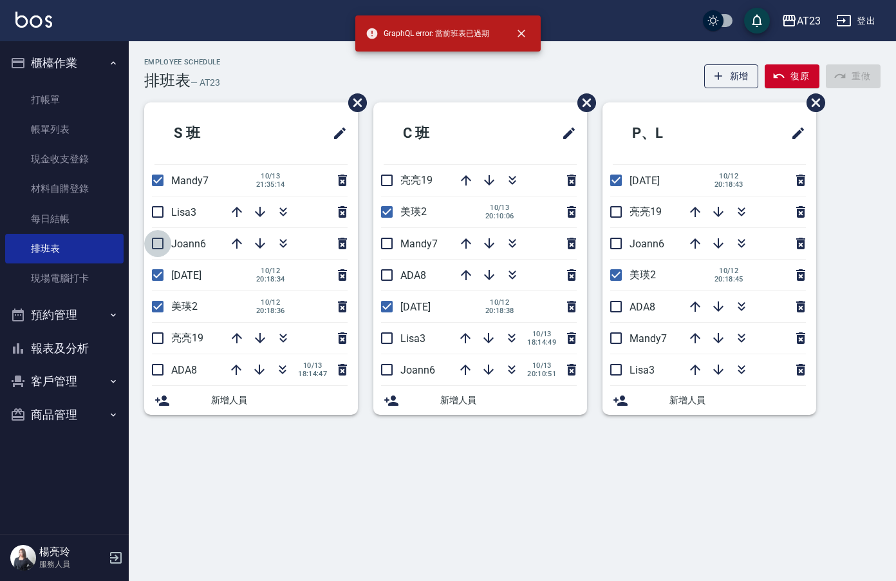
click at [160, 247] on input "checkbox" at bounding box center [157, 243] width 27 height 27
checkbox input "true"
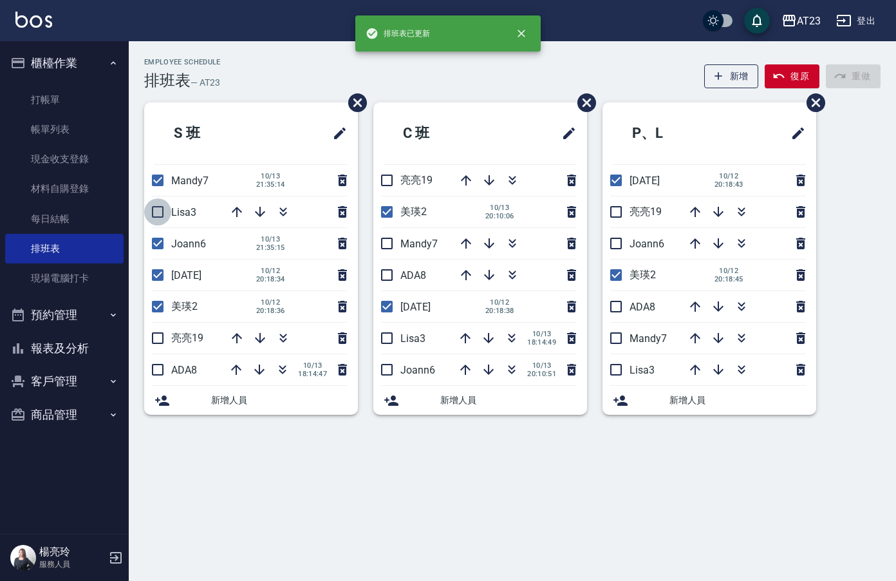
click at [162, 220] on input "checkbox" at bounding box center [157, 211] width 27 height 27
checkbox input "true"
drag, startPoint x: 162, startPoint y: 345, endPoint x: 163, endPoint y: 353, distance: 8.5
click at [162, 345] on input "checkbox" at bounding box center [157, 337] width 27 height 27
checkbox input "true"
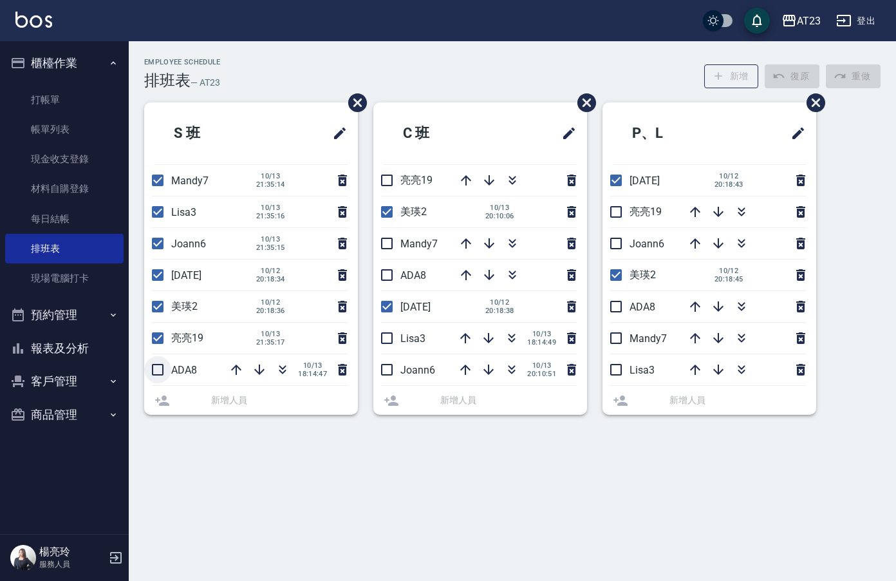
click at [161, 368] on input "checkbox" at bounding box center [157, 369] width 27 height 27
checkbox input "true"
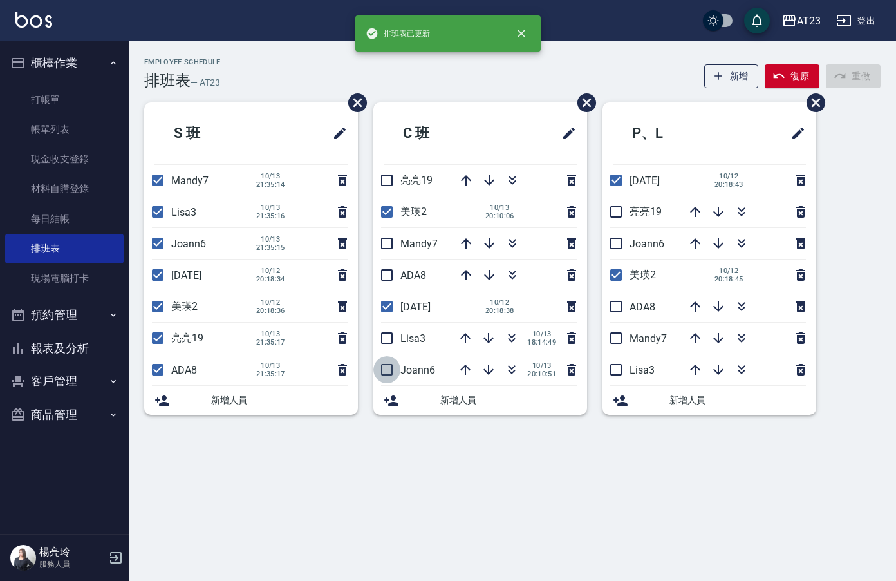
click at [384, 373] on input "checkbox" at bounding box center [386, 369] width 27 height 27
checkbox input "true"
click at [383, 341] on input "checkbox" at bounding box center [386, 337] width 27 height 27
checkbox input "true"
click at [384, 272] on input "checkbox" at bounding box center [386, 274] width 27 height 27
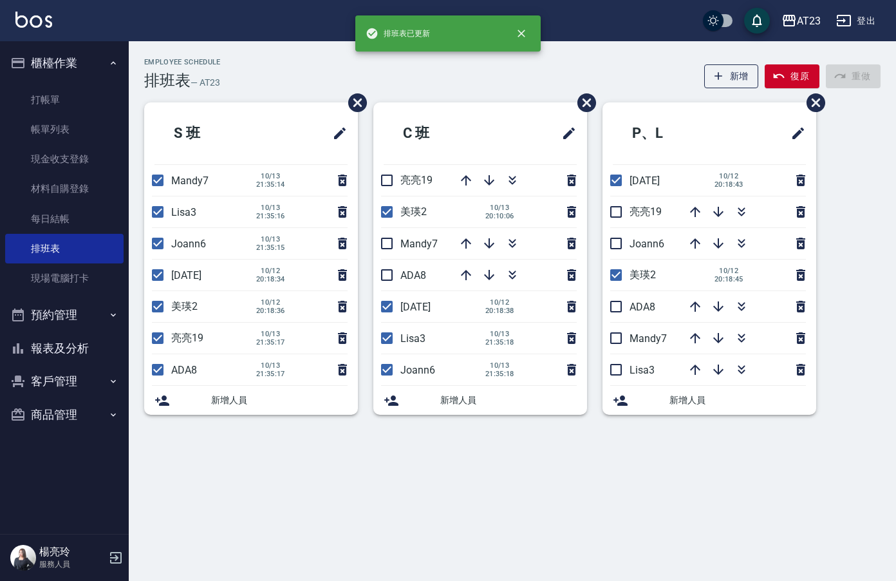
checkbox input "true"
click at [388, 239] on input "checkbox" at bounding box center [386, 243] width 27 height 27
checkbox input "true"
click at [382, 176] on input "checkbox" at bounding box center [386, 180] width 27 height 27
checkbox input "true"
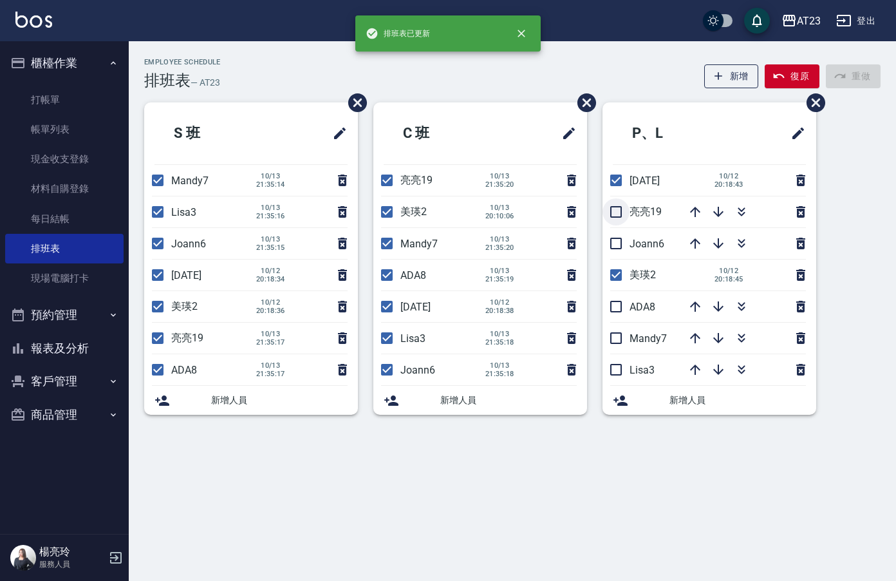
drag, startPoint x: 623, startPoint y: 220, endPoint x: 632, endPoint y: 251, distance: 32.2
click at [623, 222] on input "checkbox" at bounding box center [616, 211] width 27 height 27
checkbox input "true"
click at [621, 247] on input "checkbox" at bounding box center [616, 243] width 27 height 27
checkbox input "true"
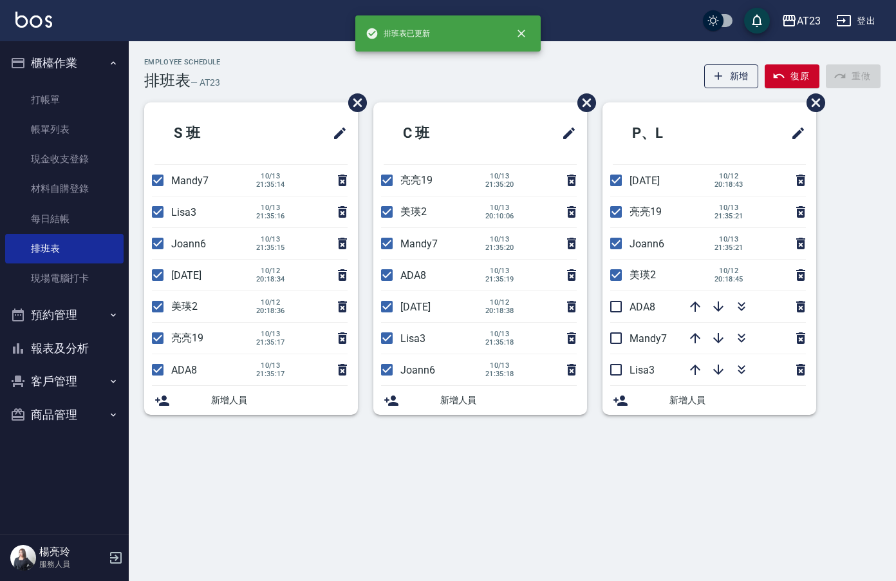
click at [619, 317] on input "checkbox" at bounding box center [616, 306] width 27 height 27
checkbox input "true"
drag, startPoint x: 619, startPoint y: 342, endPoint x: 634, endPoint y: 369, distance: 30.6
click at [619, 343] on input "checkbox" at bounding box center [616, 337] width 27 height 27
checkbox input "true"
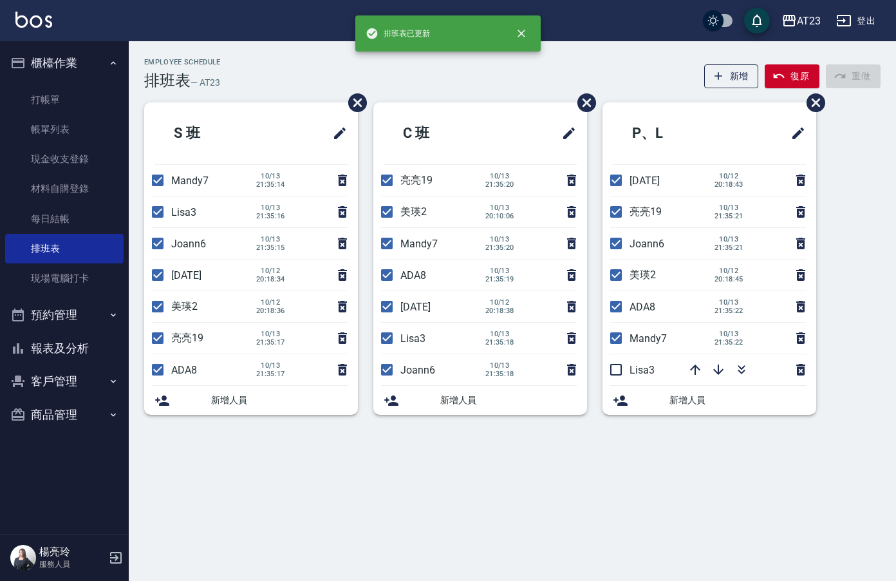
drag, startPoint x: 624, startPoint y: 371, endPoint x: 675, endPoint y: 366, distance: 50.5
click at [625, 371] on input "checkbox" at bounding box center [616, 369] width 27 height 27
checkbox input "true"
